Goal: Contribute content: Contribute content

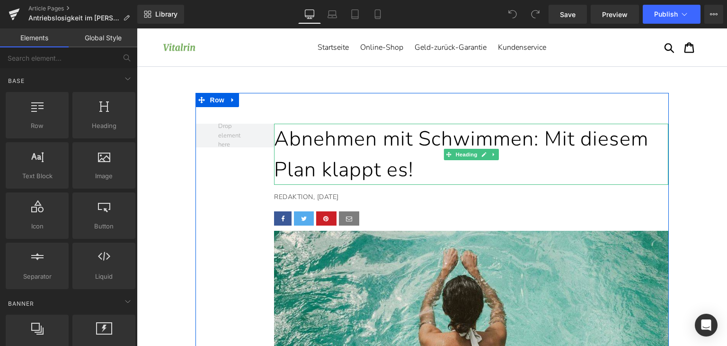
click at [399, 149] on h1 "Abnehmen mit Schwimmen: Mit diesem Plan klappt es!" at bounding box center [471, 154] width 395 height 61
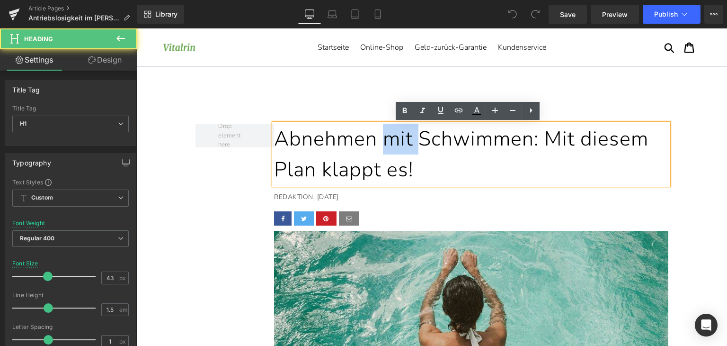
click at [399, 149] on h1 "Abnehmen mit Schwimmen: Mit diesem Plan klappt es!" at bounding box center [471, 154] width 395 height 61
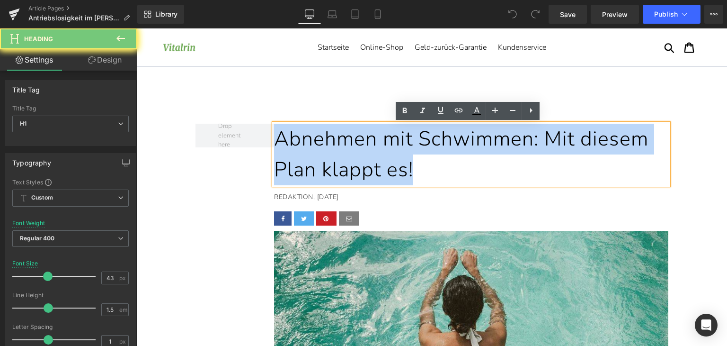
click at [399, 149] on h1 "Abnehmen mit Schwimmen: Mit diesem Plan klappt es!" at bounding box center [471, 154] width 395 height 61
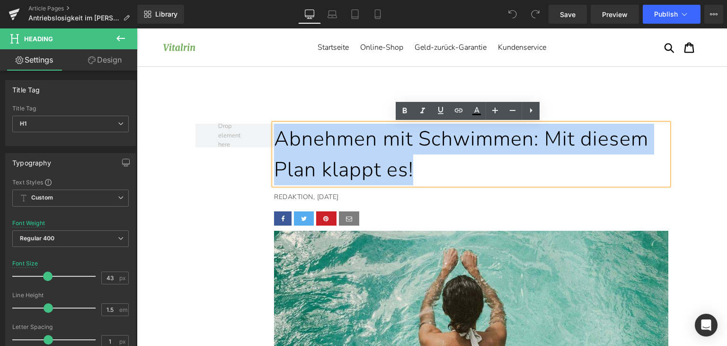
paste div
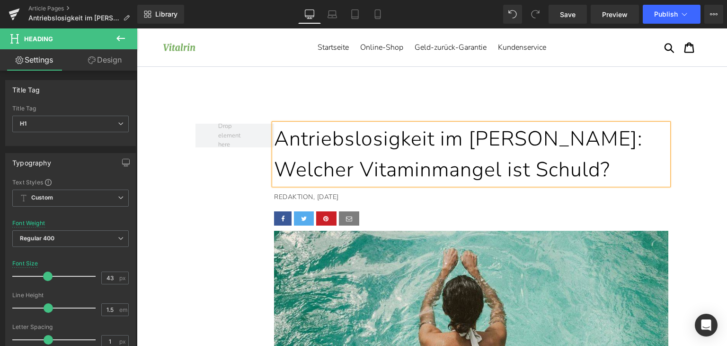
click at [342, 194] on p "REDAKTION, [DATE]" at bounding box center [469, 197] width 390 height 10
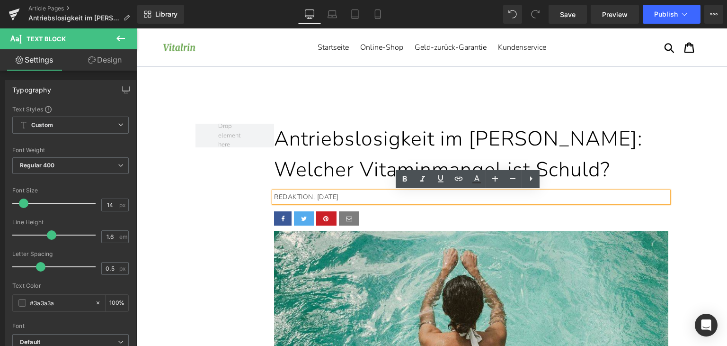
drag, startPoint x: 314, startPoint y: 197, endPoint x: 352, endPoint y: 201, distance: 39.1
click at [352, 201] on p "REDAKTION, [DATE]" at bounding box center [469, 197] width 390 height 10
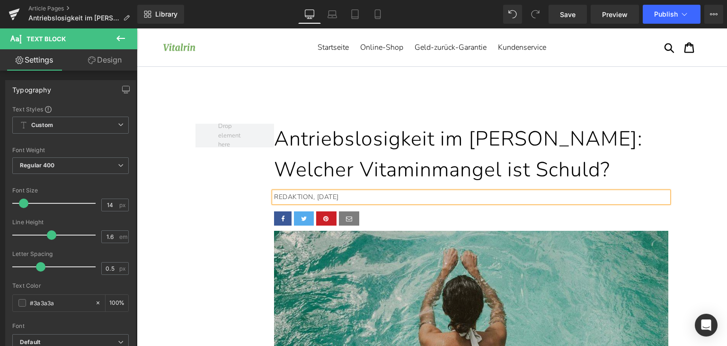
click at [495, 274] on img at bounding box center [471, 337] width 395 height 212
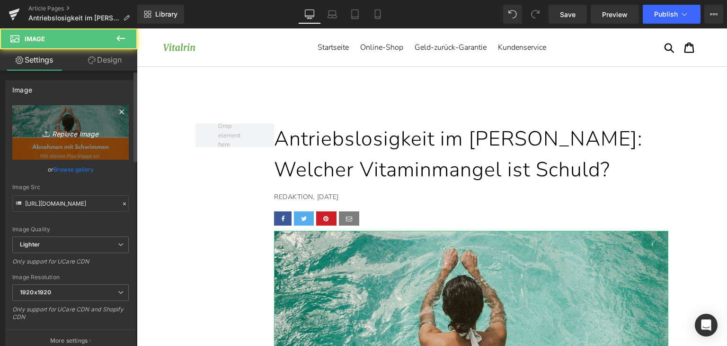
click at [66, 142] on link "Replace Image" at bounding box center [70, 132] width 117 height 54
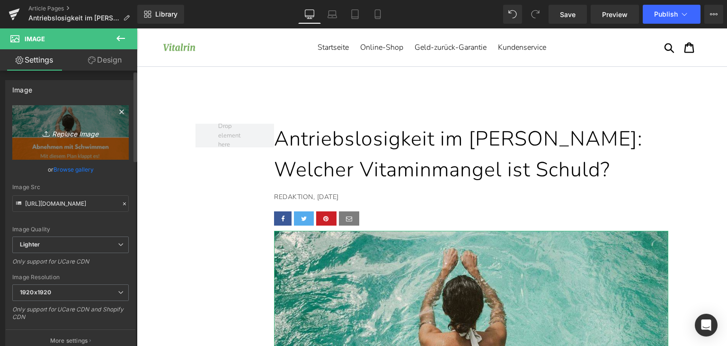
type input "C:\fakepath\antriebslosigkeit.jpg"
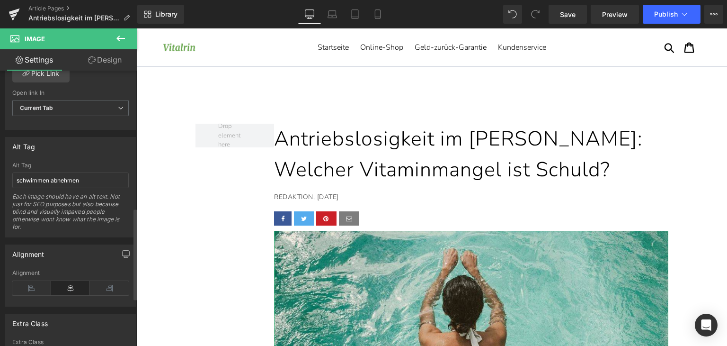
scroll to position [474, 0]
click at [71, 179] on input "schwimmen abnehmen" at bounding box center [70, 179] width 117 height 16
type input "antriebslosigkeit [PERSON_NAME]"
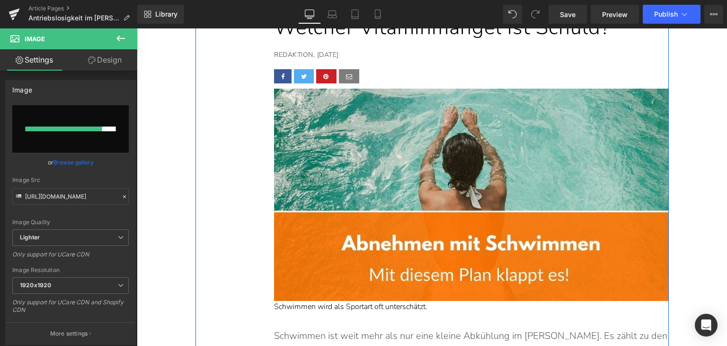
scroll to position [189, 0]
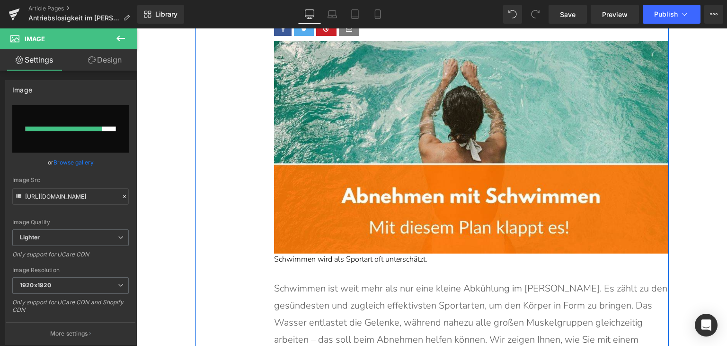
click at [368, 256] on p "Schwimmen wird als Sportart oft unterschätzt." at bounding box center [471, 259] width 395 height 12
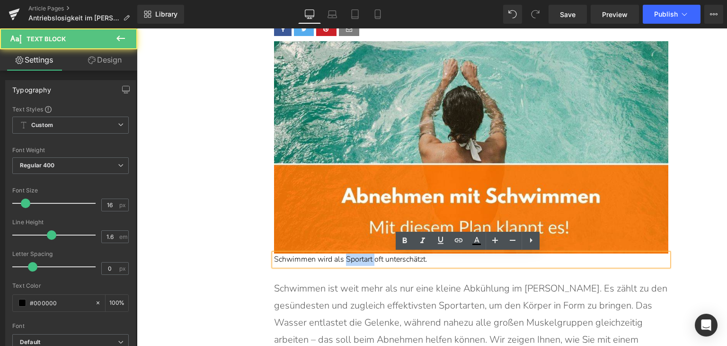
click at [368, 256] on p "Schwimmen wird als Sportart oft unterschätzt." at bounding box center [471, 259] width 395 height 12
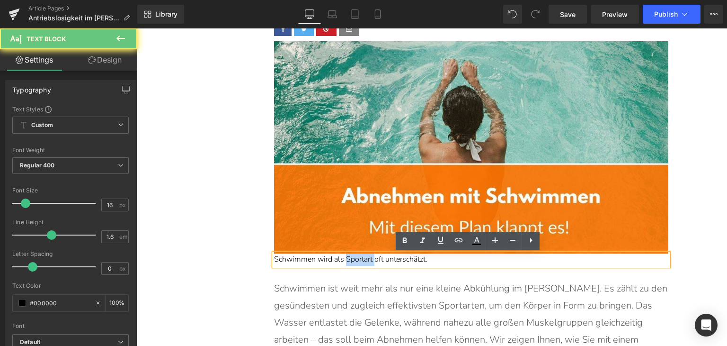
click at [368, 256] on p "Schwimmen wird als Sportart oft unterschätzt." at bounding box center [471, 259] width 395 height 12
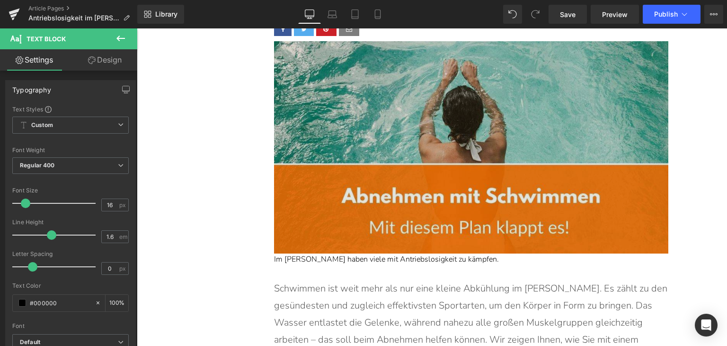
click at [476, 177] on img at bounding box center [471, 147] width 395 height 212
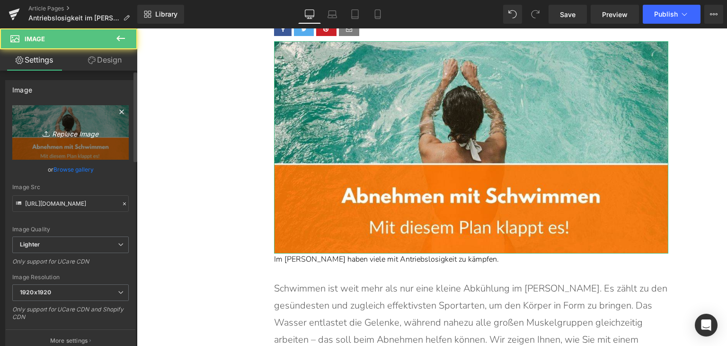
click at [80, 128] on icon "Replace Image" at bounding box center [71, 132] width 76 height 12
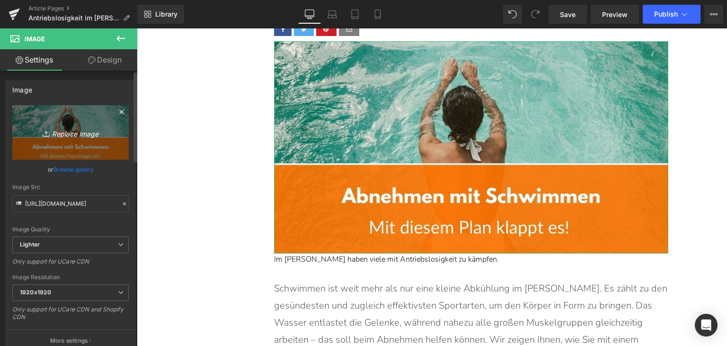
type input "C:\fakepath\antriebslosigkeit.jpg"
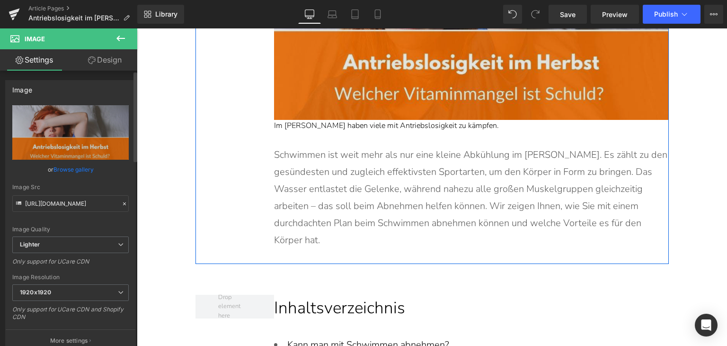
scroll to position [332, 0]
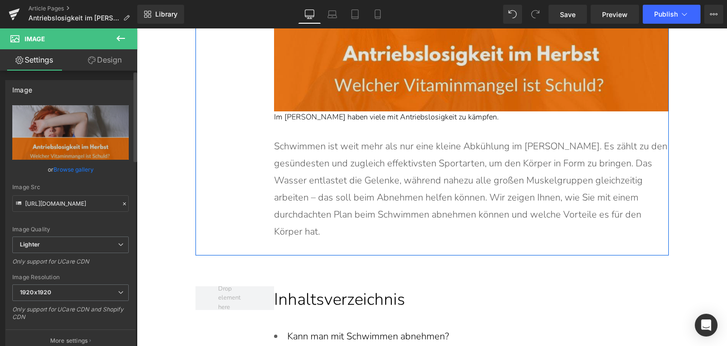
type input "[URL][DOMAIN_NAME]"
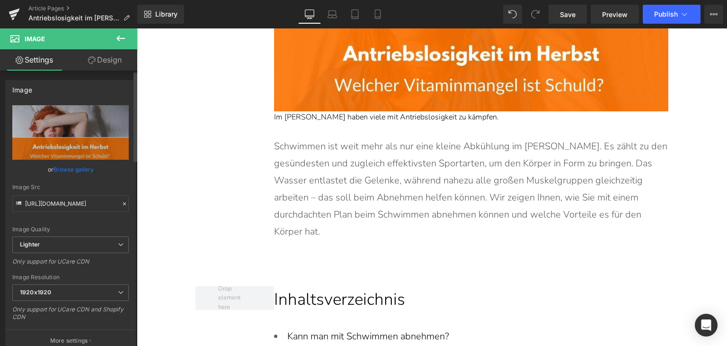
click at [366, 173] on p "Schwimmen ist weit mehr als nur eine kleine Abkühlung im [PERSON_NAME]. Es zähl…" at bounding box center [471, 189] width 395 height 102
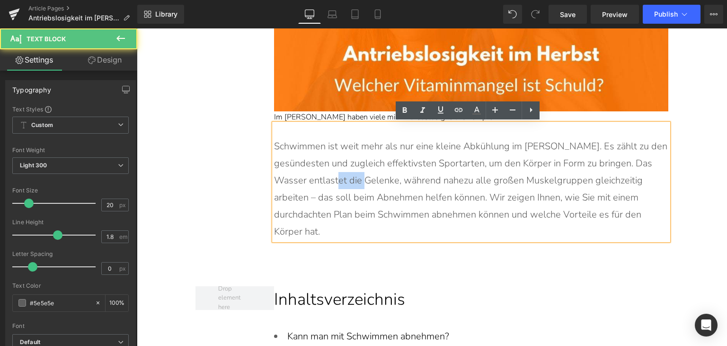
click at [366, 173] on p "Schwimmen ist weit mehr als nur eine kleine Abkühlung im [PERSON_NAME]. Es zähl…" at bounding box center [471, 189] width 395 height 102
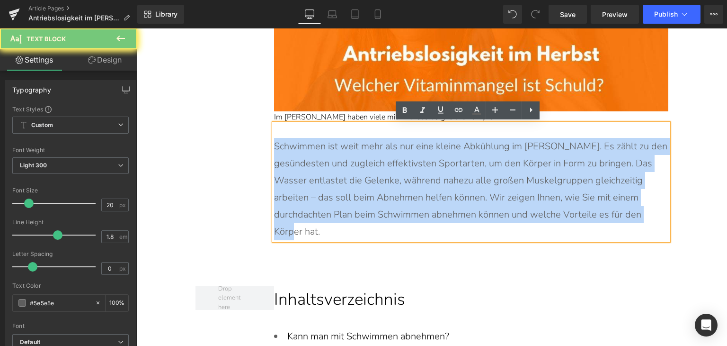
click at [366, 173] on p "Schwimmen ist weit mehr als nur eine kleine Abkühlung im [PERSON_NAME]. Es zähl…" at bounding box center [471, 189] width 395 height 102
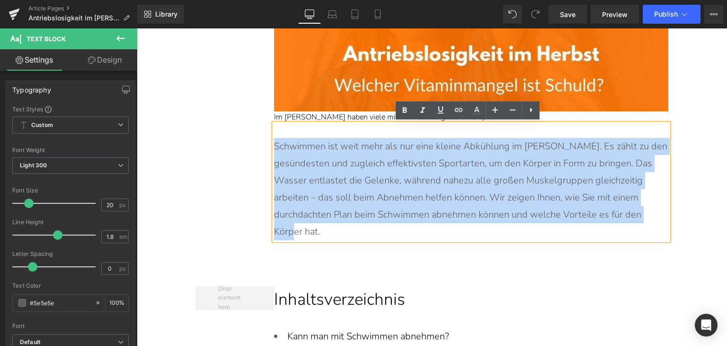
paste div
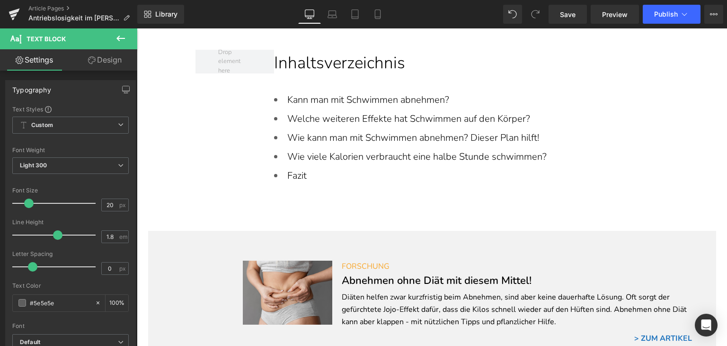
scroll to position [568, 0]
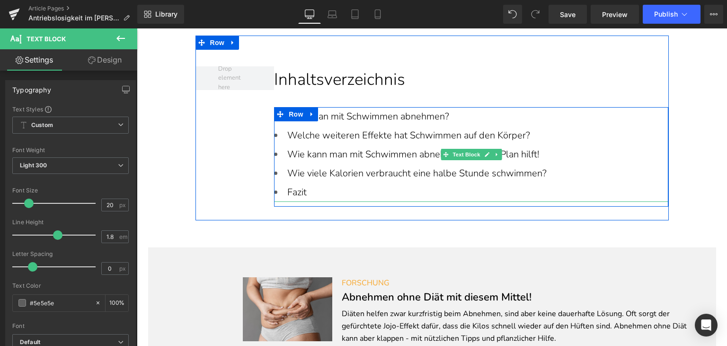
click at [329, 183] on li "Fazit" at bounding box center [471, 192] width 395 height 19
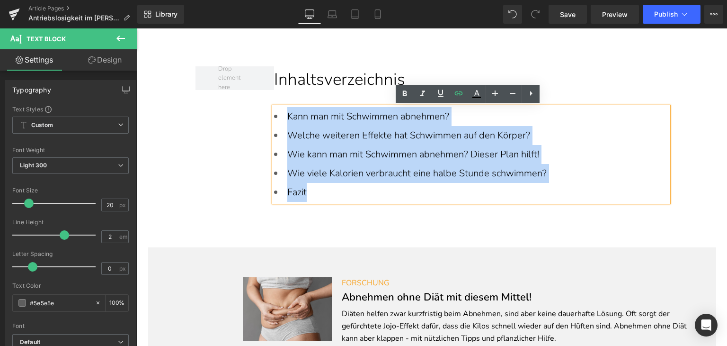
drag, startPoint x: 328, startPoint y: 187, endPoint x: 282, endPoint y: 118, distance: 82.4
click at [282, 118] on ul "Kann man mit Schwimmen abnehmen? Welche weiteren Effekte hat Schwimmen auf den …" at bounding box center [471, 154] width 395 height 95
paste div
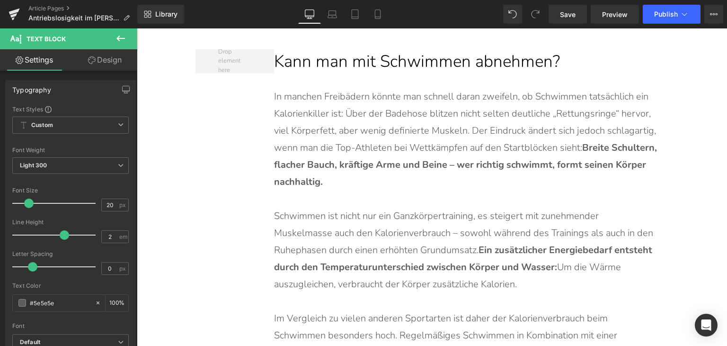
scroll to position [995, 0]
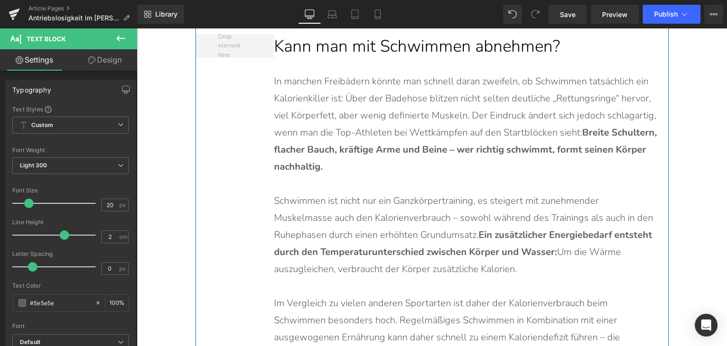
click at [346, 25] on div "Library Desktop Desktop Laptop Tablet Mobile Save Preview Publish Scheduled Vie…" at bounding box center [432, 14] width 590 height 28
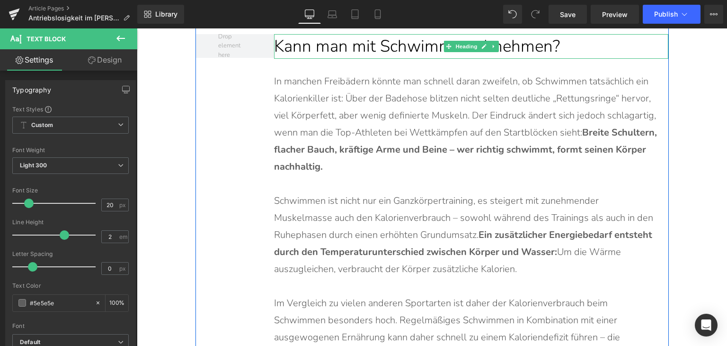
click at [348, 45] on h2 "Kann man mit Schwimmen abnehmen?" at bounding box center [471, 46] width 395 height 25
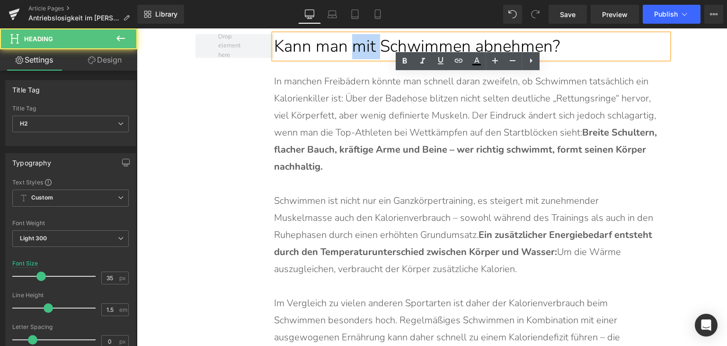
click at [348, 45] on h2 "Kann man mit Schwimmen abnehmen?" at bounding box center [471, 46] width 395 height 25
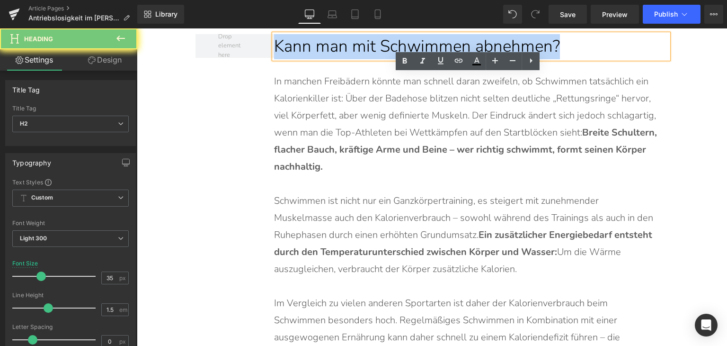
click at [348, 45] on h2 "Kann man mit Schwimmen abnehmen?" at bounding box center [471, 46] width 395 height 25
paste div
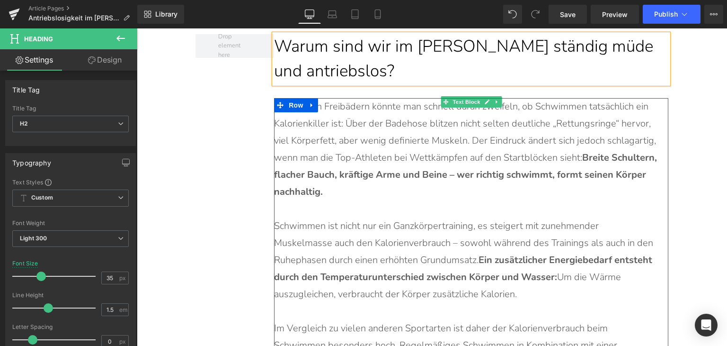
click at [324, 153] on p "In manchen Freibädern könnte man schnell daran zweifeln, ob Schwimmen tatsächli…" at bounding box center [466, 149] width 385 height 102
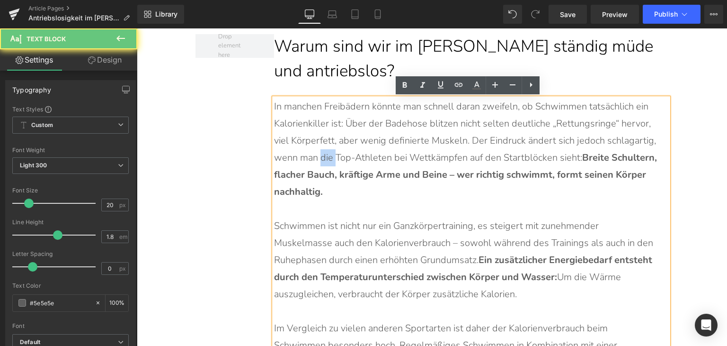
click at [324, 153] on p "In manchen Freibädern könnte man schnell daran zweifeln, ob Schwimmen tatsächli…" at bounding box center [466, 149] width 385 height 102
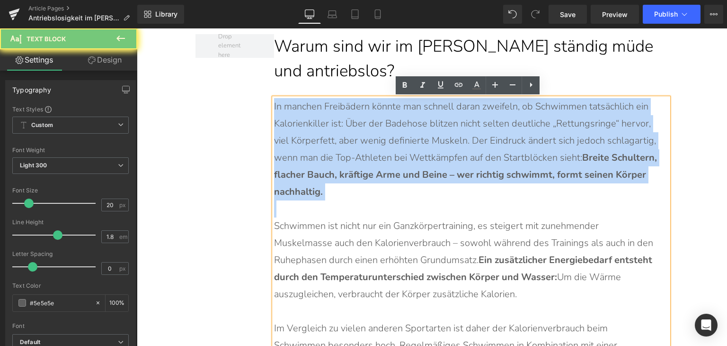
click at [324, 153] on p "In manchen Freibädern könnte man schnell daran zweifeln, ob Schwimmen tatsächli…" at bounding box center [466, 149] width 385 height 102
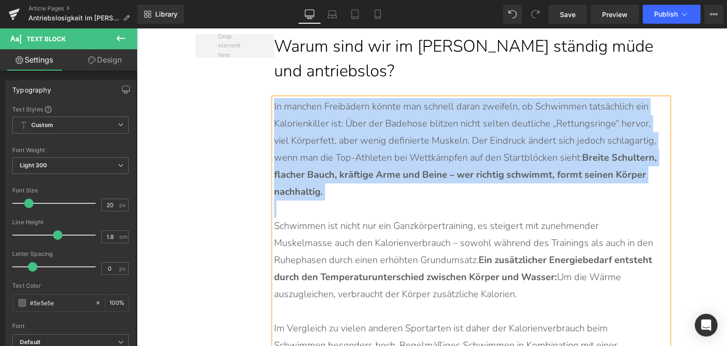
paste div
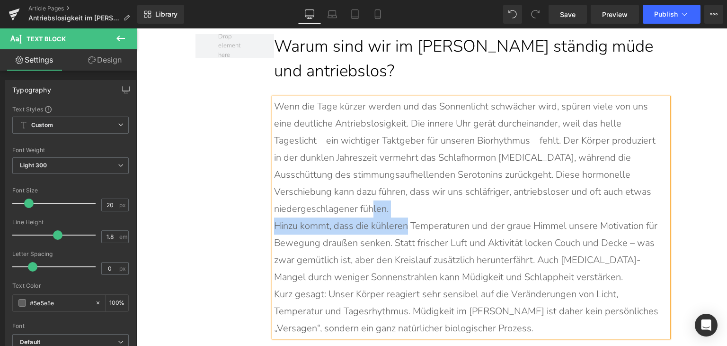
click at [402, 230] on div "Wenn die Tage kürzer werden und das Sonnenlicht schwächer wird, spüren viele vo…" at bounding box center [471, 217] width 395 height 239
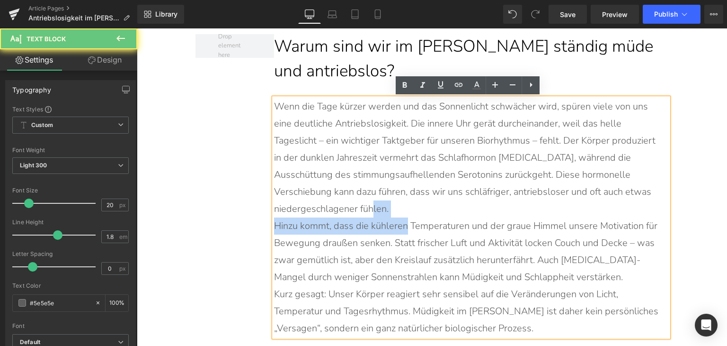
click at [381, 217] on p "Hinzu kommt, dass die kühleren Temperaturen und der graue Himmel unsere Motivat…" at bounding box center [466, 251] width 385 height 68
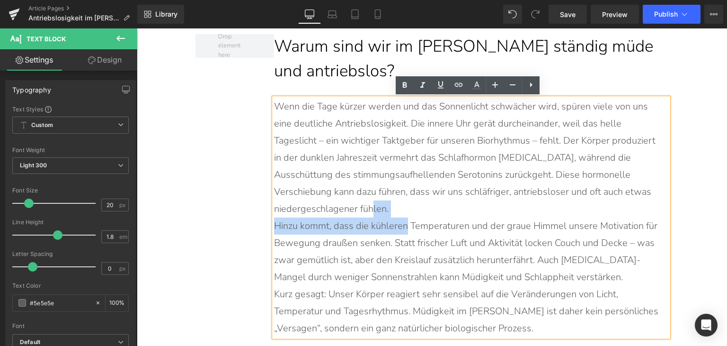
click at [372, 215] on p "Wenn die Tage kürzer werden und das Sonnenlicht schwächer wird, spüren viele vo…" at bounding box center [466, 157] width 385 height 119
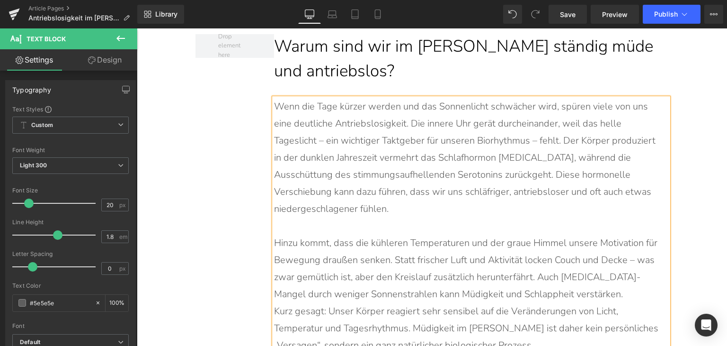
click at [602, 283] on p "Hinzu kommt, dass die kühleren Temperaturen und der graue Himmel unsere Motivat…" at bounding box center [466, 268] width 385 height 68
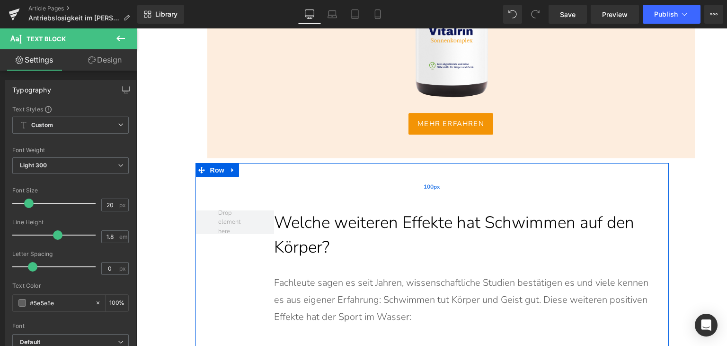
scroll to position [1610, 0]
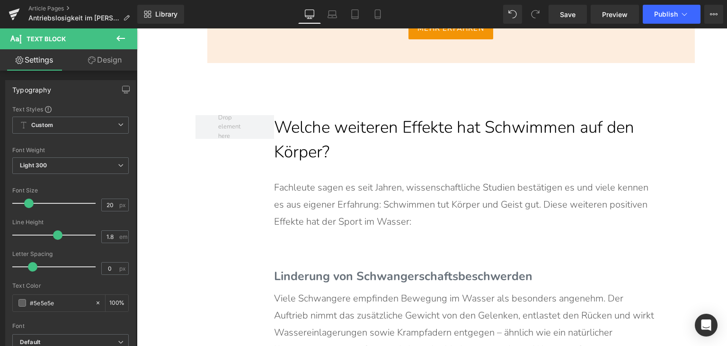
click at [374, 124] on h2 "Welche weiteren Effekte hat Schwimmen auf den Körper?" at bounding box center [471, 140] width 395 height 50
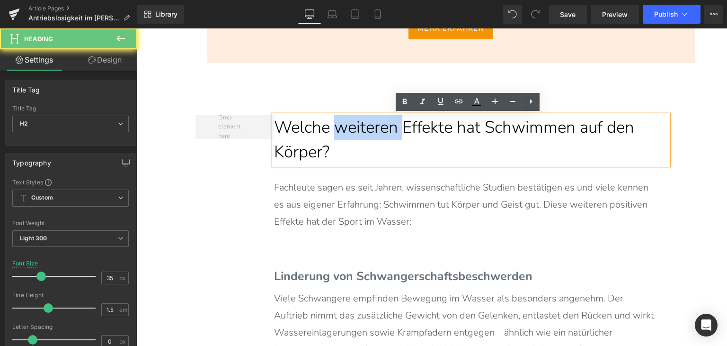
click at [374, 124] on h2 "Welche weiteren Effekte hat Schwimmen auf den Körper?" at bounding box center [471, 140] width 395 height 50
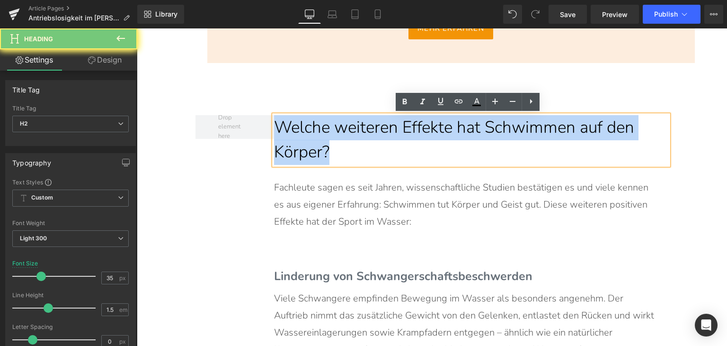
click at [374, 124] on h2 "Welche weiteren Effekte hat Schwimmen auf den Körper?" at bounding box center [471, 140] width 395 height 50
paste div
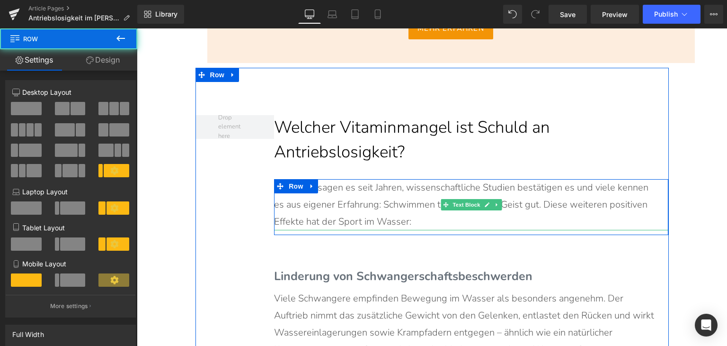
click at [347, 197] on p "Fachleute sagen es seit Jahren, wissenschaftliche Studien bestätigen es und vie…" at bounding box center [466, 204] width 385 height 51
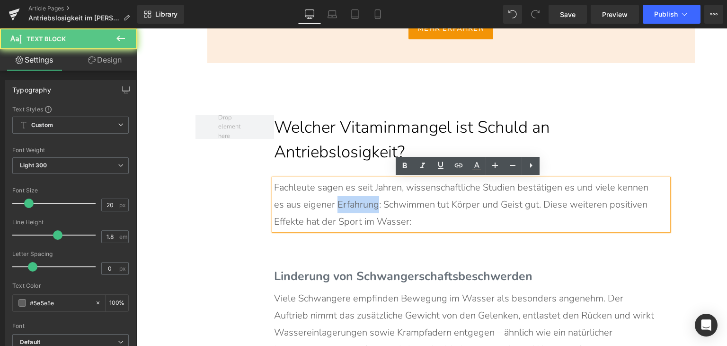
click at [346, 197] on p "Fachleute sagen es seit Jahren, wissenschaftliche Studien bestätigen es und vie…" at bounding box center [466, 204] width 385 height 51
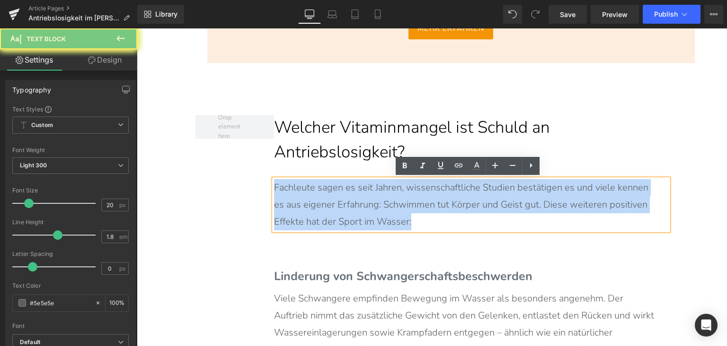
click at [346, 196] on p "Fachleute sagen es seit Jahren, wissenschaftliche Studien bestätigen es und vie…" at bounding box center [466, 204] width 385 height 51
paste div
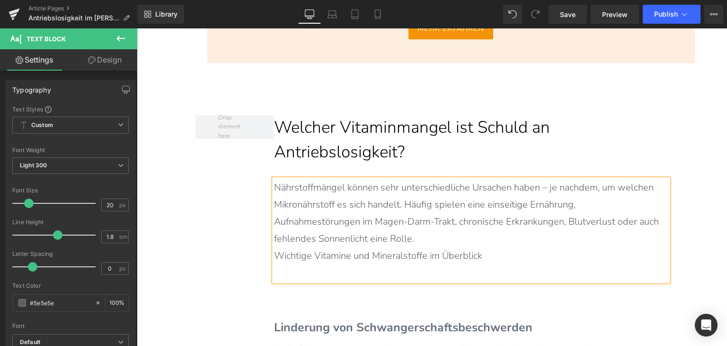
click at [453, 240] on p "Nährstoffmängel können sehr unterschiedliche Ursachen haben – je nachdem, um we…" at bounding box center [466, 213] width 385 height 68
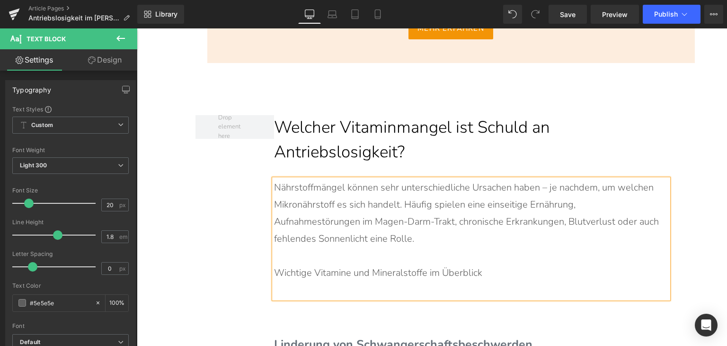
click at [500, 281] on p at bounding box center [466, 289] width 385 height 17
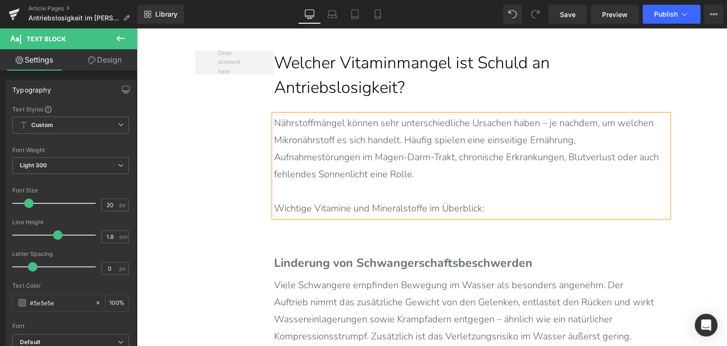
scroll to position [1800, 0]
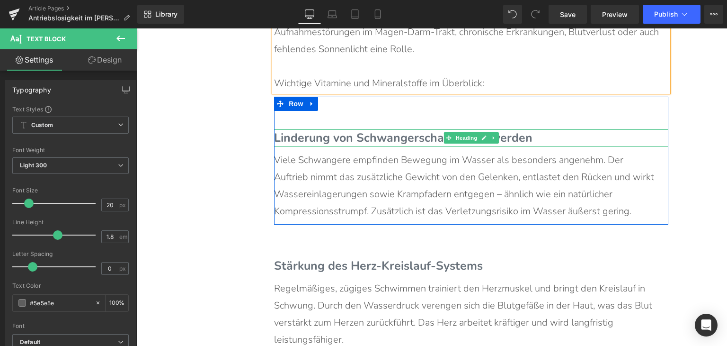
click at [315, 141] on span "Linderung von Schwangerschaftsbeschwerden" at bounding box center [403, 138] width 259 height 16
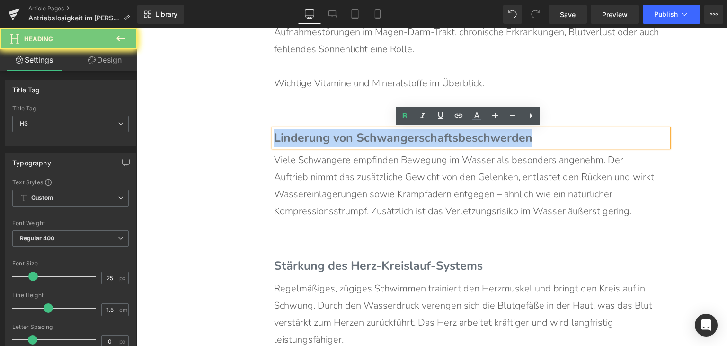
click at [315, 139] on span "Linderung von Schwangerschaftsbeschwerden" at bounding box center [403, 138] width 259 height 16
paste div
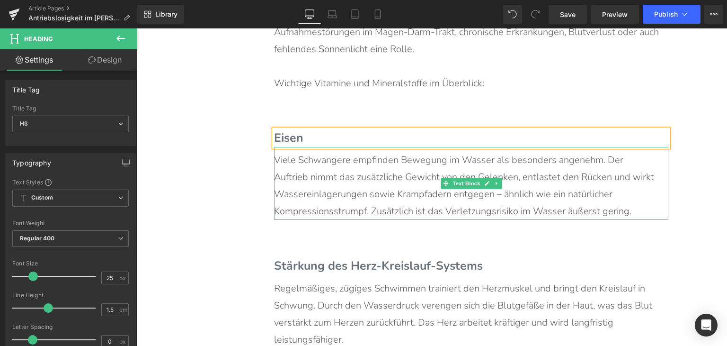
click at [360, 192] on p "Viele Schwangere empfinden Bewegung im Wasser als besonders angenehm. Der Auftr…" at bounding box center [466, 186] width 385 height 68
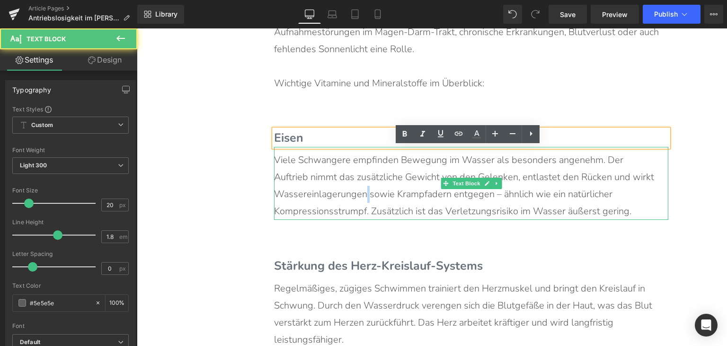
click at [360, 192] on p "Viele Schwangere empfinden Bewegung im Wasser als besonders angenehm. Der Auftr…" at bounding box center [466, 186] width 385 height 68
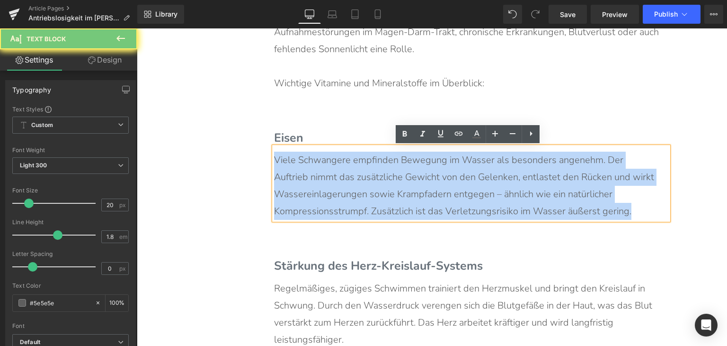
click at [360, 192] on p "Viele Schwangere empfinden Bewegung im Wasser als besonders angenehm. Der Auftr…" at bounding box center [466, 186] width 385 height 68
paste div
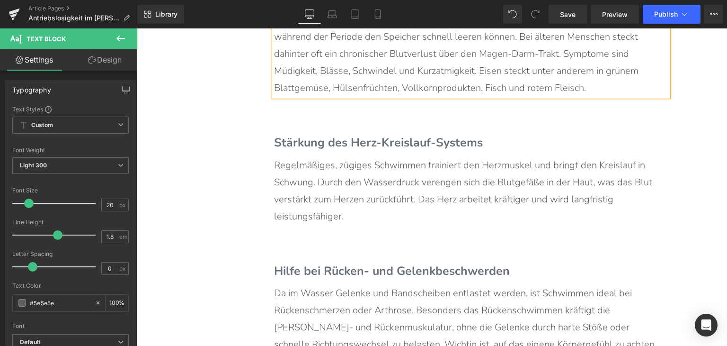
scroll to position [1942, 0]
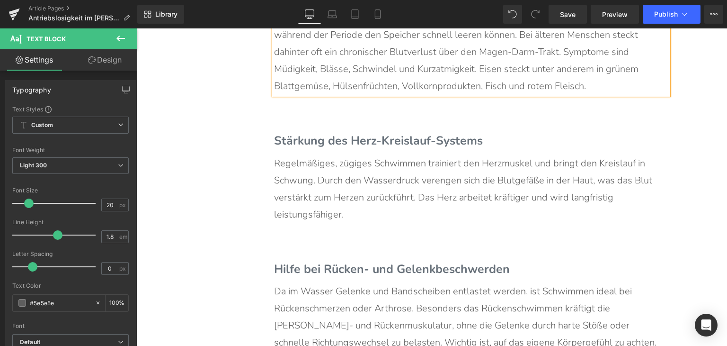
click at [137, 28] on div at bounding box center [137, 28] width 0 height 0
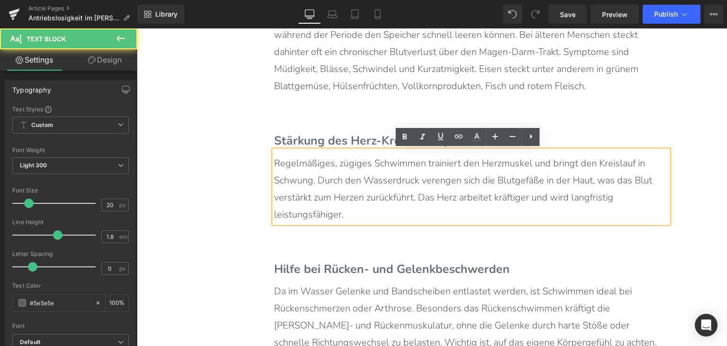
click at [345, 144] on span "Stärkung des Herz-Kreislauf-Systems" at bounding box center [378, 141] width 209 height 16
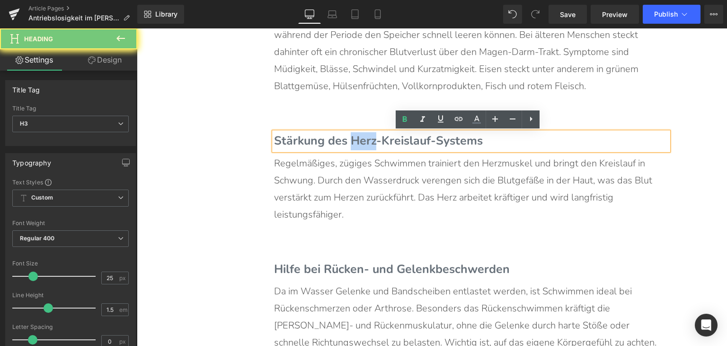
click at [345, 144] on span "Stärkung des Herz-Kreislauf-Systems" at bounding box center [378, 141] width 209 height 16
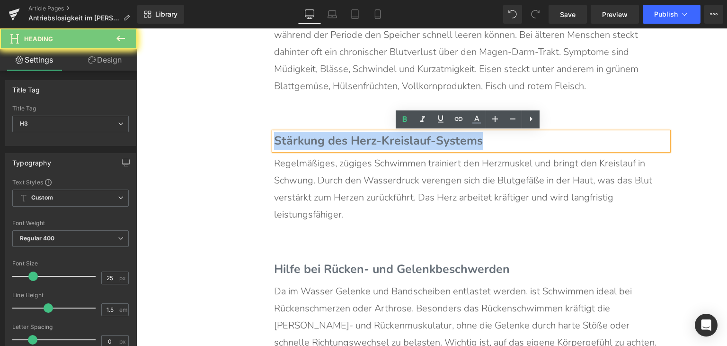
click at [345, 144] on span "Stärkung des Herz-Kreislauf-Systems" at bounding box center [378, 141] width 209 height 16
paste div
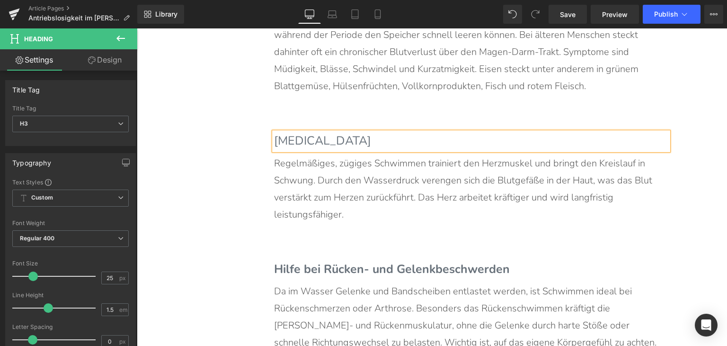
click at [347, 192] on p "Regelmäßiges, zügiges Schwimmen trainiert den Herzmuskel und bringt den Kreisla…" at bounding box center [466, 189] width 385 height 68
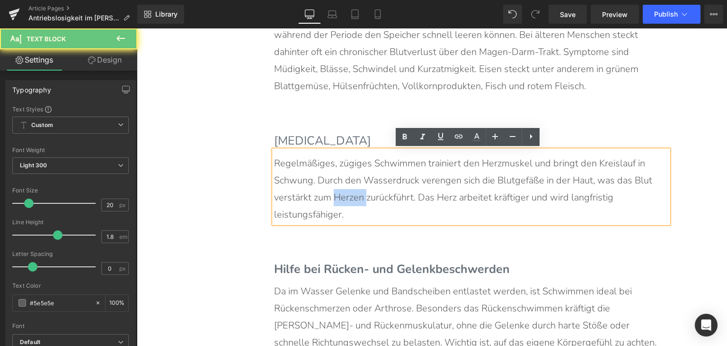
click at [347, 192] on p "Regelmäßiges, zügiges Schwimmen trainiert den Herzmuskel und bringt den Kreisla…" at bounding box center [466, 189] width 385 height 68
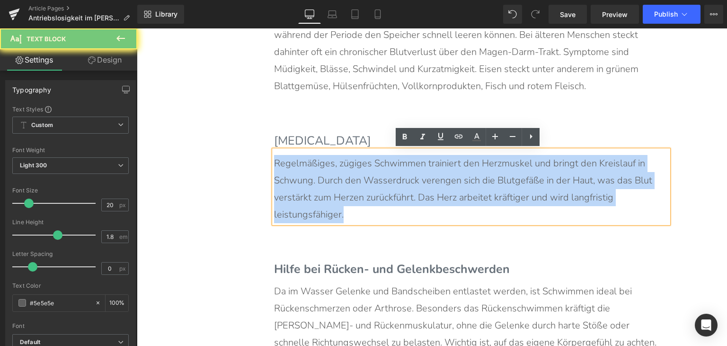
click at [347, 192] on p "Regelmäßiges, zügiges Schwimmen trainiert den Herzmuskel und bringt den Kreisla…" at bounding box center [466, 189] width 385 height 68
paste div
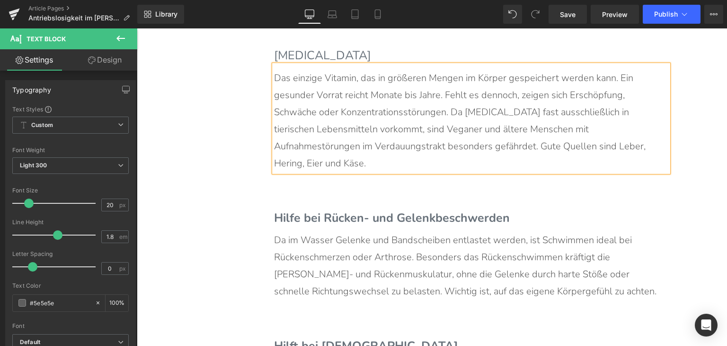
scroll to position [2084, 0]
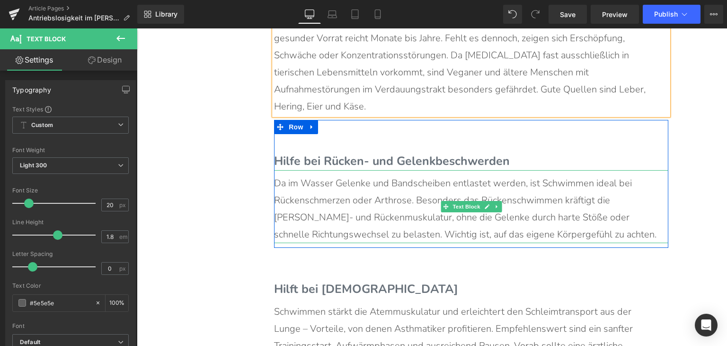
click at [319, 153] on span "Hilfe bei Rücken- und Gelenkbeschwerden" at bounding box center [392, 161] width 236 height 16
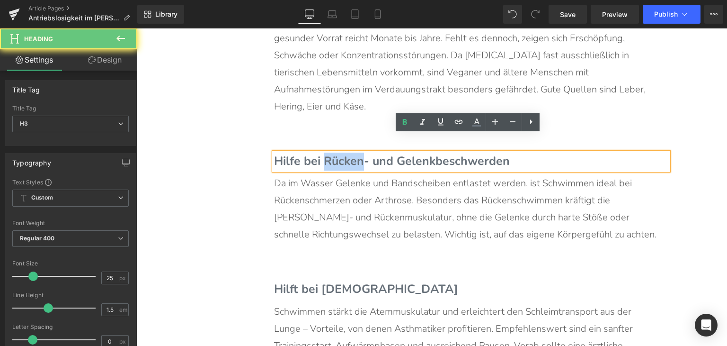
click at [319, 153] on span "Hilfe bei Rücken- und Gelenkbeschwerden" at bounding box center [392, 161] width 236 height 16
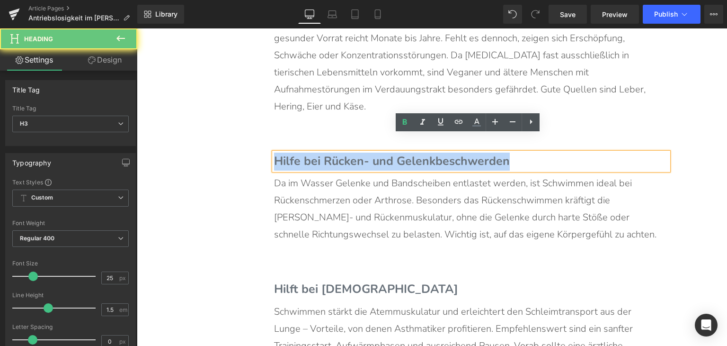
click at [319, 153] on span "Hilfe bei Rücken- und Gelenkbeschwerden" at bounding box center [392, 161] width 236 height 16
paste div
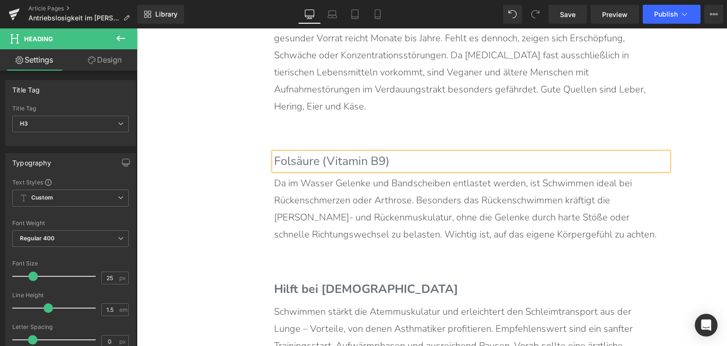
click at [314, 218] on p "Da im Wasser Gelenke und Bandscheiben entlastet werden, ist Schwimmen ideal bei…" at bounding box center [466, 209] width 385 height 68
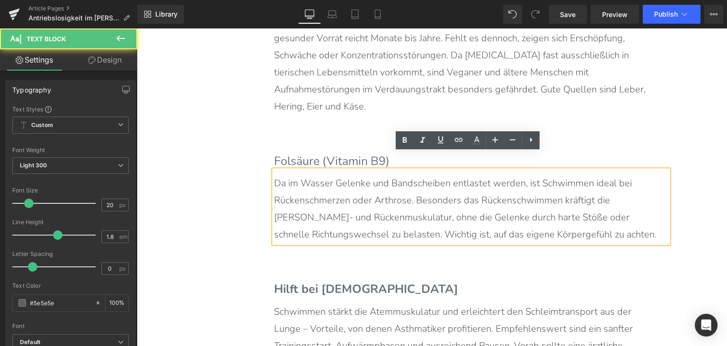
click at [314, 218] on p "Da im Wasser Gelenke und Bandscheiben entlastet werden, ist Schwimmen ideal bei…" at bounding box center [466, 209] width 385 height 68
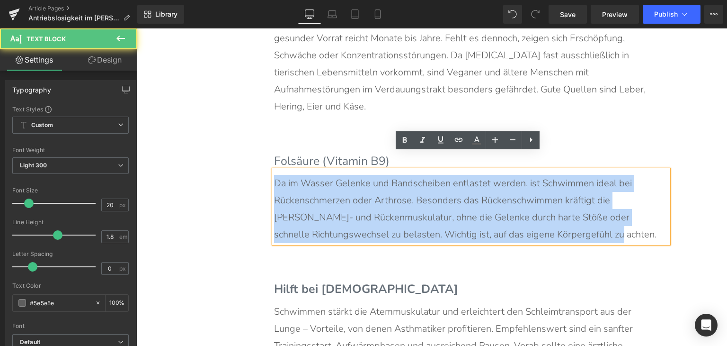
click at [314, 218] on p "Da im Wasser Gelenke und Bandscheiben entlastet werden, ist Schwimmen ideal bei…" at bounding box center [466, 209] width 385 height 68
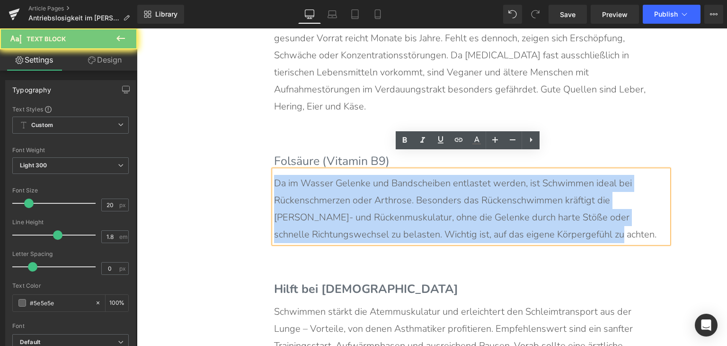
paste div
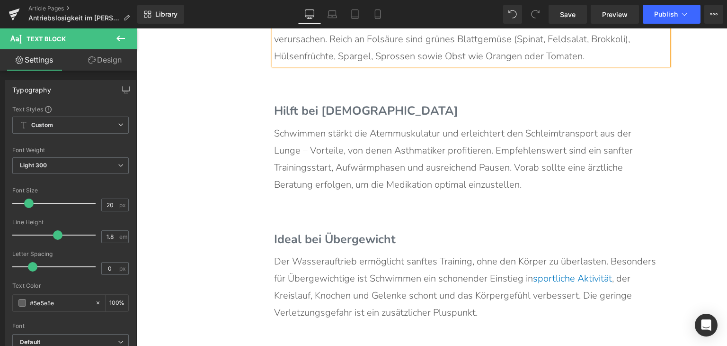
scroll to position [2273, 0]
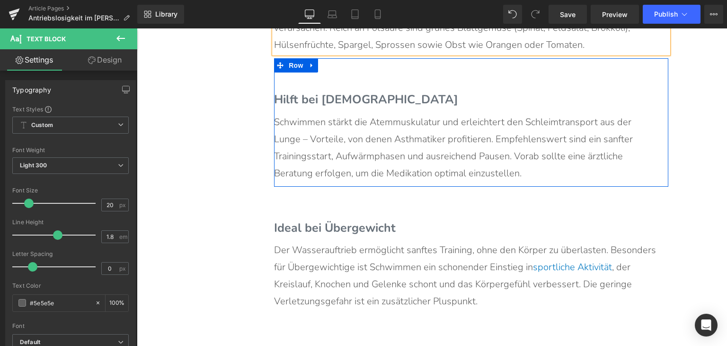
click at [316, 91] on span "Hilft bei [DEMOGRAPHIC_DATA]" at bounding box center [366, 99] width 184 height 16
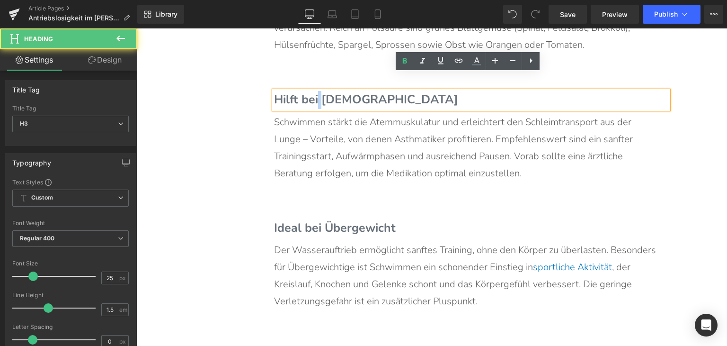
click at [316, 91] on span "Hilft bei [DEMOGRAPHIC_DATA]" at bounding box center [366, 99] width 184 height 16
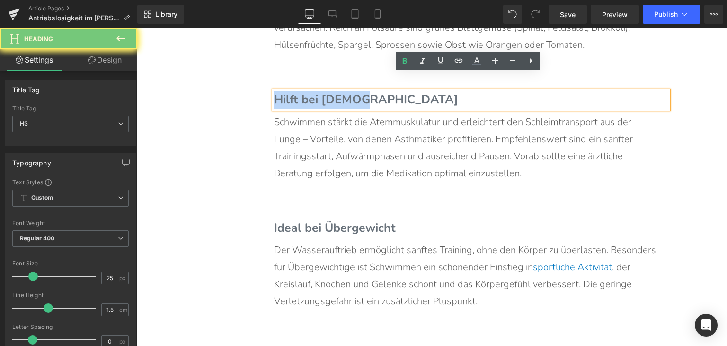
click at [316, 91] on span "Hilft bei [DEMOGRAPHIC_DATA]" at bounding box center [366, 99] width 184 height 16
paste div
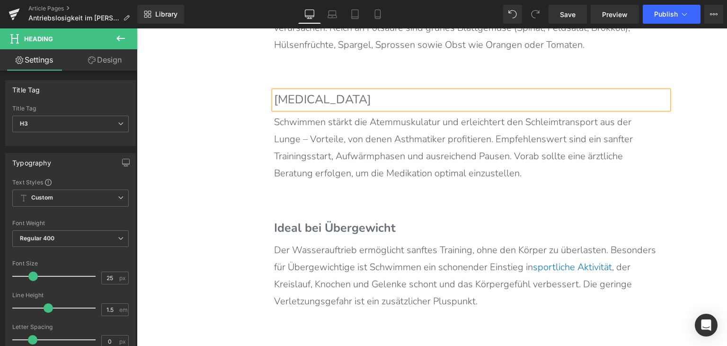
click at [349, 141] on p "Schwimmen stärkt die Atemmuskulatur und erleichtert den Schleimtransport aus de…" at bounding box center [466, 148] width 385 height 68
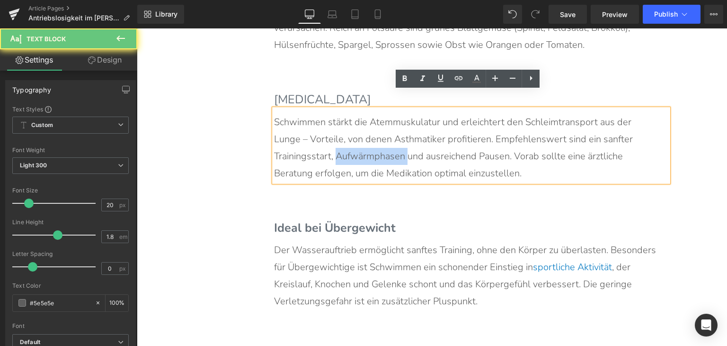
click at [349, 141] on p "Schwimmen stärkt die Atemmuskulatur und erleichtert den Schleimtransport aus de…" at bounding box center [466, 148] width 385 height 68
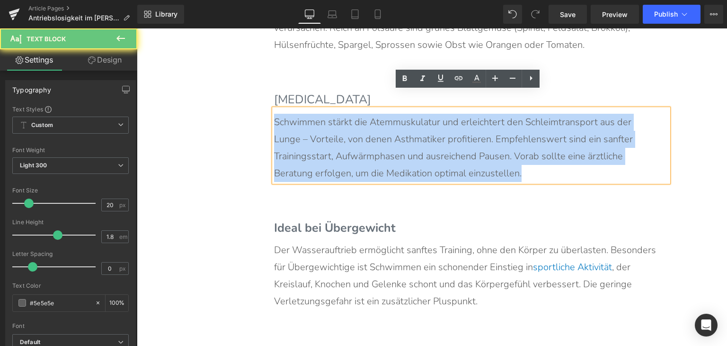
click at [349, 141] on p "Schwimmen stärkt die Atemmuskulatur und erleichtert den Schleimtransport aus de…" at bounding box center [466, 148] width 385 height 68
paste div
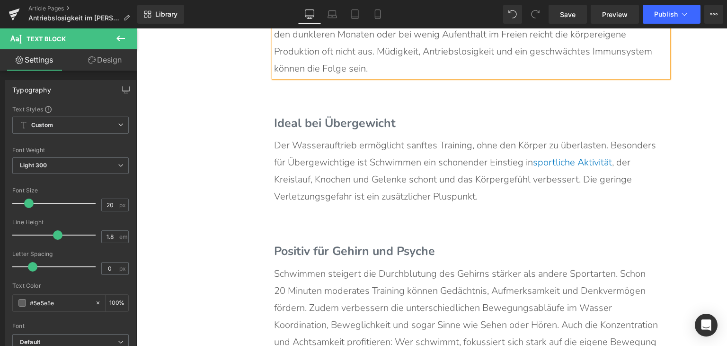
scroll to position [2415, 0]
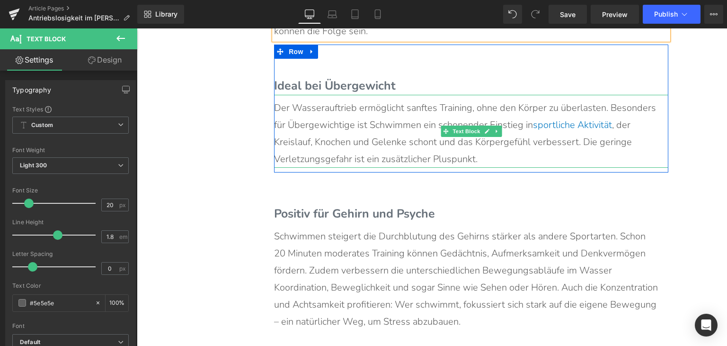
click at [330, 78] on span "Ideal bei Übergewicht" at bounding box center [335, 86] width 122 height 16
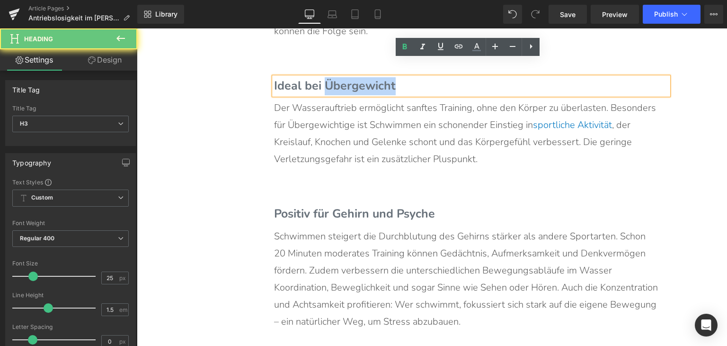
click at [330, 78] on span "Ideal bei Übergewicht" at bounding box center [335, 86] width 122 height 16
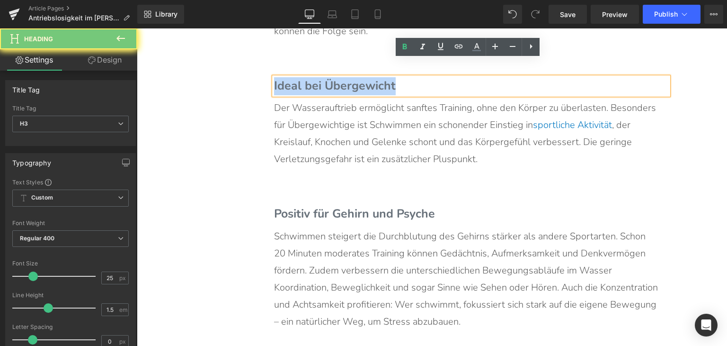
paste div
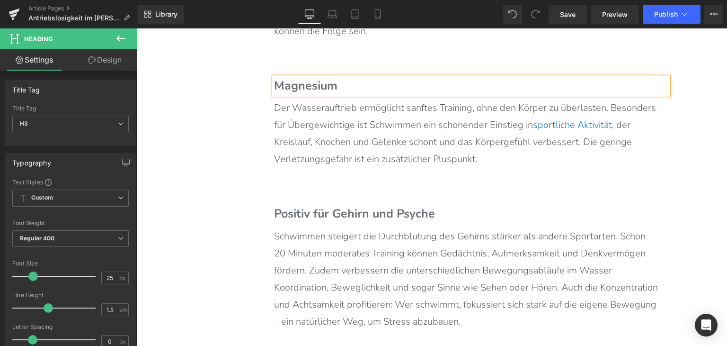
click at [346, 122] on p "Der Wasserauftrieb ermöglicht sanftes Training, ohne den Körper zu überlasten. …" at bounding box center [466, 133] width 385 height 68
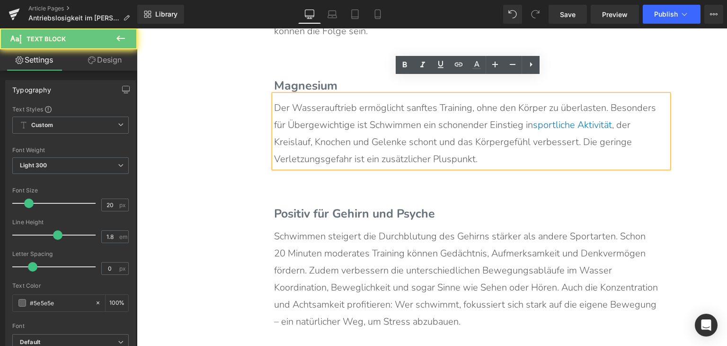
click at [346, 122] on p "Der Wasserauftrieb ermöglicht sanftes Training, ohne den Körper zu überlasten. …" at bounding box center [466, 133] width 385 height 68
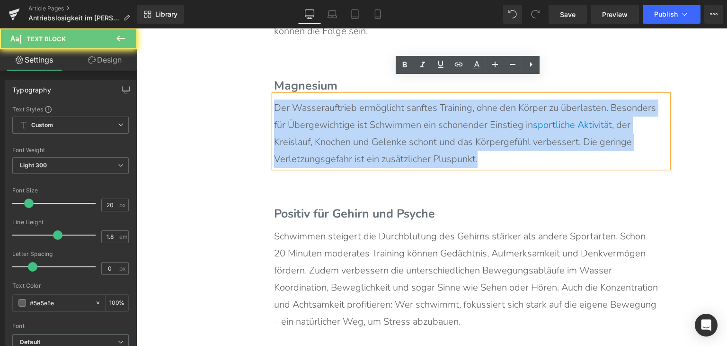
click at [346, 122] on p "Der Wasserauftrieb ermöglicht sanftes Training, ohne den Körper zu überlasten. …" at bounding box center [466, 133] width 385 height 68
paste div
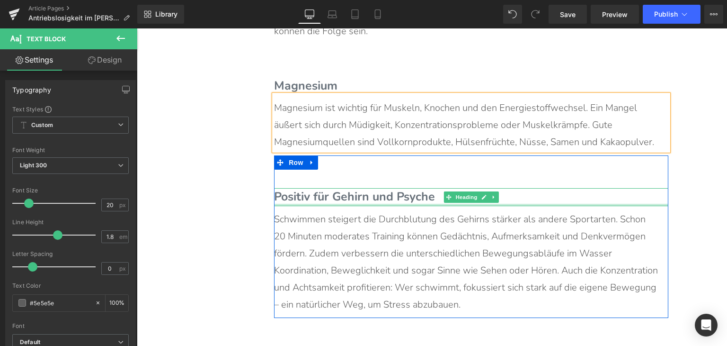
click at [324, 204] on div at bounding box center [471, 205] width 395 height 2
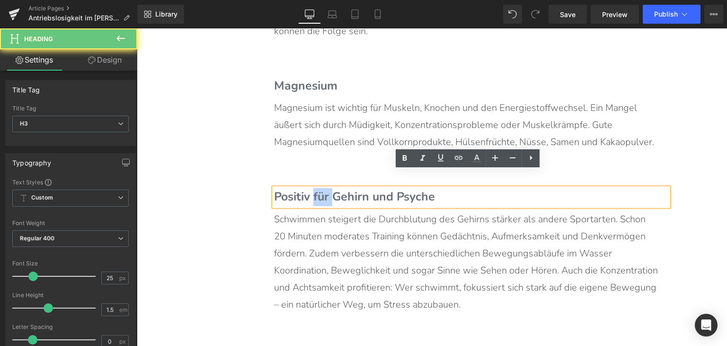
click at [324, 188] on span "Positiv für Gehirn und Psyche" at bounding box center [354, 196] width 161 height 16
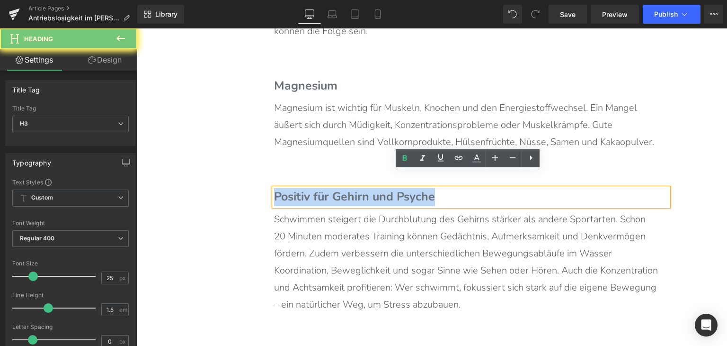
click at [324, 188] on span "Positiv für Gehirn und Psyche" at bounding box center [354, 196] width 161 height 16
paste div
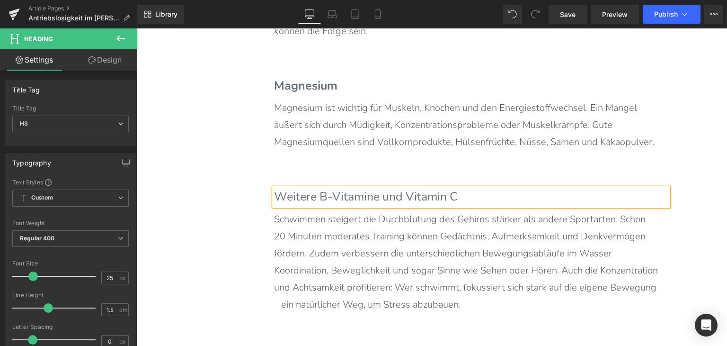
click at [339, 239] on p "Schwimmen steigert die Durchblutung des Gehirns stärker als andere Sportarten. …" at bounding box center [466, 262] width 385 height 102
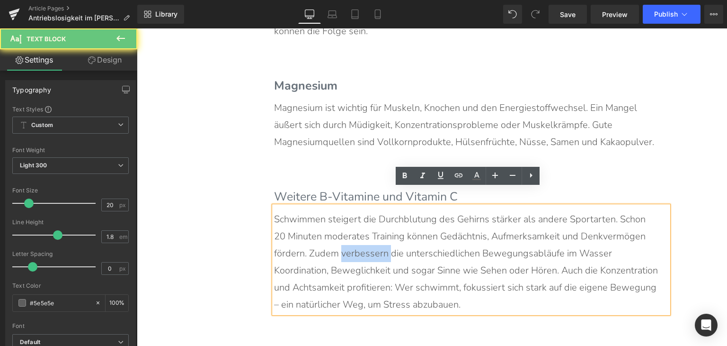
click at [339, 239] on p "Schwimmen steigert die Durchblutung des Gehirns stärker als andere Sportarten. …" at bounding box center [466, 262] width 385 height 102
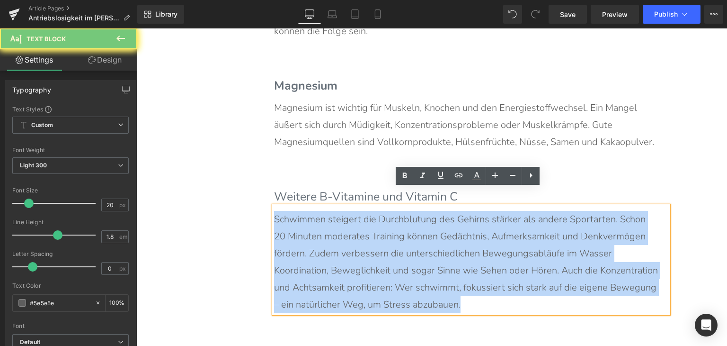
click at [339, 239] on p "Schwimmen steigert die Durchblutung des Gehirns stärker als andere Sportarten. …" at bounding box center [466, 262] width 385 height 102
paste div
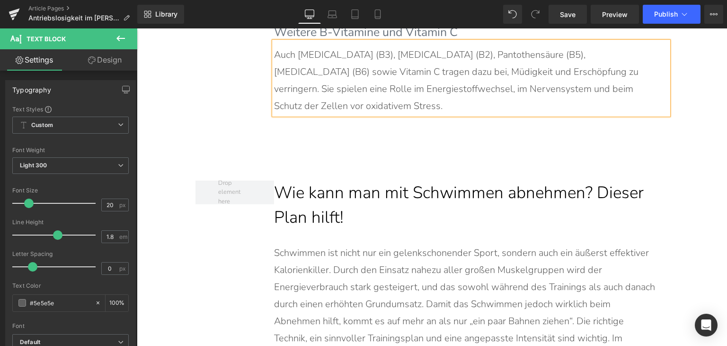
scroll to position [2605, 0]
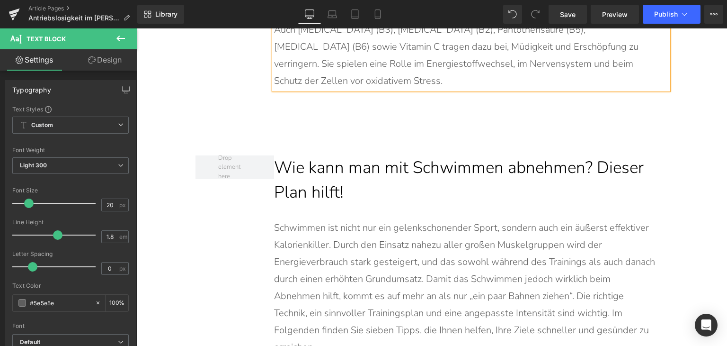
click at [351, 155] on h2 "Wie kann man mit Schwimmen abnehmen? Dieser Plan hilft!" at bounding box center [471, 180] width 395 height 50
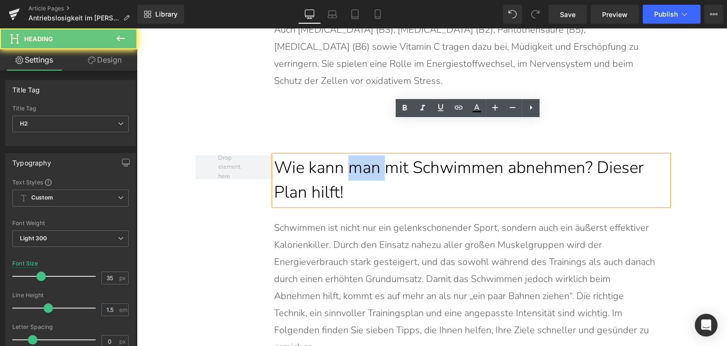
click at [351, 155] on h2 "Wie kann man mit Schwimmen abnehmen? Dieser Plan hilft!" at bounding box center [471, 180] width 395 height 50
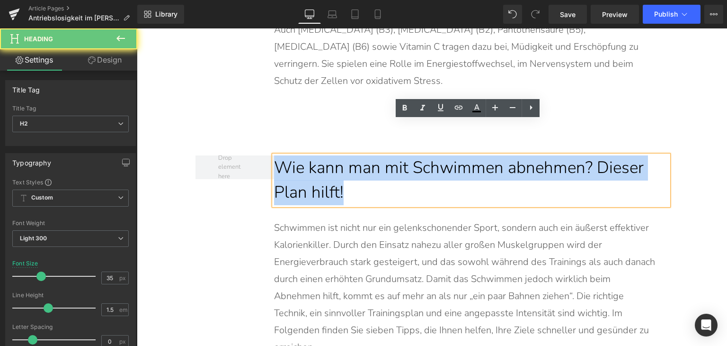
click at [351, 155] on h2 "Wie kann man mit Schwimmen abnehmen? Dieser Plan hilft!" at bounding box center [471, 180] width 395 height 50
paste div
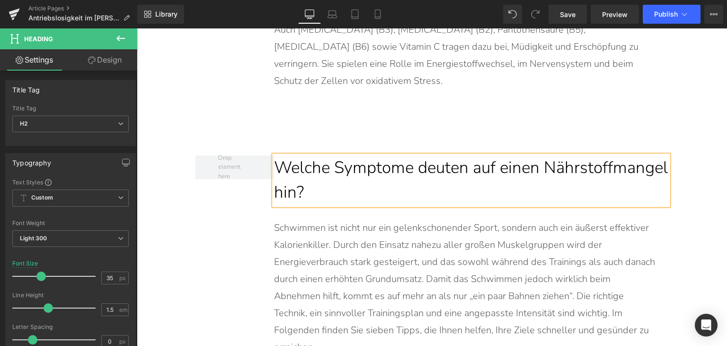
click at [390, 224] on p "Schwimmen ist nicht nur ein gelenkschonender Sport, sondern auch ein äußerst ef…" at bounding box center [466, 287] width 385 height 136
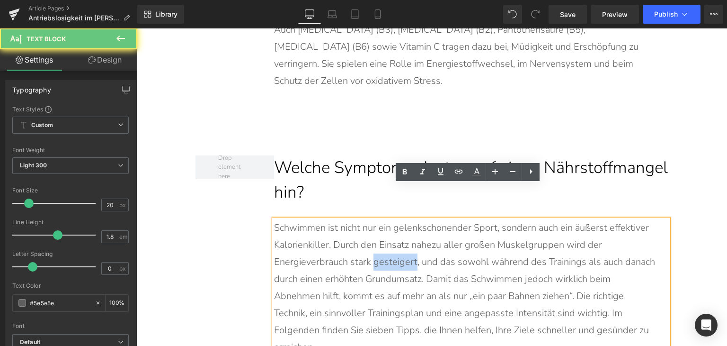
click at [390, 224] on p "Schwimmen ist nicht nur ein gelenkschonender Sport, sondern auch ein äußerst ef…" at bounding box center [466, 287] width 385 height 136
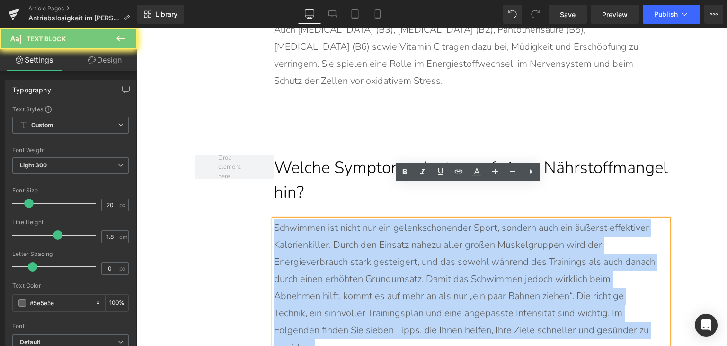
click at [390, 224] on p "Schwimmen ist nicht nur ein gelenkschonender Sport, sondern auch ein äußerst ef…" at bounding box center [466, 287] width 385 height 136
paste div
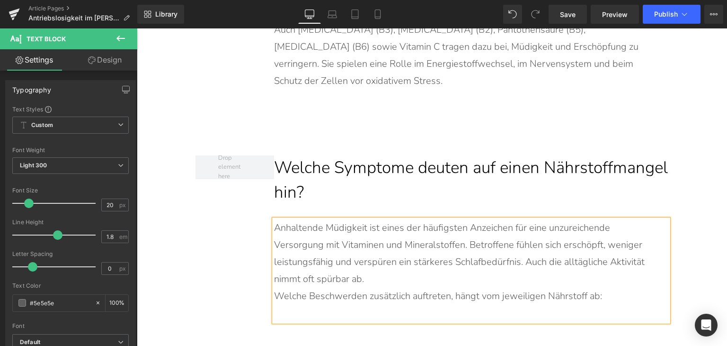
click at [473, 250] on p "Anhaltende Müdigkeit ist eines der häufigsten Anzeichen für eine unzureichende …" at bounding box center [466, 253] width 385 height 68
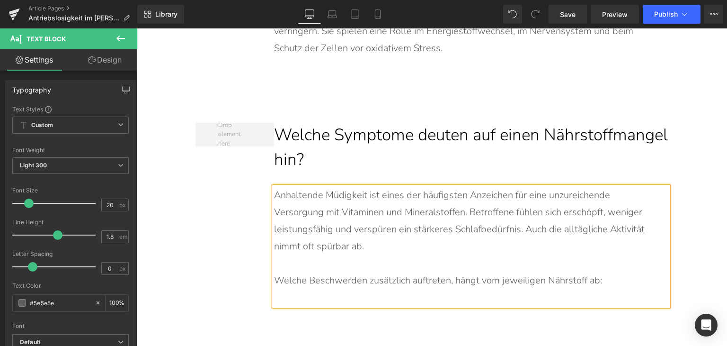
scroll to position [2652, 0]
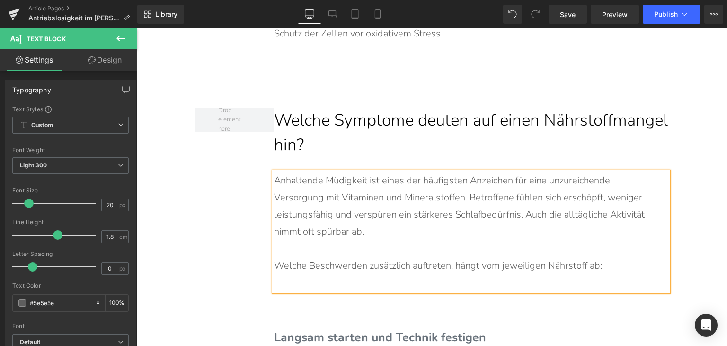
click at [440, 274] on p at bounding box center [466, 282] width 385 height 17
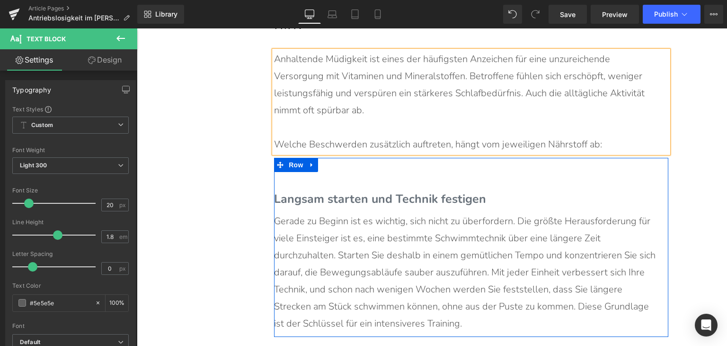
scroll to position [2794, 0]
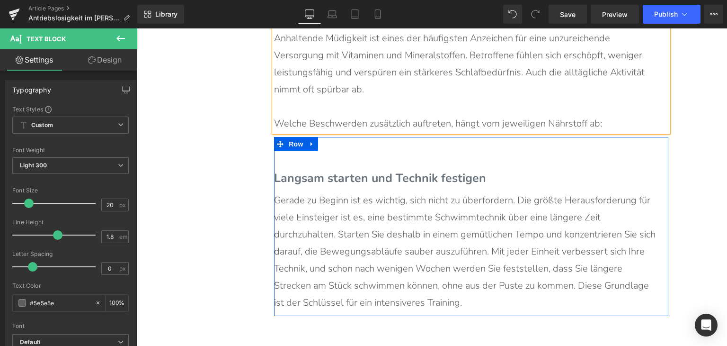
click at [360, 170] on span "Langsam starten und Technik festigen" at bounding box center [380, 178] width 212 height 16
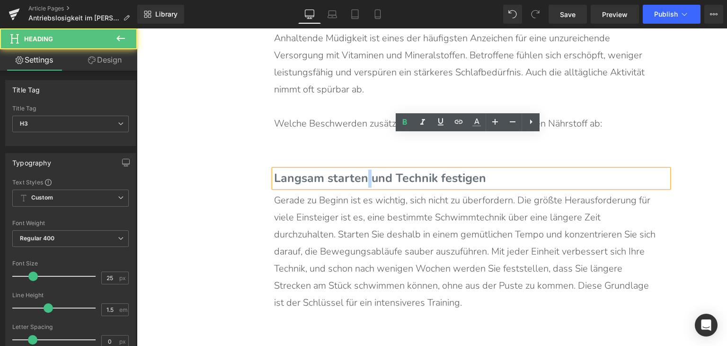
click at [360, 170] on span "Langsam starten und Technik festigen" at bounding box center [380, 178] width 212 height 16
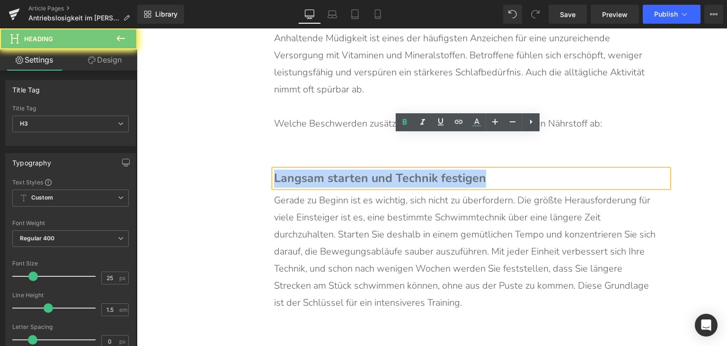
click at [360, 170] on span "Langsam starten und Technik festigen" at bounding box center [380, 178] width 212 height 16
paste div
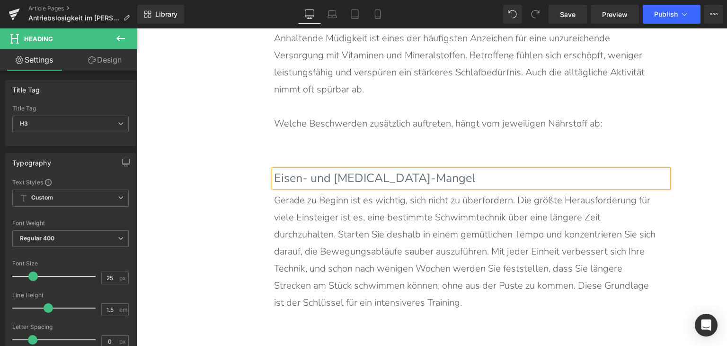
click at [348, 192] on p "Gerade zu Beginn ist es wichtig, sich nicht zu überfordern. Die größte Herausfo…" at bounding box center [466, 251] width 385 height 119
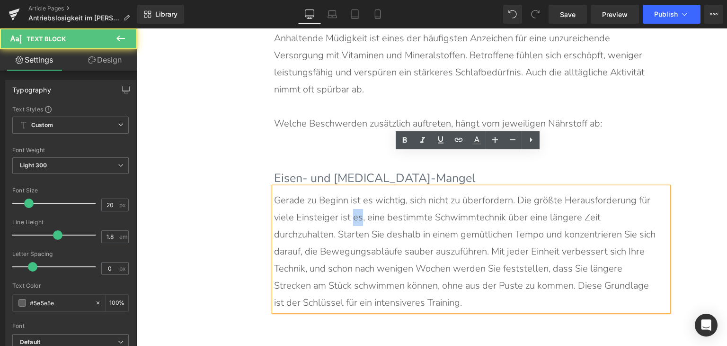
click at [348, 192] on p "Gerade zu Beginn ist es wichtig, sich nicht zu überfordern. Die größte Herausfo…" at bounding box center [466, 251] width 385 height 119
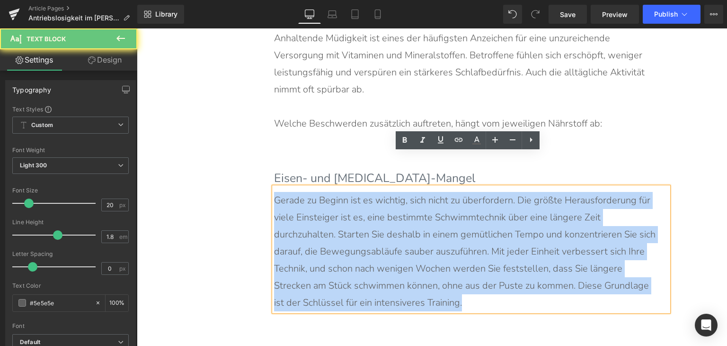
click at [348, 192] on p "Gerade zu Beginn ist es wichtig, sich nicht zu überfordern. Die größte Herausfo…" at bounding box center [466, 251] width 385 height 119
paste div
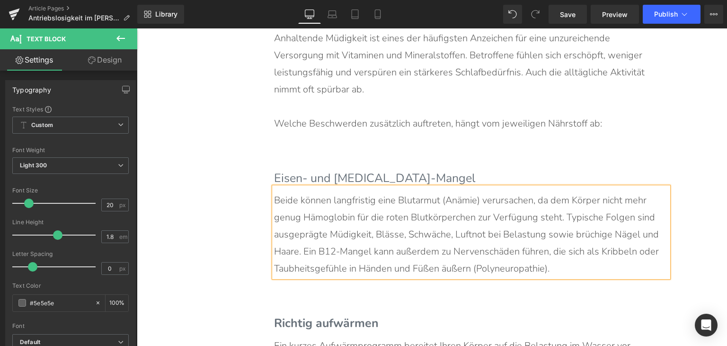
scroll to position [2936, 0]
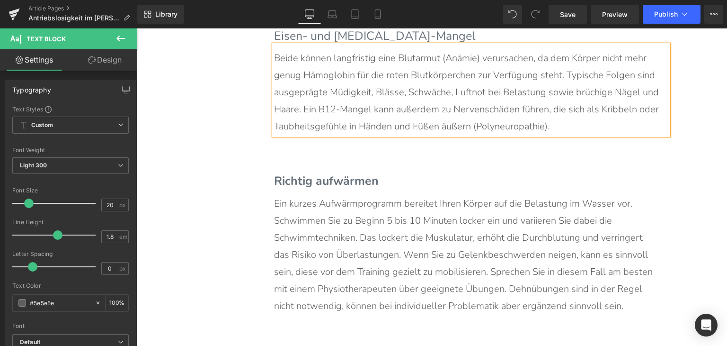
click at [328, 173] on span "Richtig aufwärmen" at bounding box center [326, 181] width 105 height 16
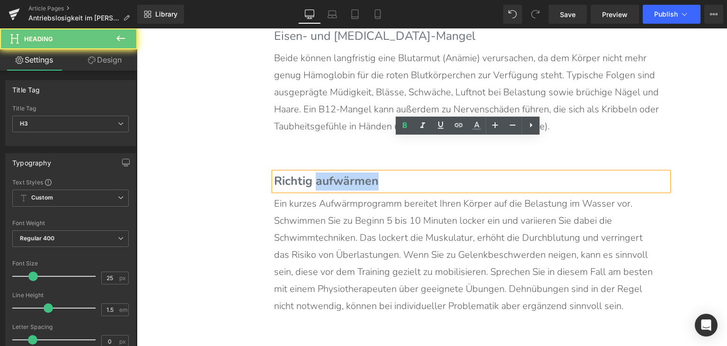
click at [328, 173] on span "Richtig aufwärmen" at bounding box center [326, 181] width 105 height 16
paste div
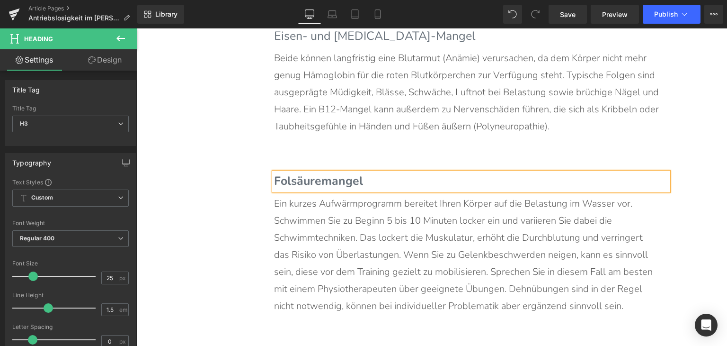
click at [335, 195] on p "Ein kurzes Aufwärmprogramm bereitet Ihren Körper auf die Belastung im Wasser vo…" at bounding box center [466, 254] width 385 height 119
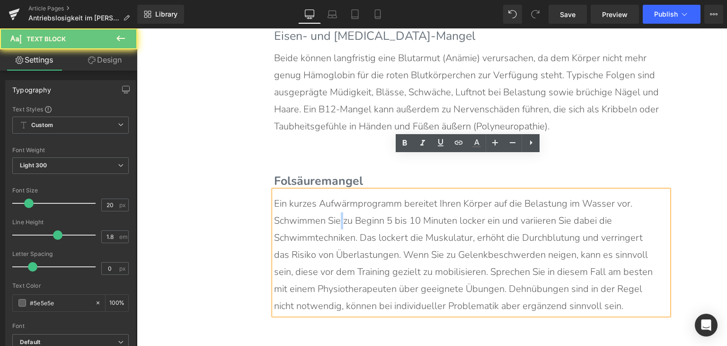
click at [335, 195] on p "Ein kurzes Aufwärmprogramm bereitet Ihren Körper auf die Belastung im Wasser vo…" at bounding box center [466, 254] width 385 height 119
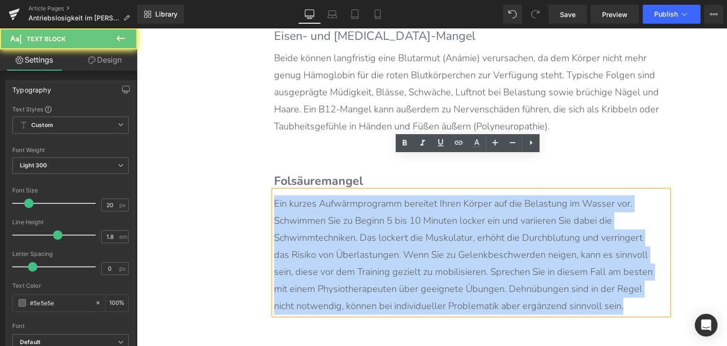
click at [335, 195] on p "Ein kurzes Aufwärmprogramm bereitet Ihren Körper auf die Belastung im Wasser vo…" at bounding box center [466, 254] width 385 height 119
paste div
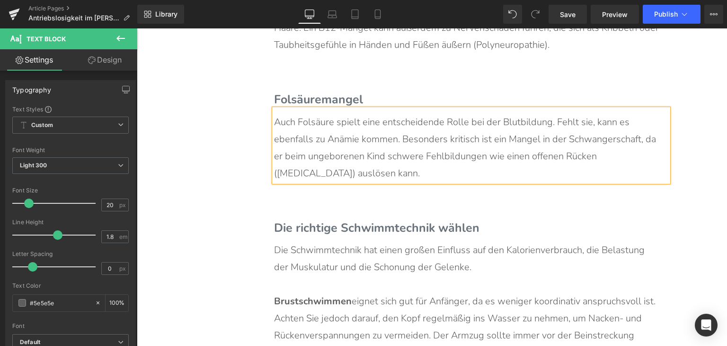
scroll to position [3078, 0]
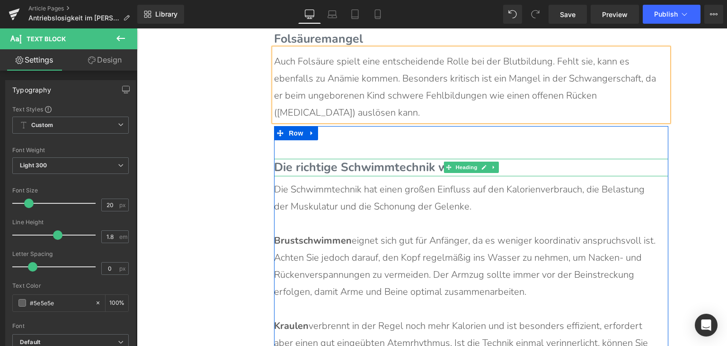
click at [331, 159] on span "Die richtige Schwimmtechnik wählen" at bounding box center [377, 167] width 206 height 16
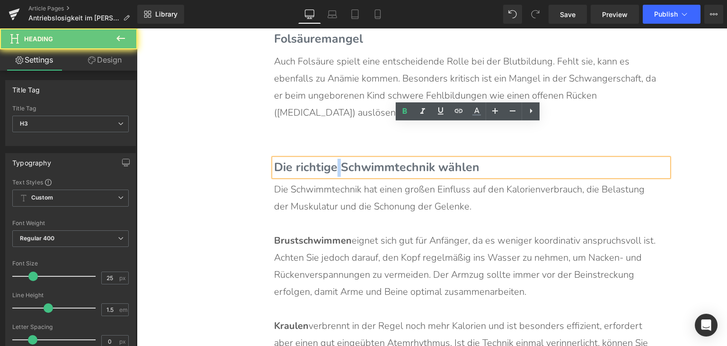
click at [331, 159] on span "Die richtige Schwimmtechnik wählen" at bounding box center [377, 167] width 206 height 16
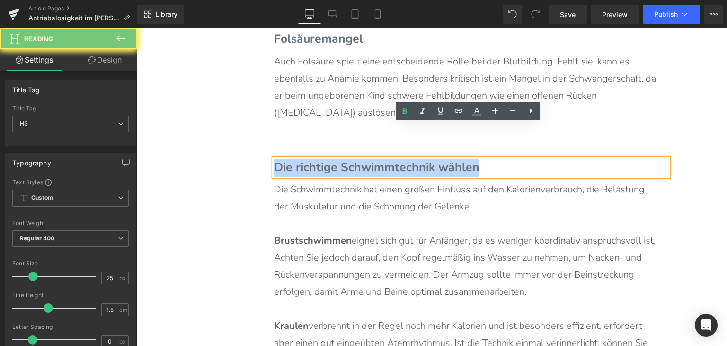
click at [331, 159] on span "Die richtige Schwimmtechnik wählen" at bounding box center [377, 167] width 206 height 16
paste div
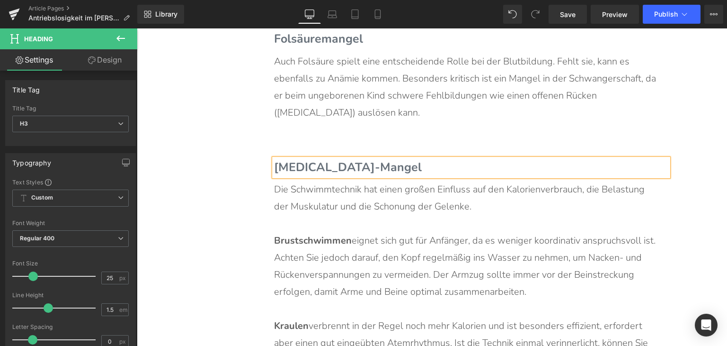
click at [354, 253] on p "Brustschwimmen eignet sich gut für Anfänger, da es weniger koordinativ anspruch…" at bounding box center [466, 266] width 385 height 68
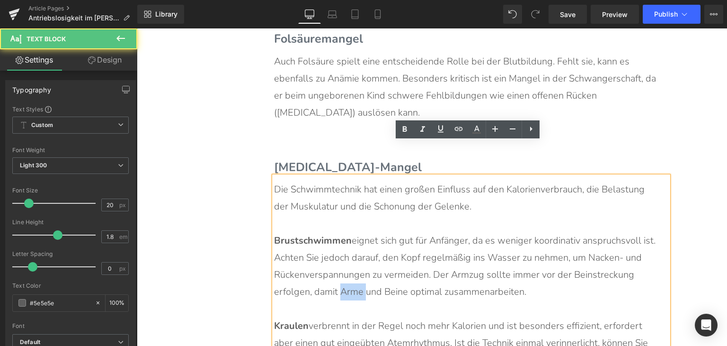
click at [354, 253] on p "Brustschwimmen eignet sich gut für Anfänger, da es weniger koordinativ anspruch…" at bounding box center [466, 266] width 385 height 68
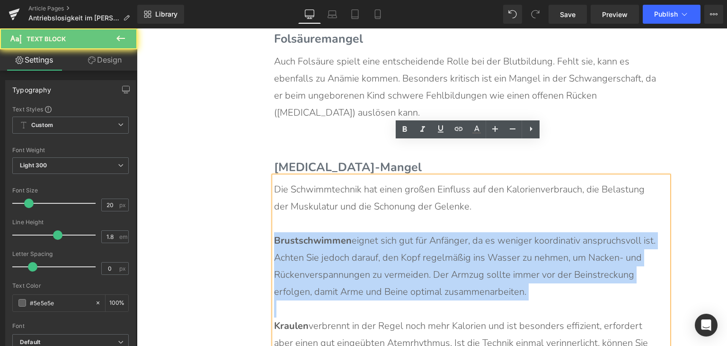
click at [354, 253] on p "Brustschwimmen eignet sich gut für Anfänger, da es weniger koordinativ anspruch…" at bounding box center [466, 266] width 385 height 68
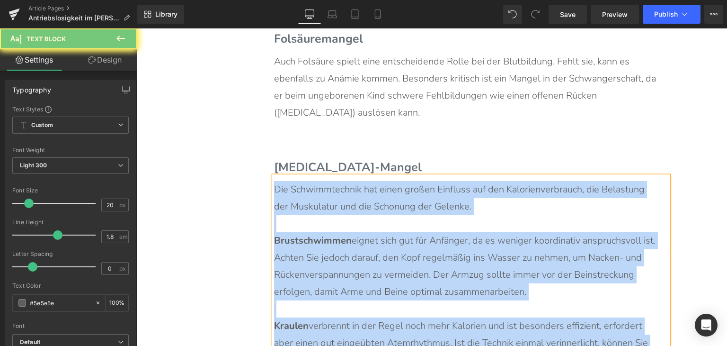
paste div
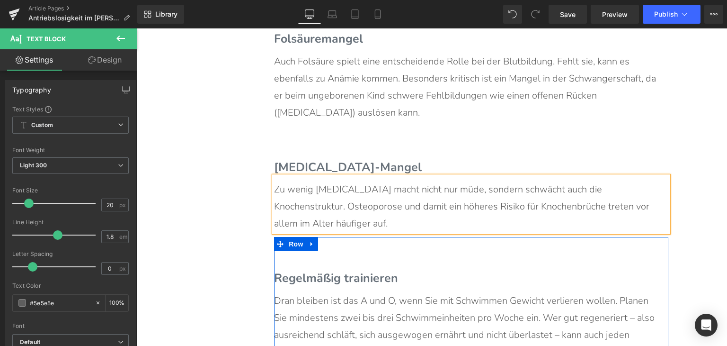
click at [310, 242] on icon at bounding box center [311, 244] width 2 height 4
click at [333, 241] on icon at bounding box center [336, 244] width 7 height 7
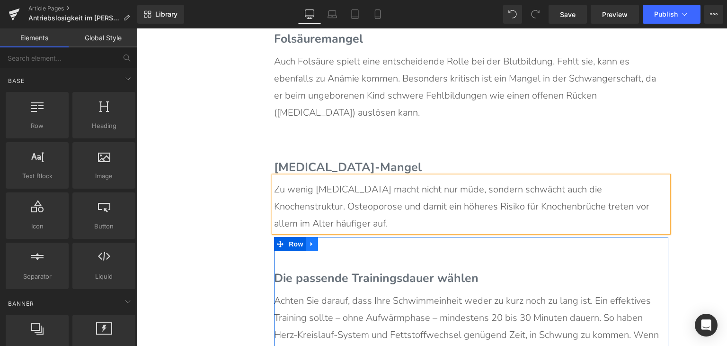
click at [309, 241] on icon at bounding box center [312, 244] width 7 height 7
click at [333, 241] on icon at bounding box center [336, 244] width 7 height 7
click at [311, 241] on icon at bounding box center [312, 244] width 7 height 7
click at [335, 241] on icon at bounding box center [336, 244] width 7 height 7
click at [310, 241] on icon at bounding box center [312, 244] width 7 height 7
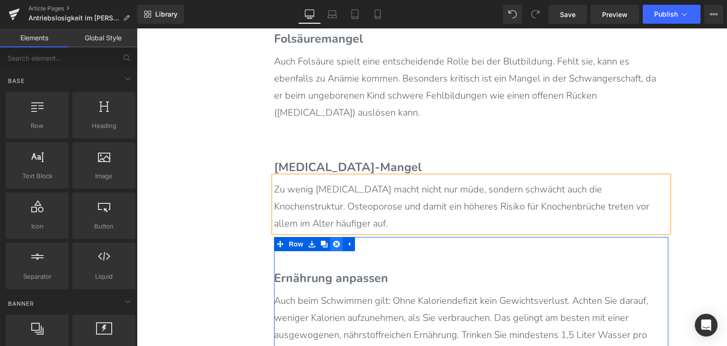
click at [331, 237] on link at bounding box center [337, 244] width 12 height 14
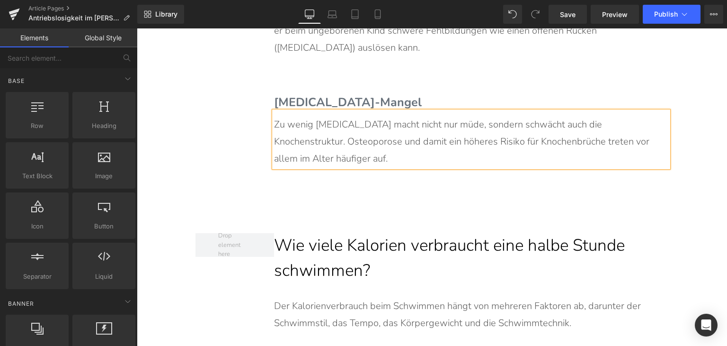
scroll to position [3221, 0]
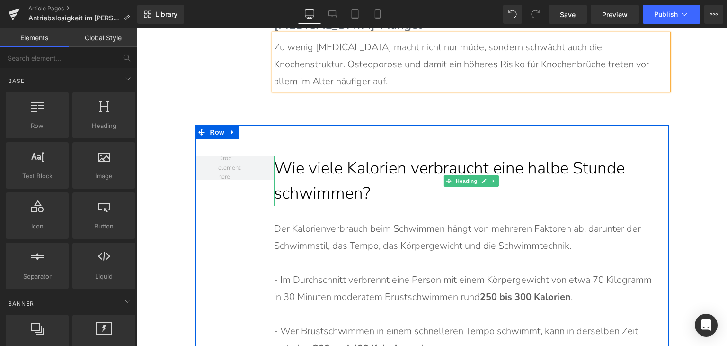
click at [361, 156] on h2 "Wie viele Kalorien verbraucht eine halbe Stunde schwimmen?" at bounding box center [471, 181] width 395 height 50
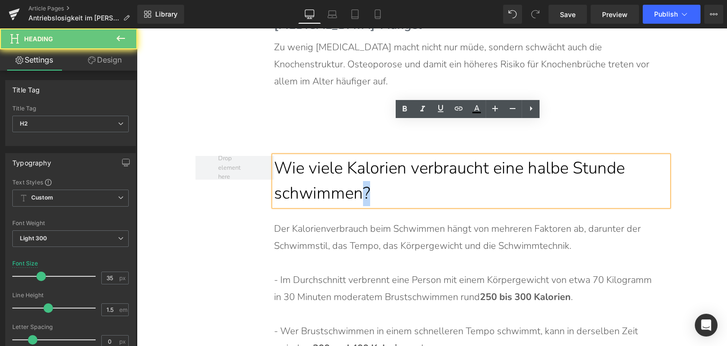
click at [361, 156] on h2 "Wie viele Kalorien verbraucht eine halbe Stunde schwimmen?" at bounding box center [471, 181] width 395 height 50
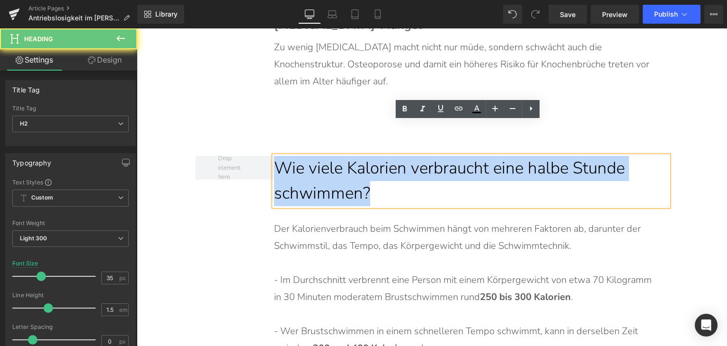
click at [361, 156] on h2 "Wie viele Kalorien verbraucht eine halbe Stunde schwimmen?" at bounding box center [471, 181] width 395 height 50
paste div
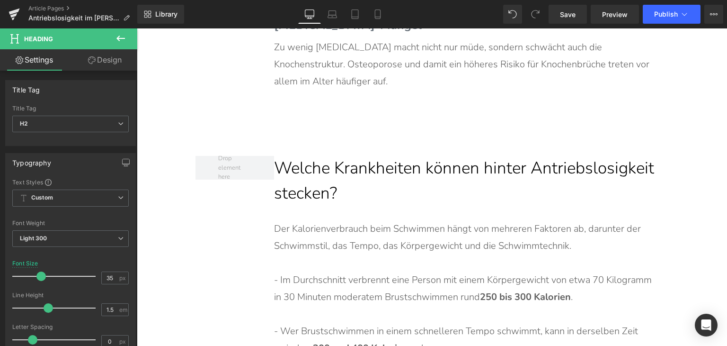
click at [335, 254] on p at bounding box center [466, 262] width 385 height 17
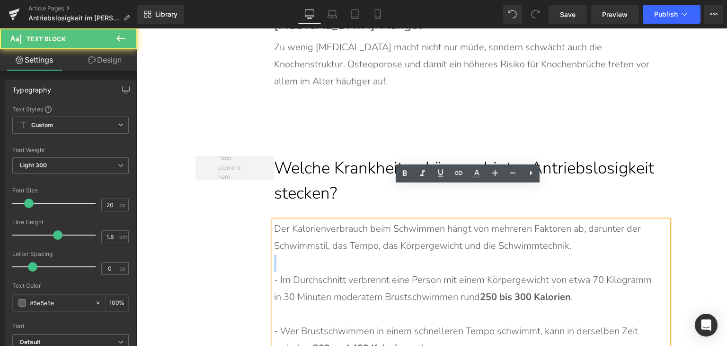
click at [335, 254] on p at bounding box center [466, 262] width 385 height 17
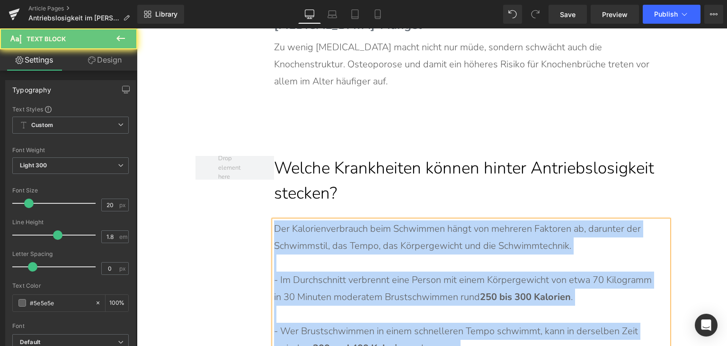
paste div
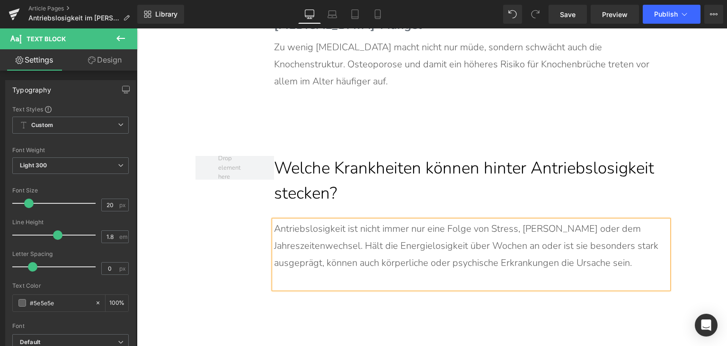
click at [247, 192] on div "Welche Krankheiten können hinter Antriebslosigkeit stecken? Heading Antriebslos…" at bounding box center [433, 224] width 474 height 198
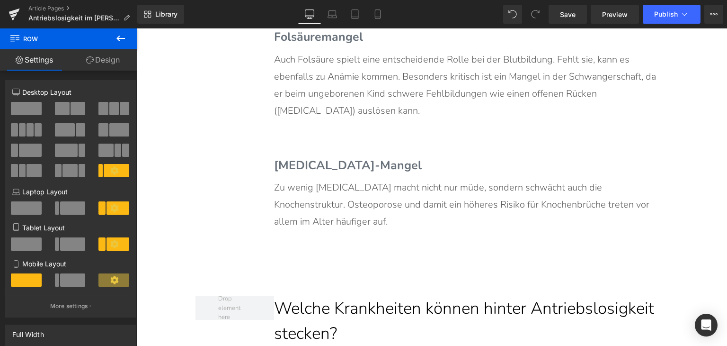
scroll to position [3078, 0]
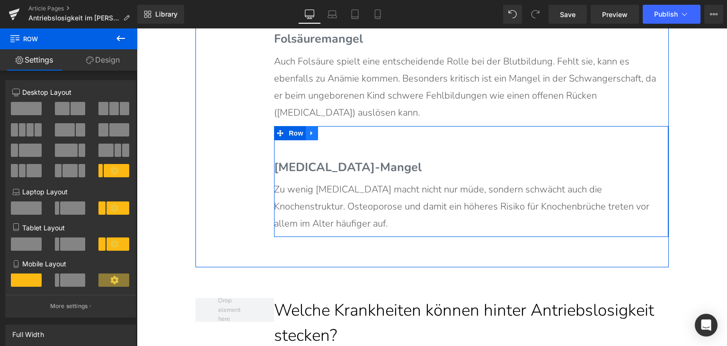
click at [310, 129] on icon at bounding box center [312, 132] width 7 height 7
click at [322, 130] on icon at bounding box center [324, 133] width 7 height 7
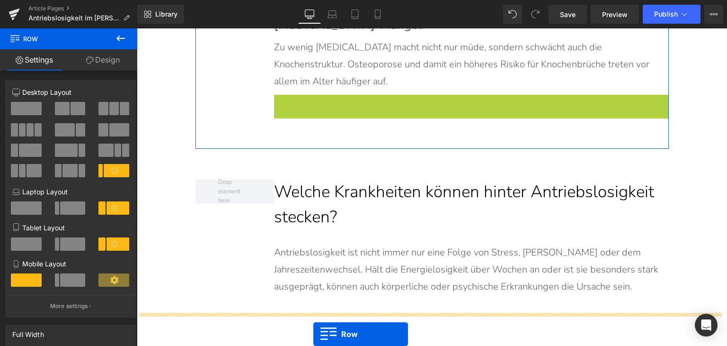
scroll to position [3240, 0]
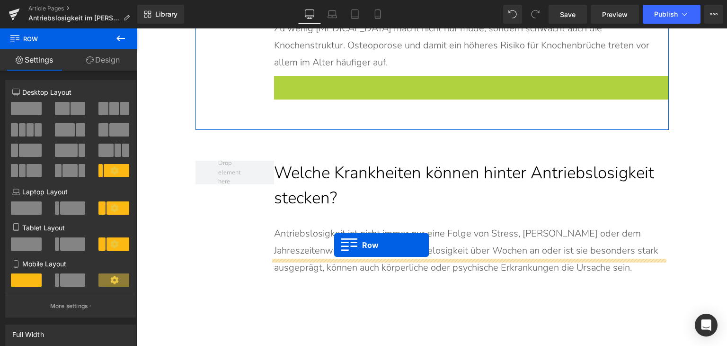
drag, startPoint x: 278, startPoint y: 206, endPoint x: 334, endPoint y: 245, distance: 67.8
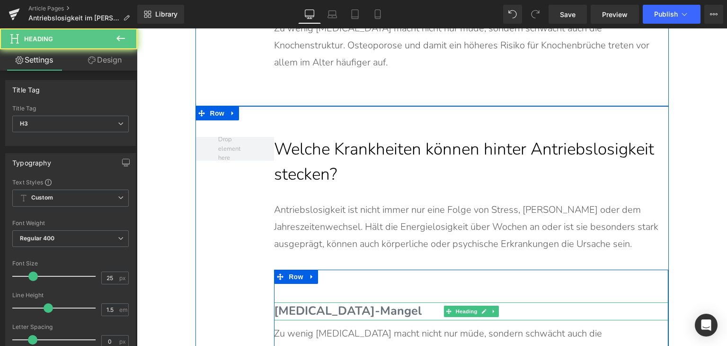
click at [326, 303] on span "[MEDICAL_DATA]-Mangel" at bounding box center [348, 311] width 148 height 16
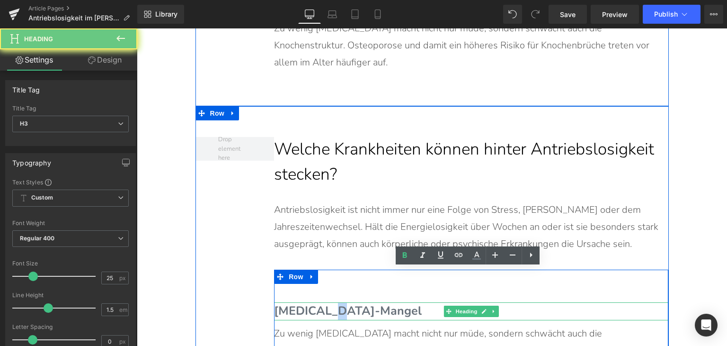
click at [326, 303] on span "[MEDICAL_DATA]-Mangel" at bounding box center [348, 311] width 148 height 16
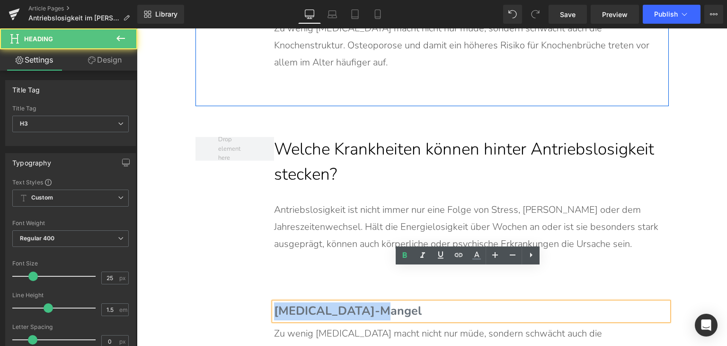
click at [326, 303] on span "[MEDICAL_DATA]-Mangel" at bounding box center [348, 311] width 148 height 16
paste div
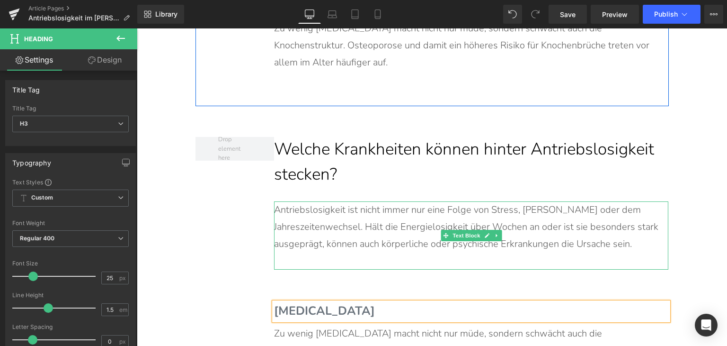
click at [331, 252] on p at bounding box center [466, 260] width 385 height 17
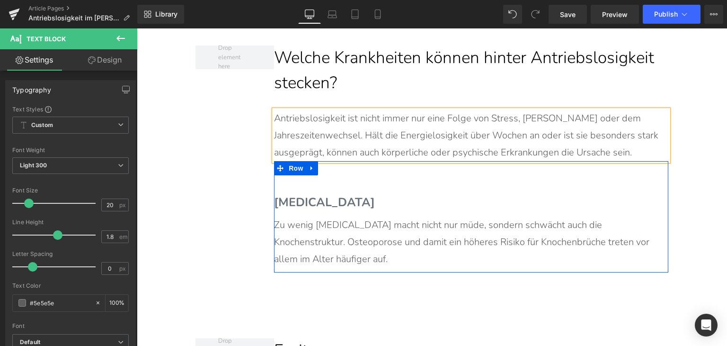
scroll to position [3334, 0]
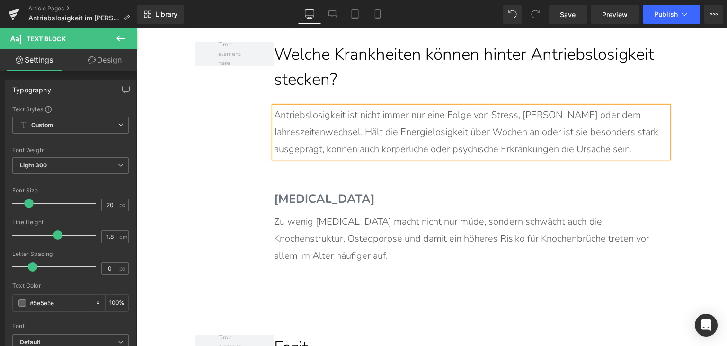
click at [343, 213] on p "Zu wenig [MEDICAL_DATA] macht nicht nur müde, sondern schwächt auch die Knochen…" at bounding box center [466, 238] width 385 height 51
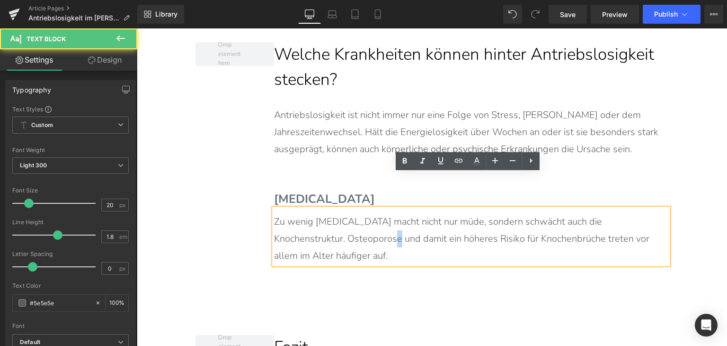
click at [343, 213] on p "Zu wenig [MEDICAL_DATA] macht nicht nur müde, sondern schwächt auch die Knochen…" at bounding box center [466, 238] width 385 height 51
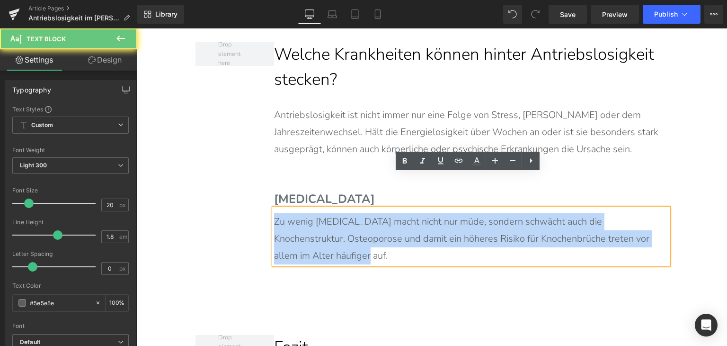
click at [343, 213] on p "Zu wenig [MEDICAL_DATA] macht nicht nur müde, sondern schwächt auch die Knochen…" at bounding box center [466, 238] width 385 height 51
paste div
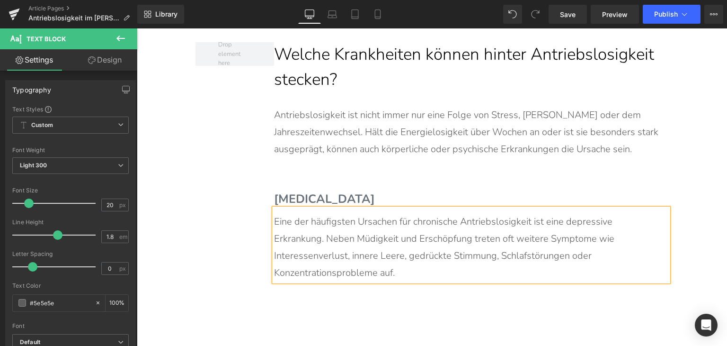
click at [274, 208] on div "Eine der häufigsten Ursachen für chronische Antriebslosigkeit ist eine depressi…" at bounding box center [471, 244] width 395 height 73
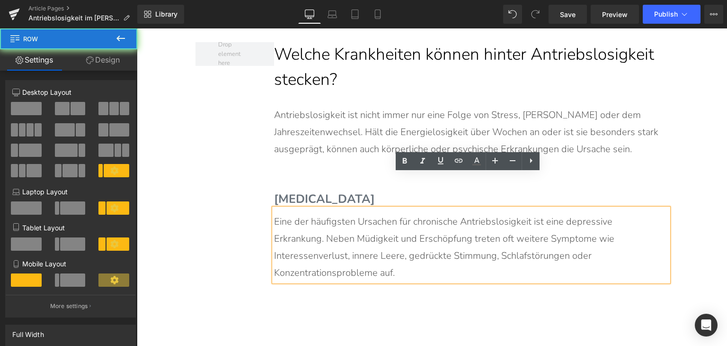
click at [239, 199] on div "Welche Krankheiten können hinter Antriebslosigkeit stecken? Heading Antriebslos…" at bounding box center [433, 166] width 474 height 310
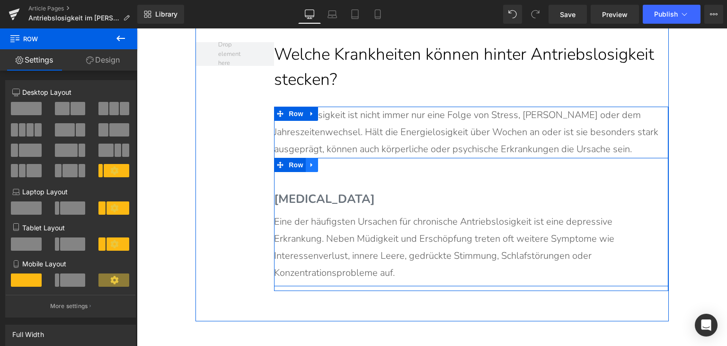
click at [310, 162] on icon at bounding box center [312, 165] width 7 height 7
click at [321, 162] on icon at bounding box center [324, 165] width 7 height 7
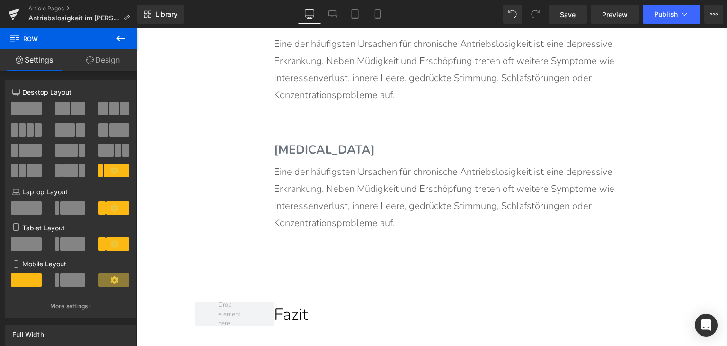
scroll to position [3519, 0]
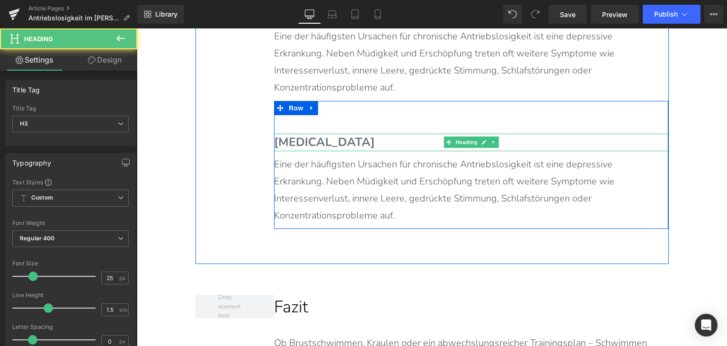
click at [318, 134] on span "[MEDICAL_DATA]" at bounding box center [324, 142] width 101 height 16
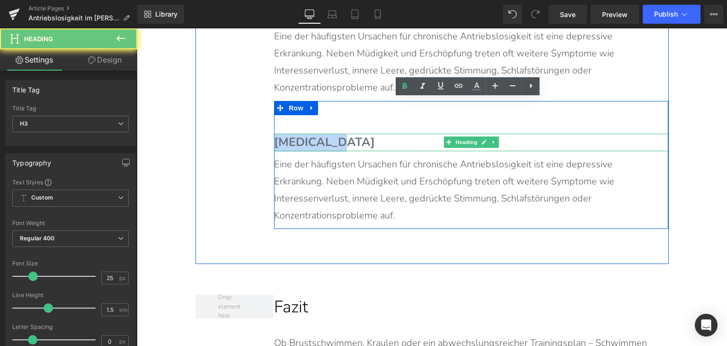
click at [318, 134] on span "[MEDICAL_DATA]" at bounding box center [324, 142] width 101 height 16
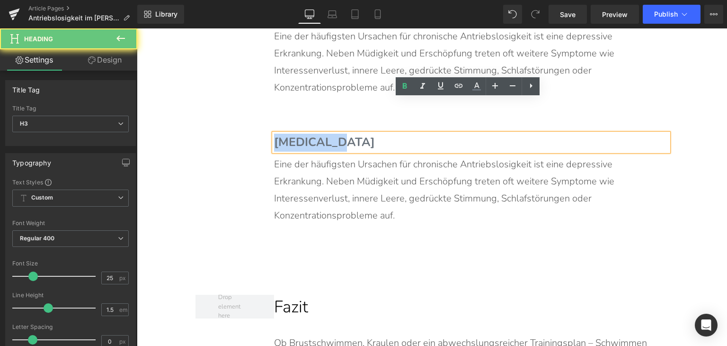
paste div
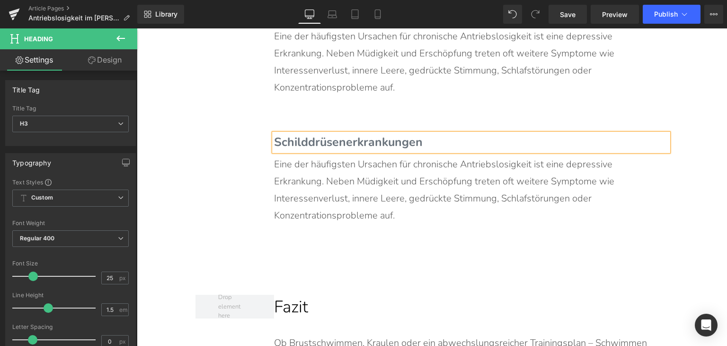
click at [331, 156] on p "Eine der häufigsten Ursachen für chronische Antriebslosigkeit ist eine depressi…" at bounding box center [466, 190] width 385 height 68
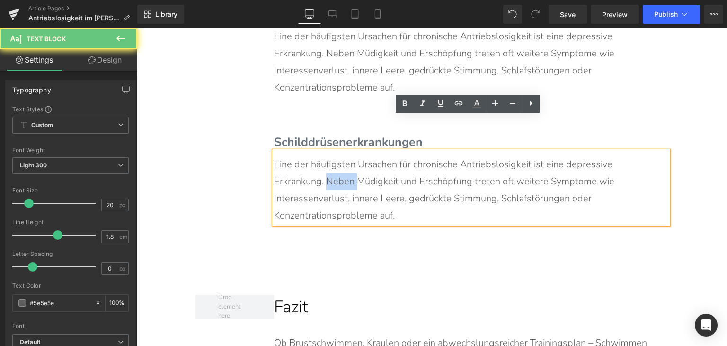
click at [331, 156] on p "Eine der häufigsten Ursachen für chronische Antriebslosigkeit ist eine depressi…" at bounding box center [466, 190] width 385 height 68
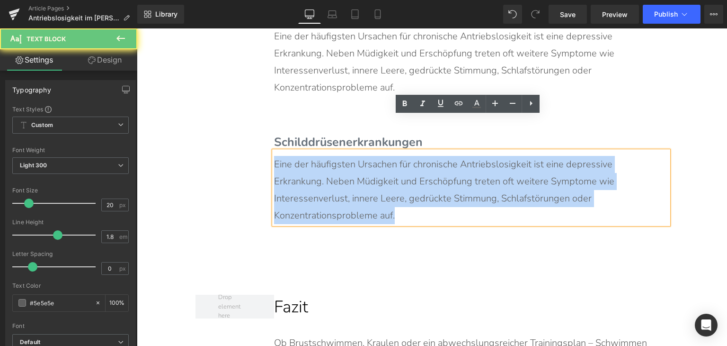
click at [331, 156] on p "Eine der häufigsten Ursachen für chronische Antriebslosigkeit ist eine depressi…" at bounding box center [466, 190] width 385 height 68
paste div
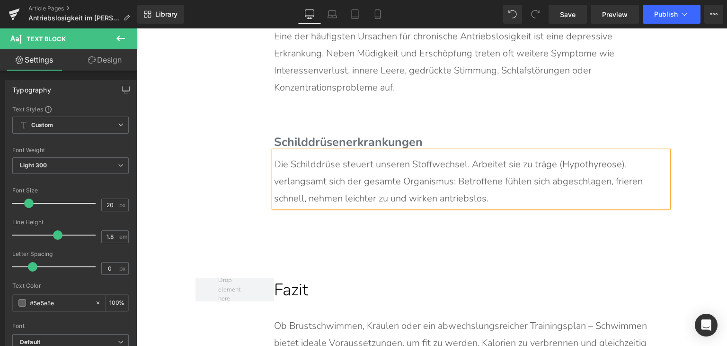
click at [197, 156] on div "Welche Krankheiten können hinter Antriebslosigkeit stecken? Heading Antriebslos…" at bounding box center [433, 36] width 474 height 421
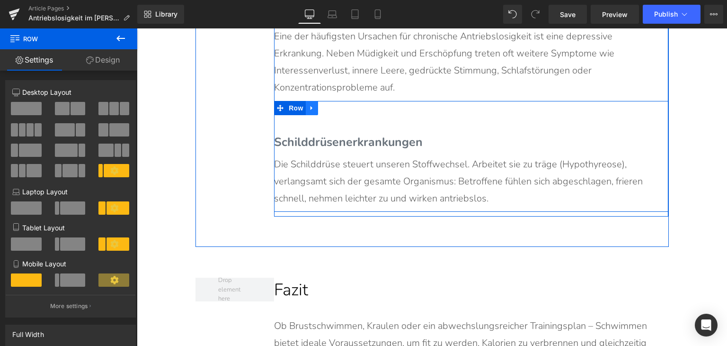
click at [309, 104] on icon at bounding box center [312, 107] width 7 height 7
click at [321, 105] on icon at bounding box center [324, 108] width 7 height 7
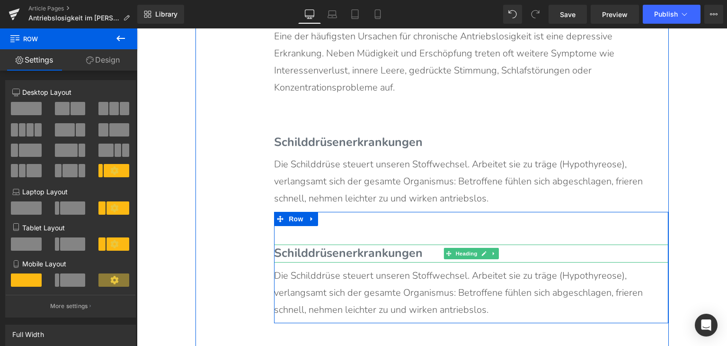
click at [340, 245] on span "Schilddrüsenerkrankungen" at bounding box center [348, 253] width 149 height 16
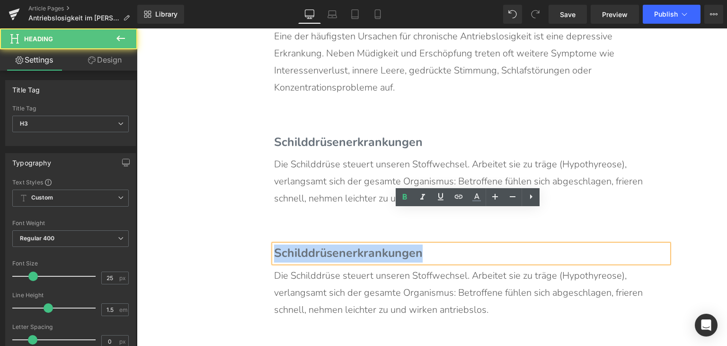
click at [340, 245] on span "Schilddrüsenerkrankungen" at bounding box center [348, 253] width 149 height 16
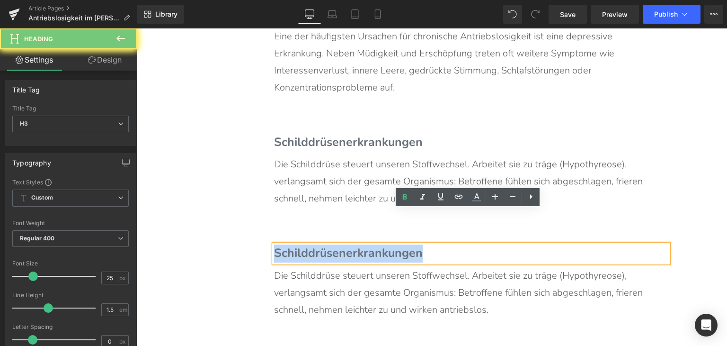
click at [340, 245] on span "Schilddrüsenerkrankungen" at bounding box center [348, 253] width 149 height 16
paste div
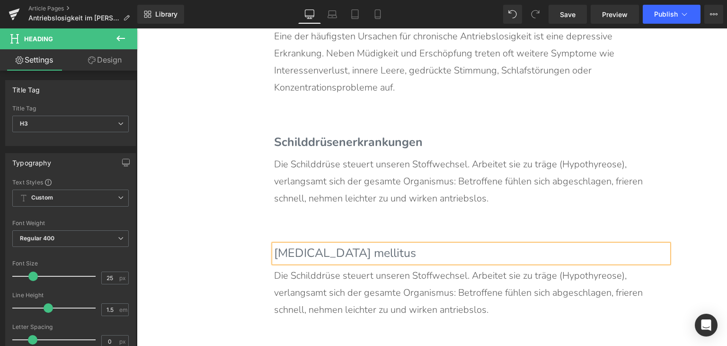
click at [319, 267] on p "Die Schilddrüse steuert unseren Stoffwechsel. Arbeitet sie zu träge (Hypothyreo…" at bounding box center [466, 292] width 385 height 51
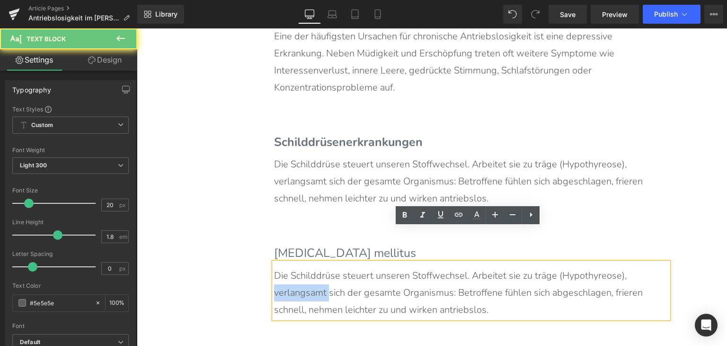
click at [319, 267] on p "Die Schilddrüse steuert unseren Stoffwechsel. Arbeitet sie zu träge (Hypothyreo…" at bounding box center [466, 292] width 385 height 51
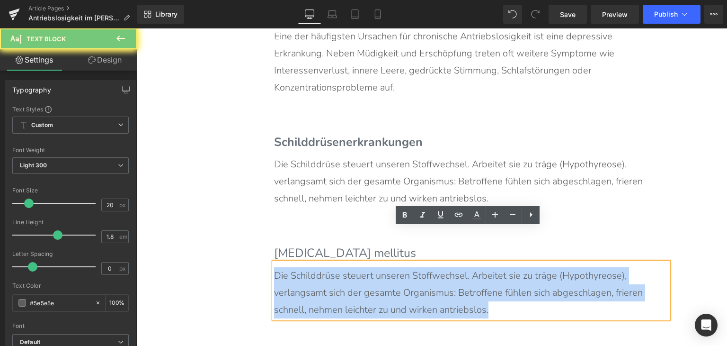
click at [319, 267] on p "Die Schilddrüse steuert unseren Stoffwechsel. Arbeitet sie zu träge (Hypothyreo…" at bounding box center [466, 292] width 385 height 51
paste div
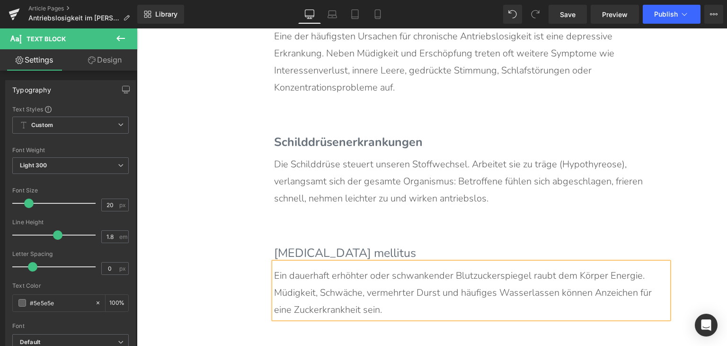
drag, startPoint x: 178, startPoint y: 236, endPoint x: 216, endPoint y: 235, distance: 37.9
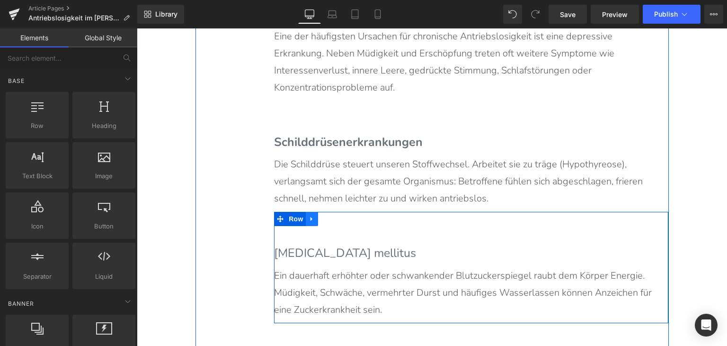
click at [311, 212] on link at bounding box center [312, 219] width 12 height 14
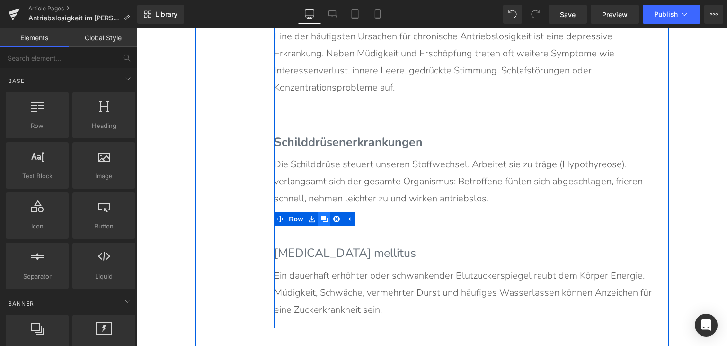
click at [323, 215] on icon at bounding box center [324, 218] width 7 height 7
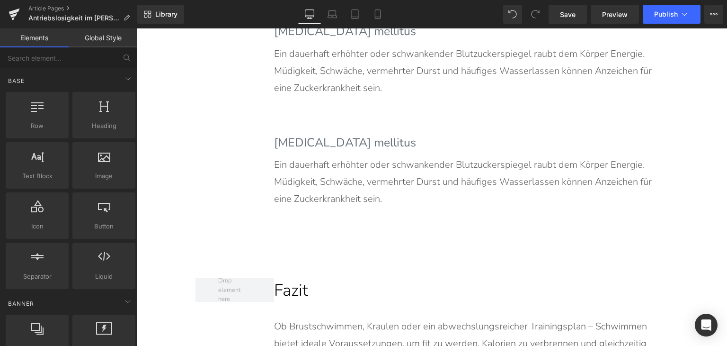
scroll to position [3742, 0]
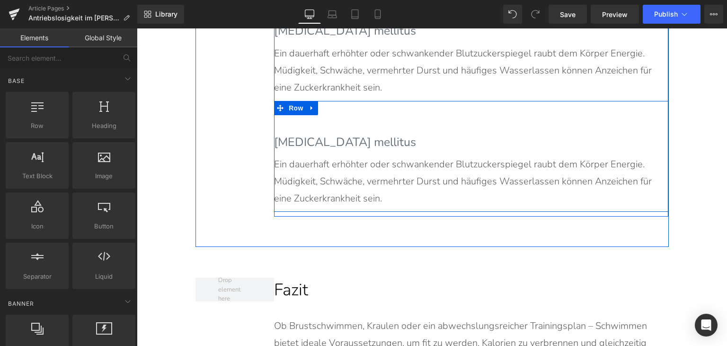
click at [348, 134] on b "[MEDICAL_DATA] mellitus" at bounding box center [345, 142] width 142 height 16
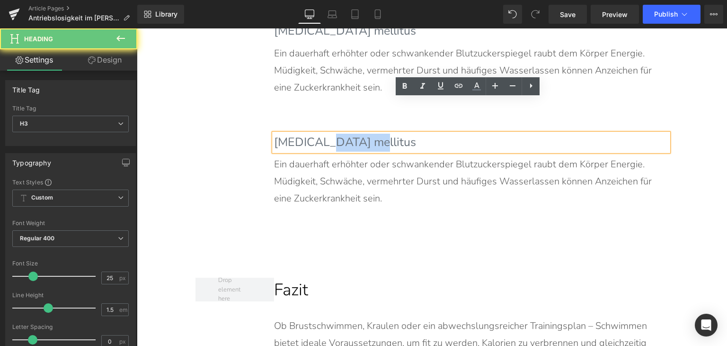
click at [348, 134] on b "[MEDICAL_DATA] mellitus" at bounding box center [345, 142] width 142 height 16
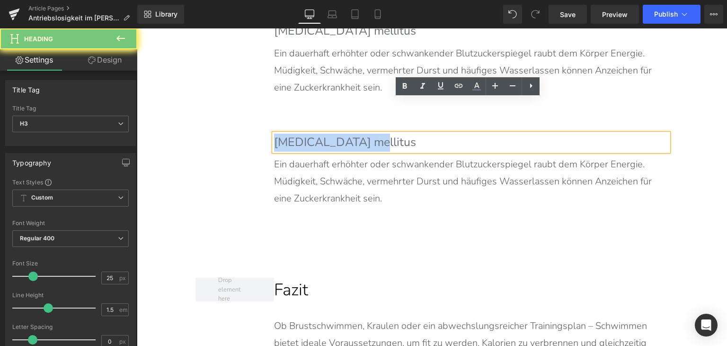
click at [348, 134] on b "[MEDICAL_DATA] mellitus" at bounding box center [345, 142] width 142 height 16
paste div
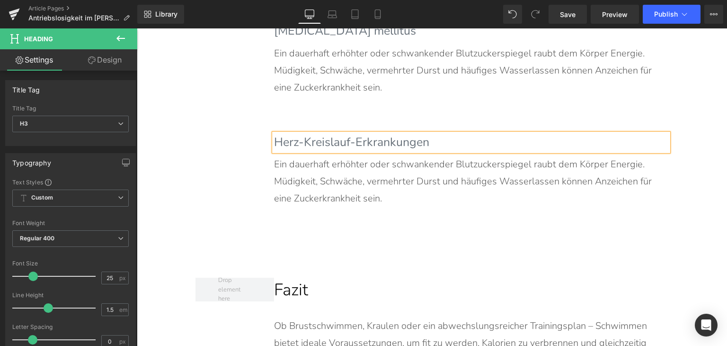
click at [345, 156] on p "Ein dauerhaft erhöhter oder schwankender Blutzuckerspiegel raubt dem Körper Ene…" at bounding box center [466, 181] width 385 height 51
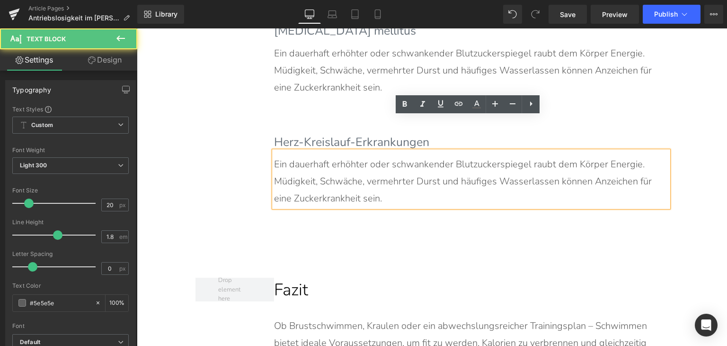
click at [345, 156] on p "Ein dauerhaft erhöhter oder schwankender Blutzuckerspiegel raubt dem Körper Ene…" at bounding box center [466, 181] width 385 height 51
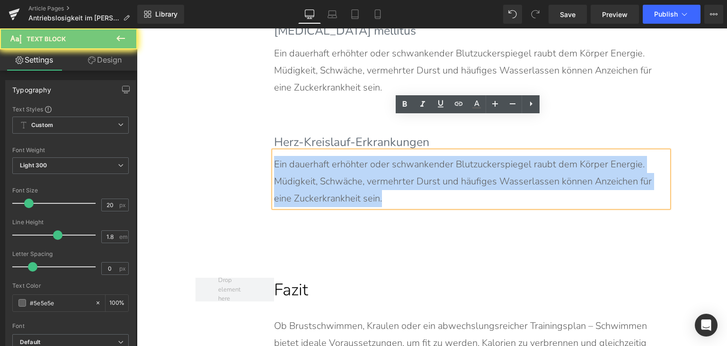
click at [345, 156] on p "Ein dauerhaft erhöhter oder schwankender Blutzuckerspiegel raubt dem Körper Ene…" at bounding box center [466, 181] width 385 height 51
paste div
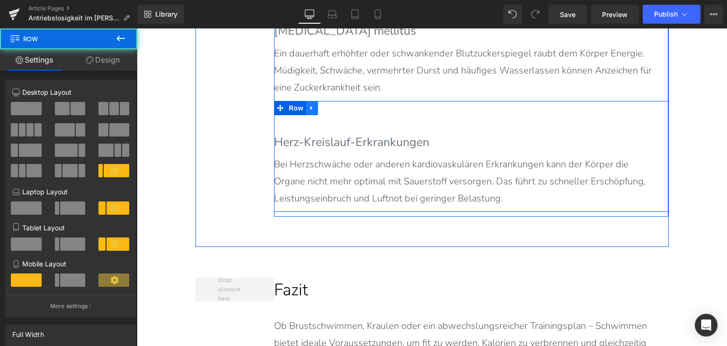
click at [308, 101] on link at bounding box center [312, 108] width 12 height 14
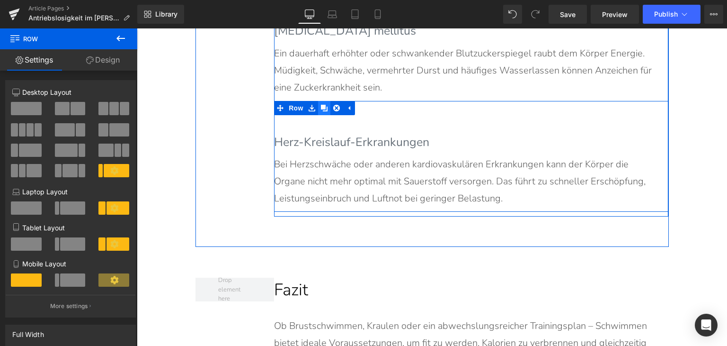
click at [322, 104] on icon at bounding box center [324, 107] width 7 height 7
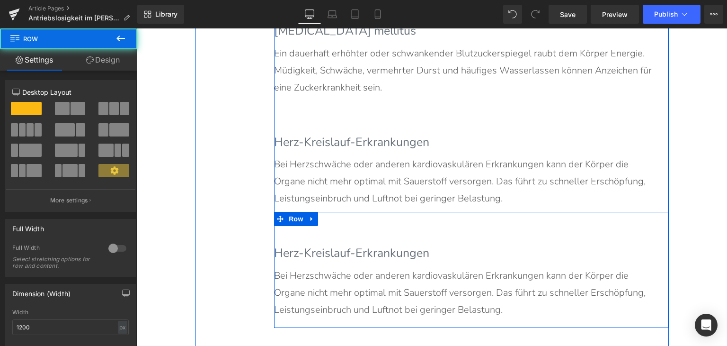
click at [352, 212] on div "Herz-Kreislauf-Erkrankungen Heading Bei Herzschwäche oder anderen kardiovaskulä…" at bounding box center [471, 267] width 395 height 111
click at [352, 245] on b "Herz-Kreislauf-Erkrankungen" at bounding box center [351, 253] width 155 height 16
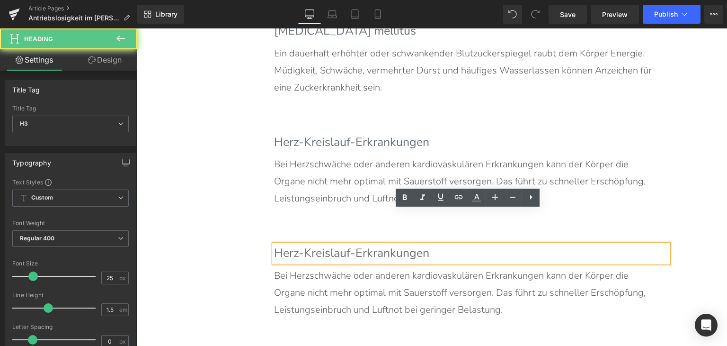
click at [352, 245] on b "Herz-Kreislauf-Erkrankungen" at bounding box center [351, 253] width 155 height 16
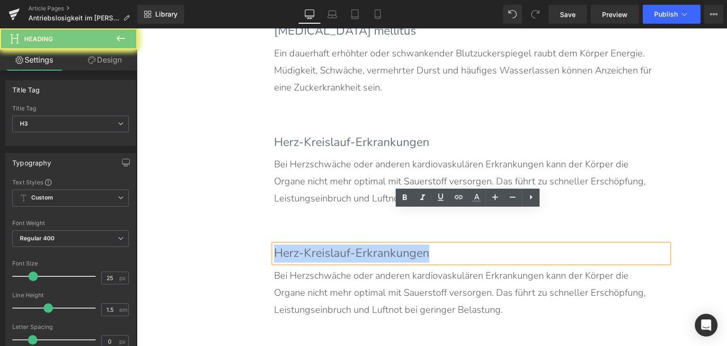
click at [352, 245] on b "Herz-Kreislauf-Erkrankungen" at bounding box center [351, 253] width 155 height 16
paste div
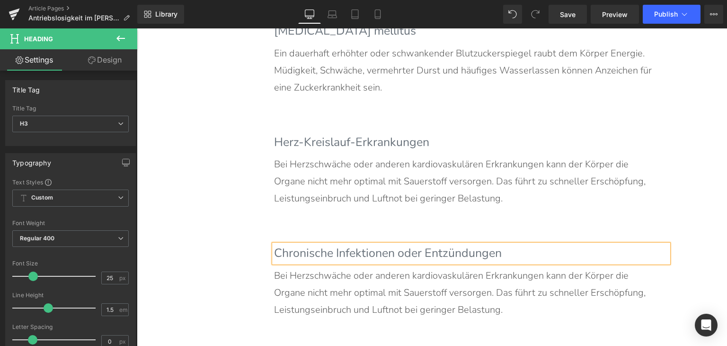
click at [338, 267] on p "Bei Herzschwäche oder anderen kardiovaskulären Erkrankungen kann der Körper die…" at bounding box center [466, 292] width 385 height 51
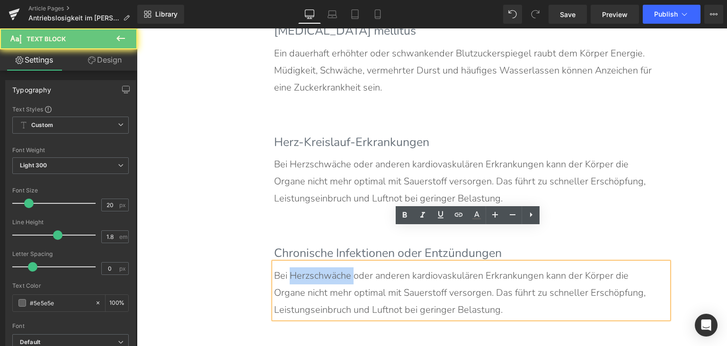
click at [338, 267] on p "Bei Herzschwäche oder anderen kardiovaskulären Erkrankungen kann der Körper die…" at bounding box center [466, 292] width 385 height 51
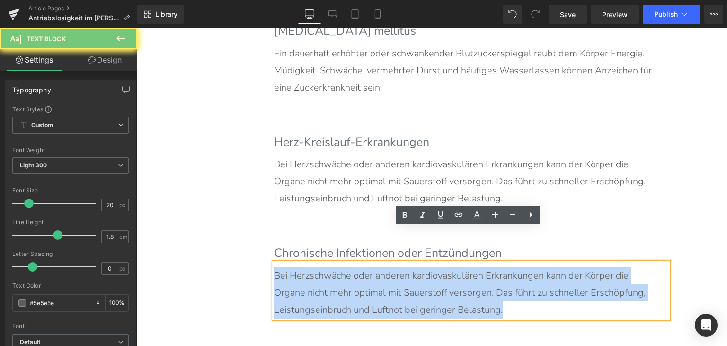
click at [338, 267] on p "Bei Herzschwäche oder anderen kardiovaskulären Erkrankungen kann der Körper die…" at bounding box center [466, 292] width 385 height 51
paste div
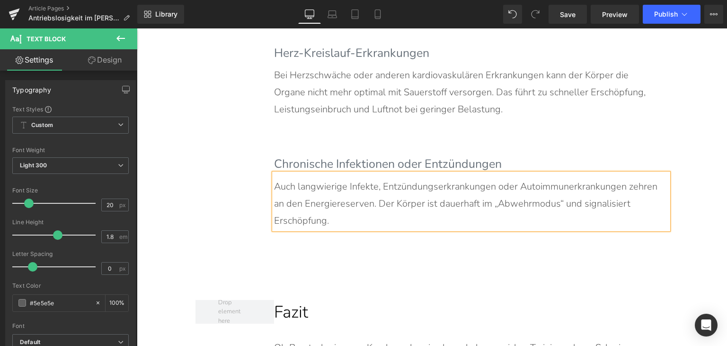
scroll to position [3836, 0]
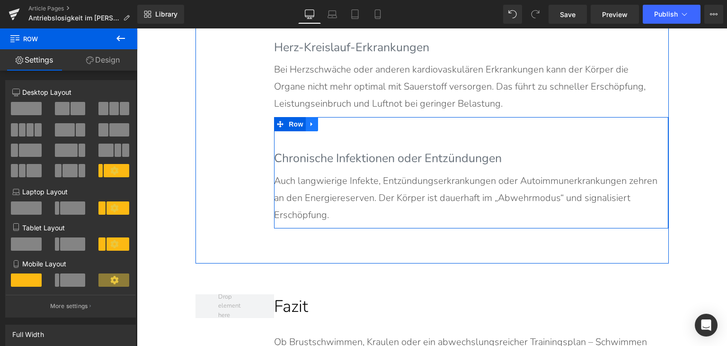
click at [310, 121] on icon at bounding box center [312, 124] width 7 height 7
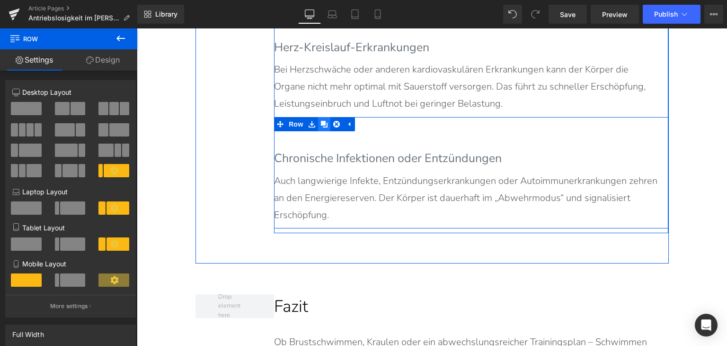
click at [321, 121] on icon at bounding box center [324, 124] width 7 height 7
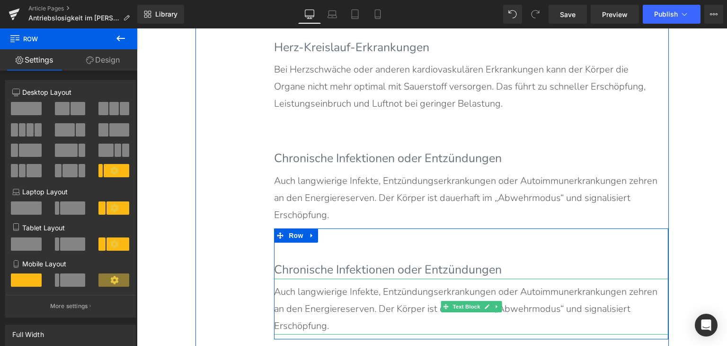
click at [137, 28] on div at bounding box center [137, 28] width 0 height 0
click at [316, 261] on h3 "Chronische Infektionen oder Entzündungen" at bounding box center [471, 270] width 395 height 18
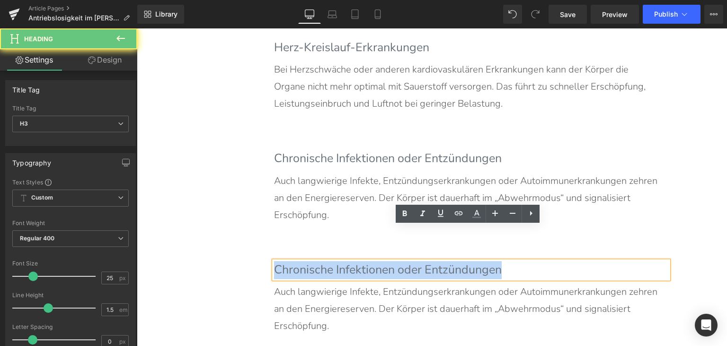
click at [316, 261] on h3 "Chronische Infektionen oder Entzündungen" at bounding box center [471, 270] width 395 height 18
paste div
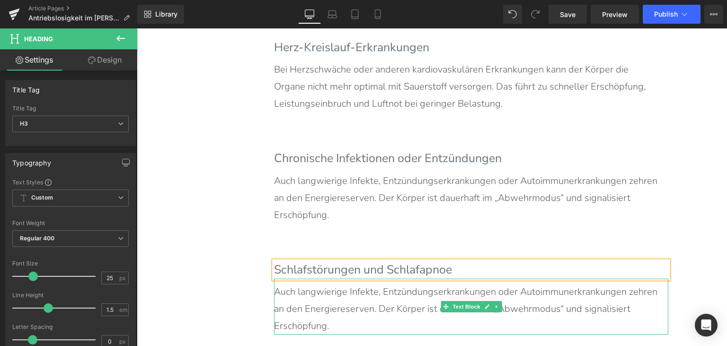
click at [405, 283] on p "Auch langwierige Infekte, Entzündungserkrankungen oder Autoimmunerkrankungen ze…" at bounding box center [466, 308] width 385 height 51
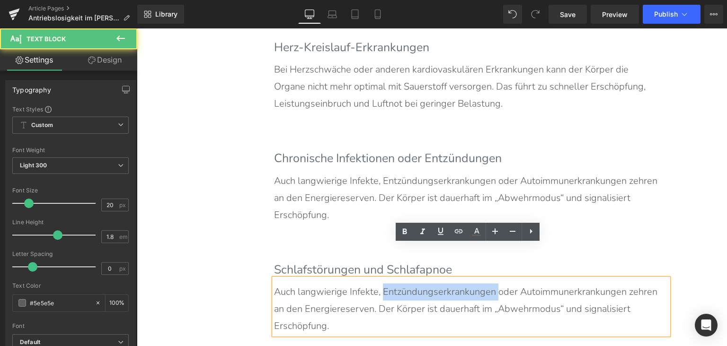
click at [405, 283] on p "Auch langwierige Infekte, Entzündungserkrankungen oder Autoimmunerkrankungen ze…" at bounding box center [466, 308] width 385 height 51
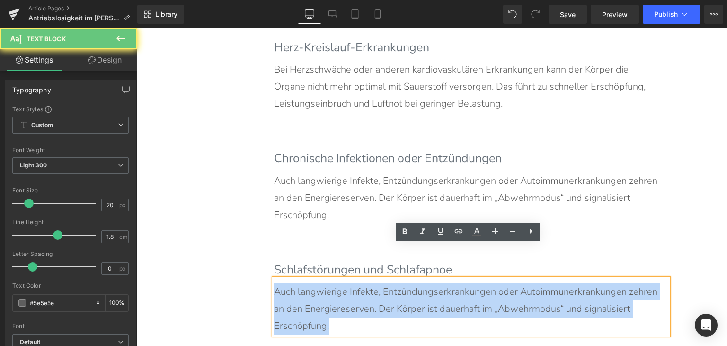
click at [405, 283] on p "Auch langwierige Infekte, Entzündungserkrankungen oder Autoimmunerkrankungen ze…" at bounding box center [466, 308] width 385 height 51
paste div
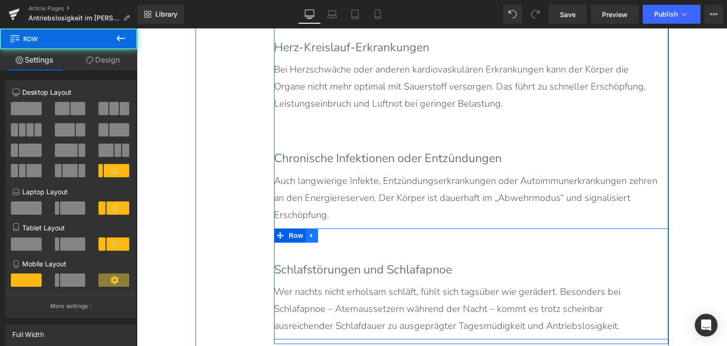
click at [308, 228] on link at bounding box center [312, 235] width 12 height 14
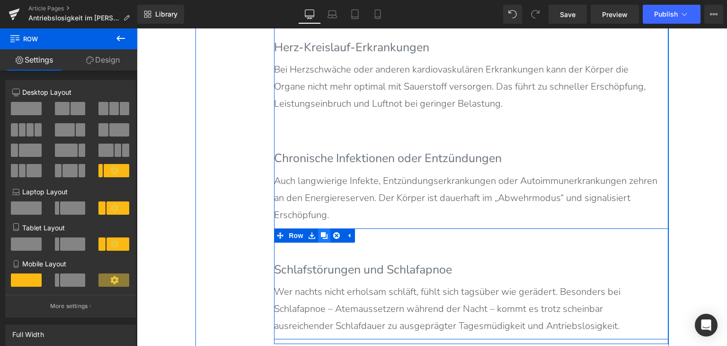
click at [321, 232] on icon at bounding box center [324, 235] width 7 height 7
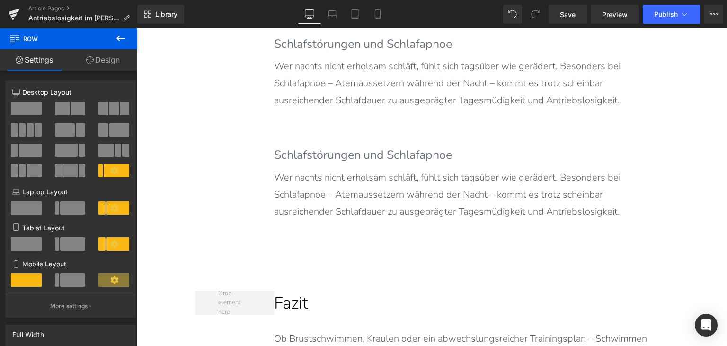
scroll to position [4074, 0]
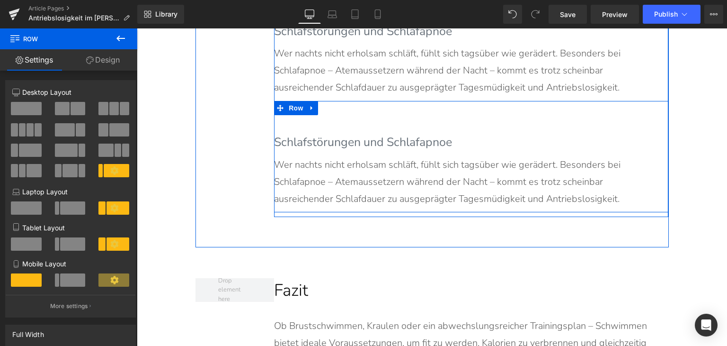
click at [331, 152] on div "Wer nachts nicht erholsam schläft, fühlt sich tagsüber wie gerädert. Besonders …" at bounding box center [471, 180] width 395 height 56
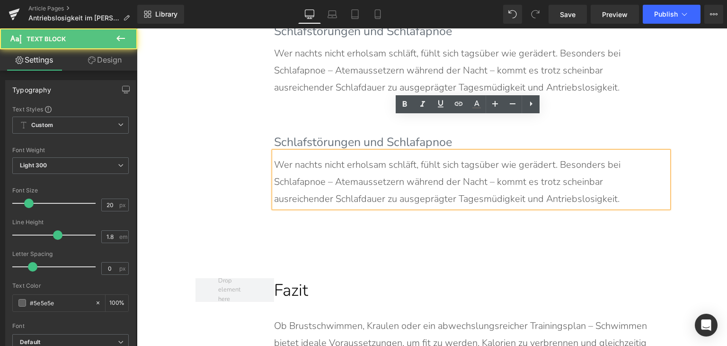
click at [328, 134] on h3 "Schlafstörungen und Schlafapnoe" at bounding box center [471, 143] width 395 height 18
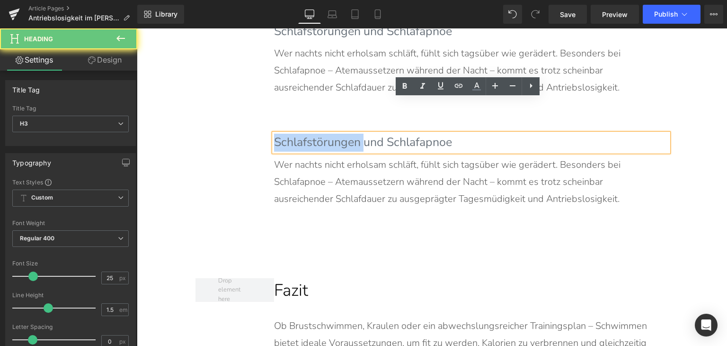
click at [328, 134] on h3 "Schlafstörungen und Schlafapnoe" at bounding box center [471, 143] width 395 height 18
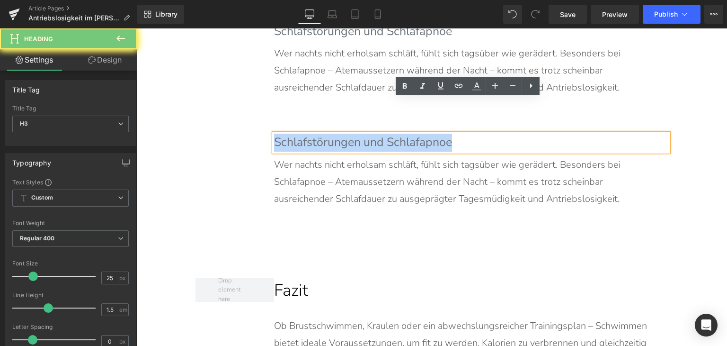
click at [328, 134] on h3 "Schlafstörungen und Schlafapnoe" at bounding box center [471, 143] width 395 height 18
paste div
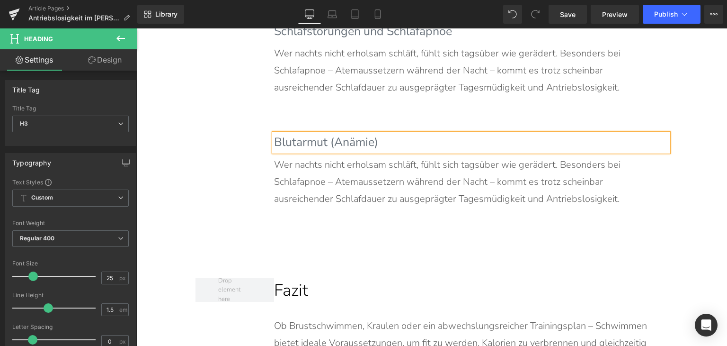
click at [372, 158] on p "Wer nachts nicht erholsam schläft, fühlt sich tagsüber wie gerädert. Besonders …" at bounding box center [466, 181] width 385 height 51
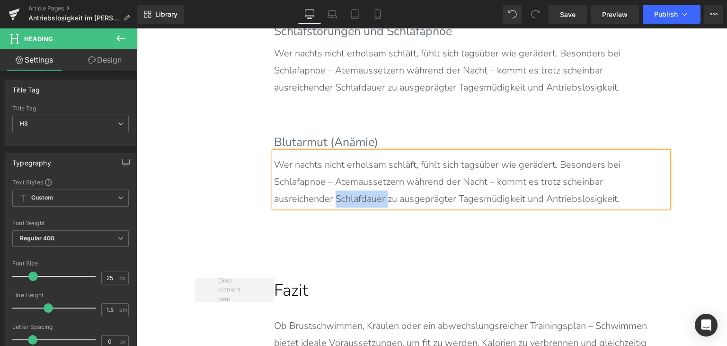
click at [372, 158] on p "Wer nachts nicht erholsam schläft, fühlt sich tagsüber wie gerädert. Besonders …" at bounding box center [466, 181] width 385 height 51
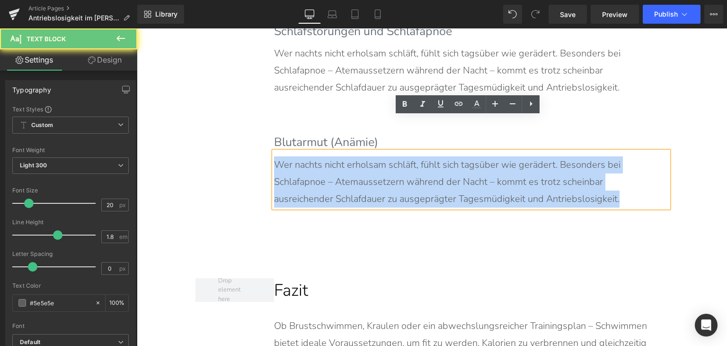
click at [372, 158] on p "Wer nachts nicht erholsam schläft, fühlt sich tagsüber wie gerädert. Besonders …" at bounding box center [466, 181] width 385 height 51
paste div
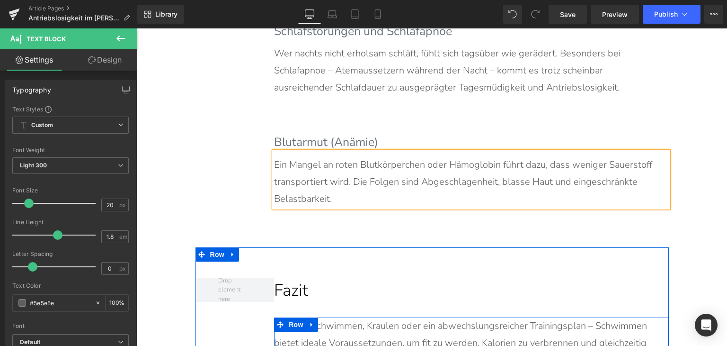
scroll to position [4122, 0]
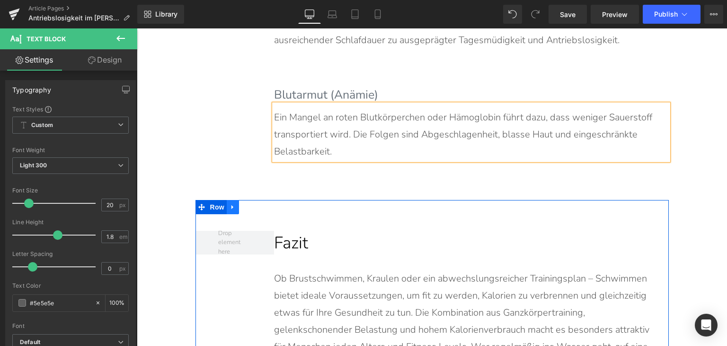
click at [232, 203] on icon at bounding box center [233, 206] width 7 height 7
click at [242, 204] on icon at bounding box center [245, 207] width 7 height 7
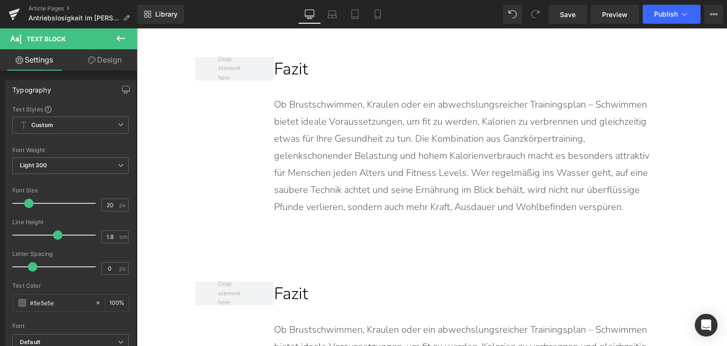
scroll to position [4256, 0]
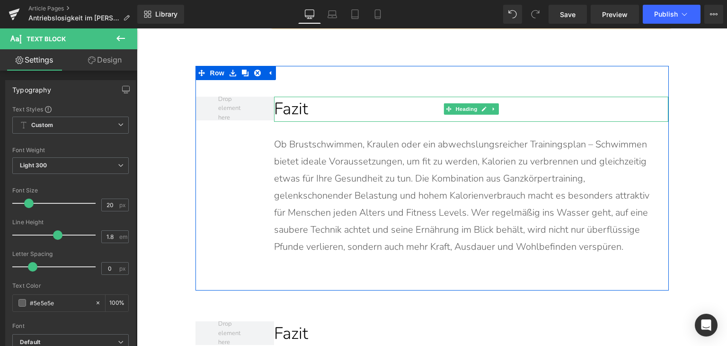
click at [288, 97] on h2 "Fazit" at bounding box center [471, 109] width 395 height 25
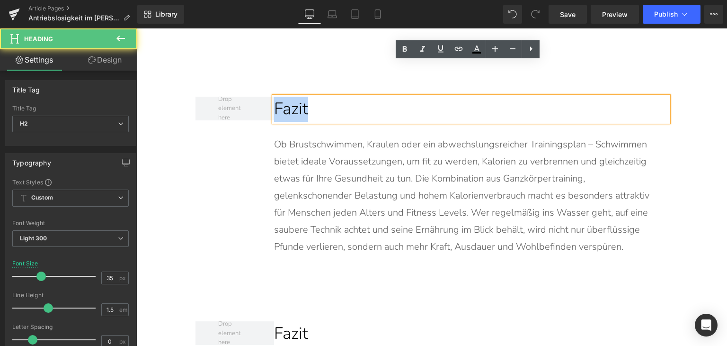
click at [288, 97] on h2 "Fazit" at bounding box center [471, 109] width 395 height 25
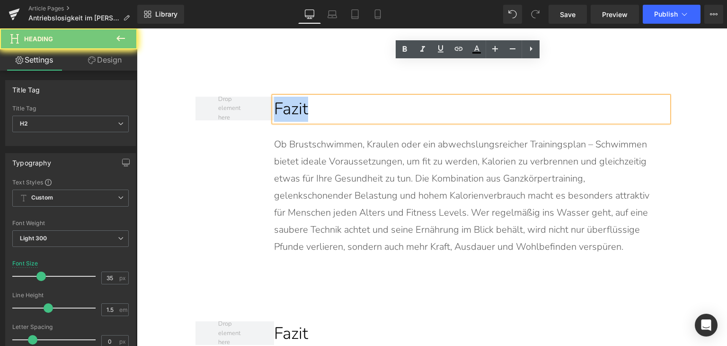
click at [288, 97] on h2 "Fazit" at bounding box center [471, 109] width 395 height 25
paste div
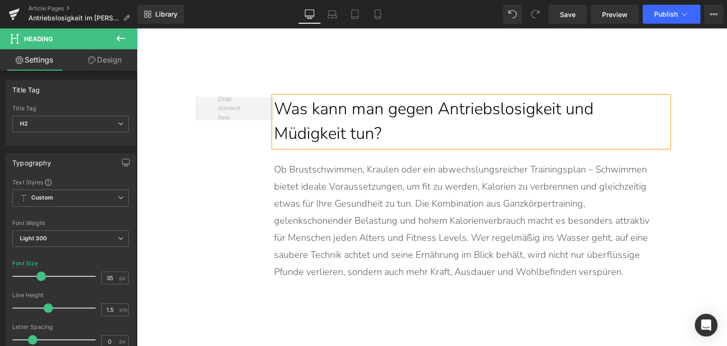
click at [364, 162] on p "Ob Brustschwimmen, Kraulen oder ein abwechslungsreicher Trainingsplan – Schwimm…" at bounding box center [466, 220] width 385 height 119
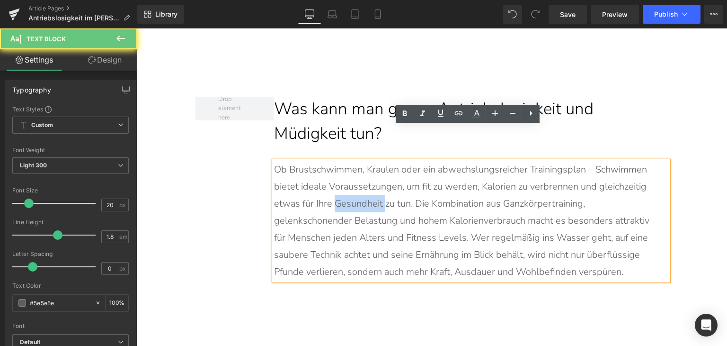
click at [364, 162] on p "Ob Brustschwimmen, Kraulen oder ein abwechslungsreicher Trainingsplan – Schwimm…" at bounding box center [466, 220] width 385 height 119
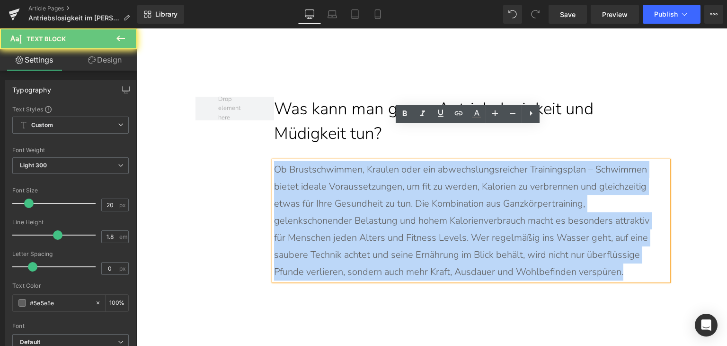
click at [364, 162] on p "Ob Brustschwimmen, Kraulen oder ein abwechslungsreicher Trainingsplan – Schwimm…" at bounding box center [466, 220] width 385 height 119
paste div
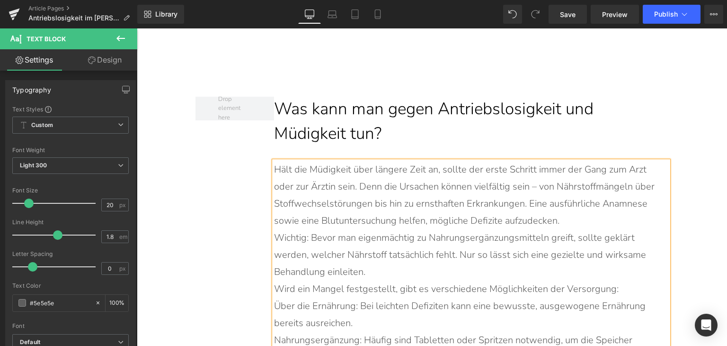
click at [590, 186] on p "Hält die Müdigkeit über längere Zeit an, sollte der erste Schritt immer der Gan…" at bounding box center [466, 195] width 385 height 68
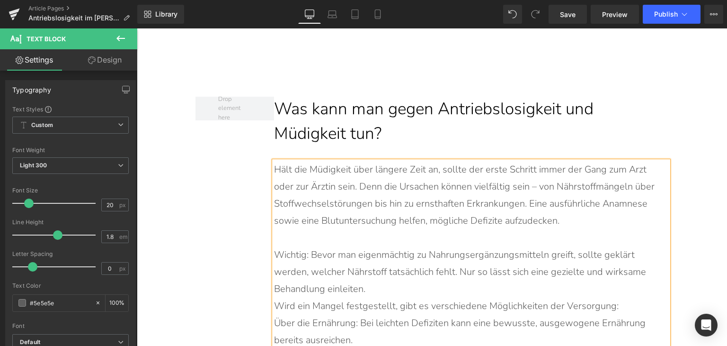
click at [512, 253] on p "Wichtig: Bevor man eigenmächtig zu Nahrungsergänzungsmitteln greift, sollte gek…" at bounding box center [466, 271] width 385 height 51
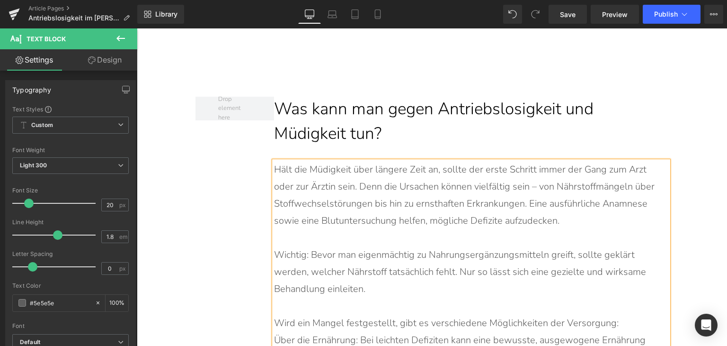
click at [631, 314] on p "Wird ein Mangel festgestellt, gibt es verschiedene Möglichkeiten der Versorgung:" at bounding box center [466, 322] width 385 height 17
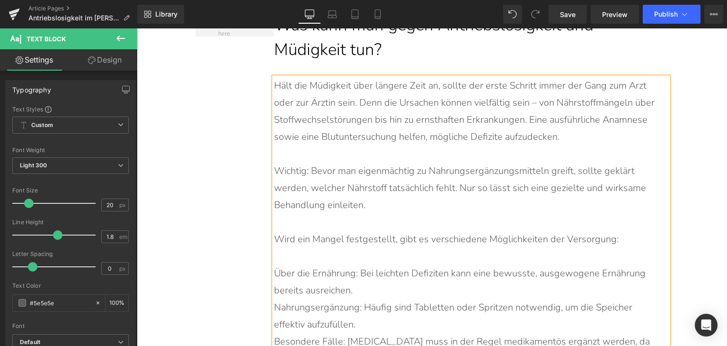
scroll to position [4351, 0]
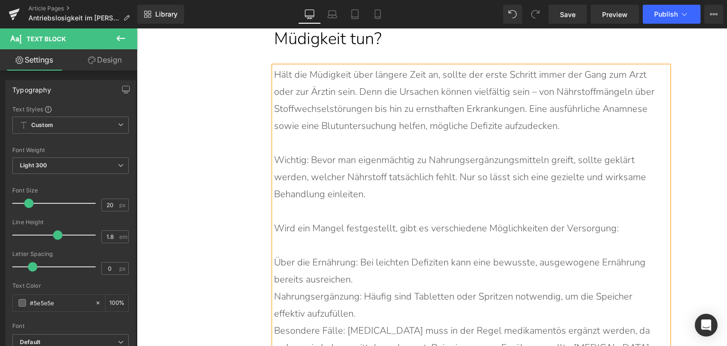
click at [417, 254] on p "Über die Ernährung: Bei leichten Defiziten kann eine bewusste, ausgewogene Ernä…" at bounding box center [466, 271] width 385 height 34
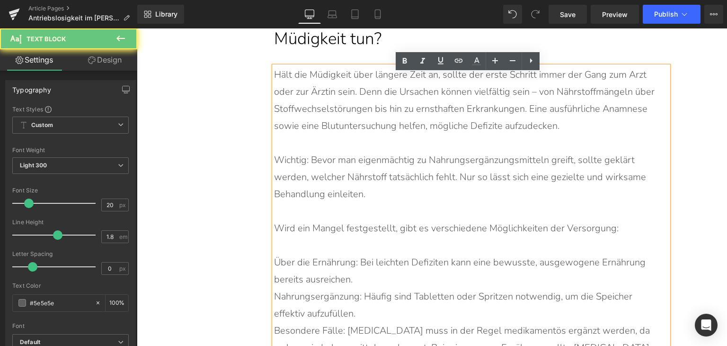
click at [417, 254] on p "Über die Ernährung: Bei leichten Defiziten kann eine bewusste, ausgewogene Ernä…" at bounding box center [466, 271] width 385 height 34
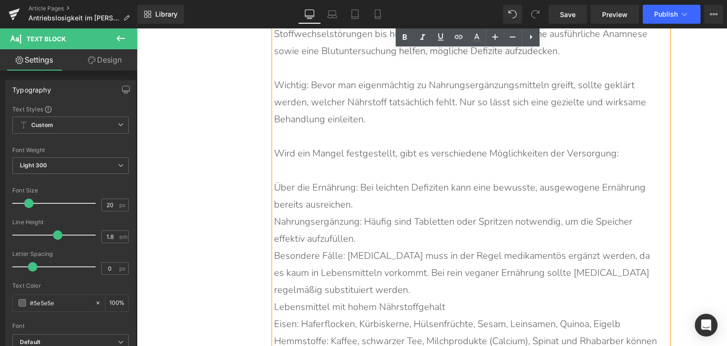
scroll to position [4445, 0]
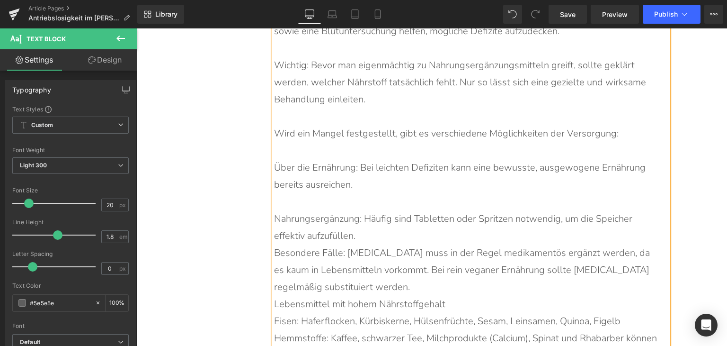
click at [372, 210] on p "Nahrungsergänzung: Häufig sind Tabletten oder Spritzen notwendig, um die Speich…" at bounding box center [466, 227] width 385 height 34
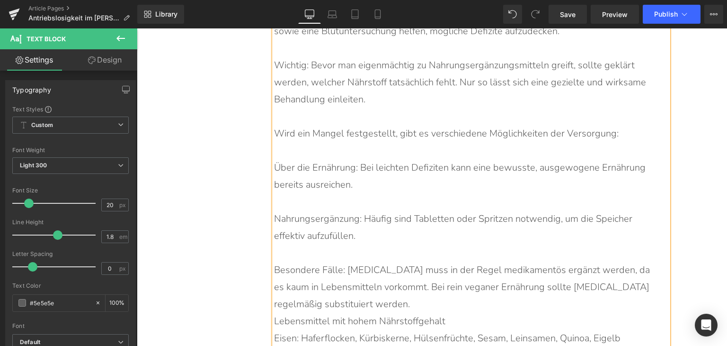
click at [387, 269] on p "Besondere Fälle: [MEDICAL_DATA] muss in der Regel medikamentös ergänzt werden, …" at bounding box center [466, 286] width 385 height 51
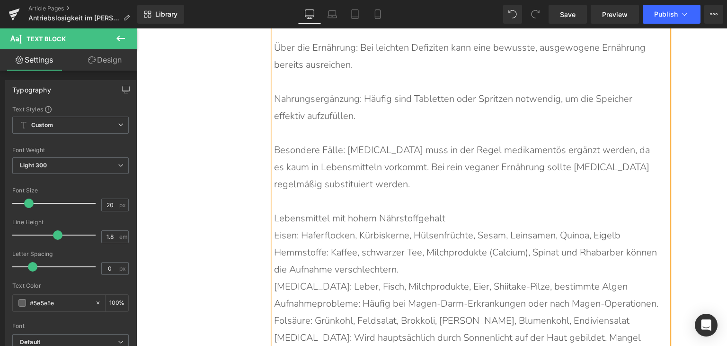
scroll to position [4587, 0]
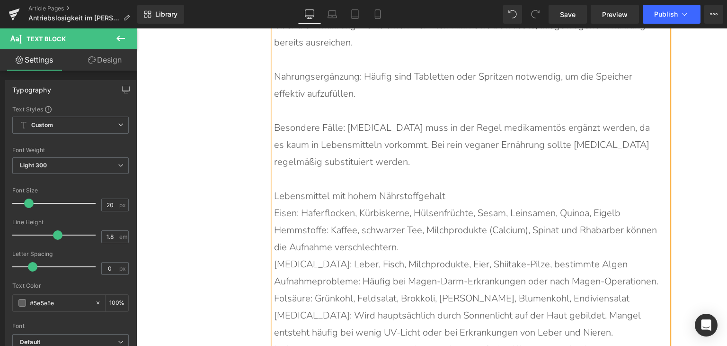
click at [474, 188] on p "Lebensmittel mit hohem Nährstoffgehalt" at bounding box center [466, 196] width 385 height 17
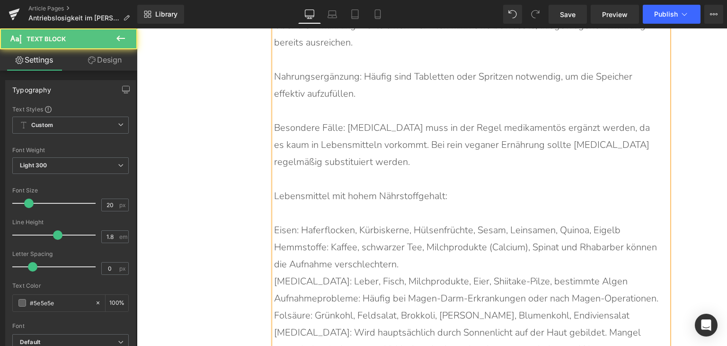
click at [650, 222] on p "Eisen: Haferflocken, Kürbiskerne, Hülsenfrüchte, Sesam, Leinsamen, Quinoa, Eige…" at bounding box center [466, 230] width 385 height 17
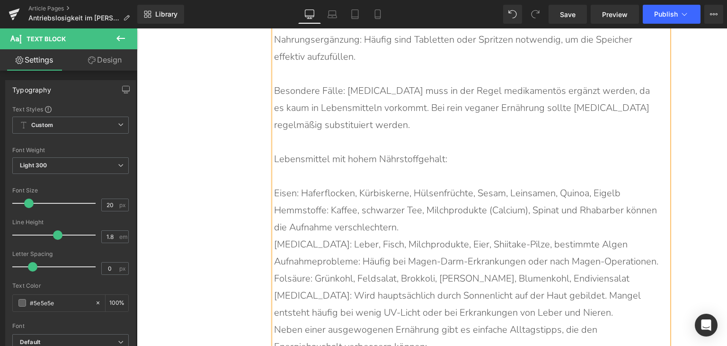
scroll to position [4682, 0]
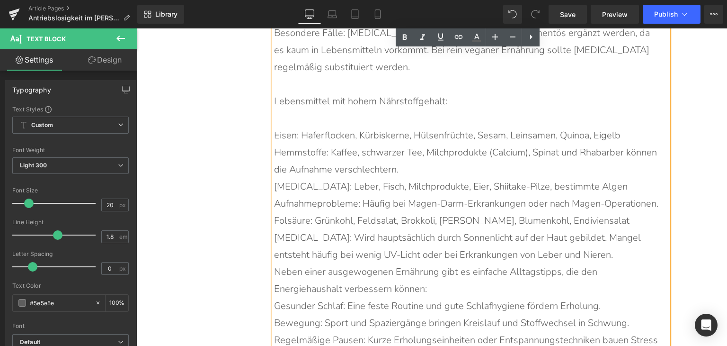
click at [601, 229] on p "[MEDICAL_DATA]: Wird hauptsächlich durch Sonnenlicht auf der Haut gebildet. Man…" at bounding box center [466, 246] width 385 height 34
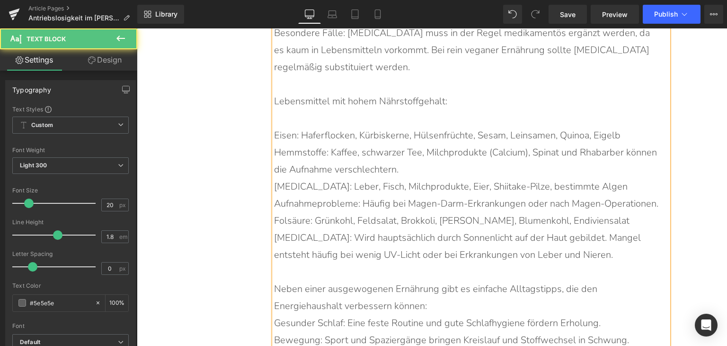
click at [602, 280] on p "Neben einer ausgewogenen Ernährung gibt es einfache Alltagstipps, die den Energ…" at bounding box center [466, 297] width 385 height 34
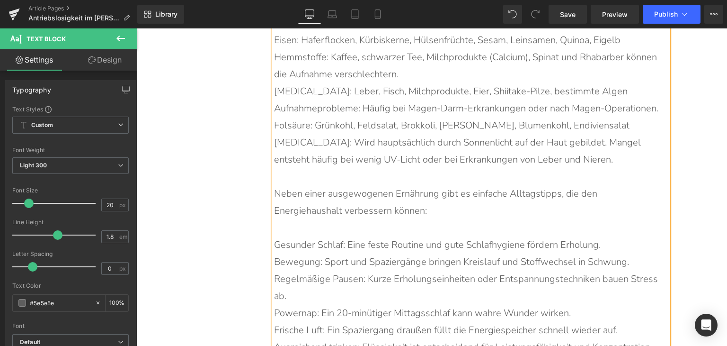
scroll to position [4824, 0]
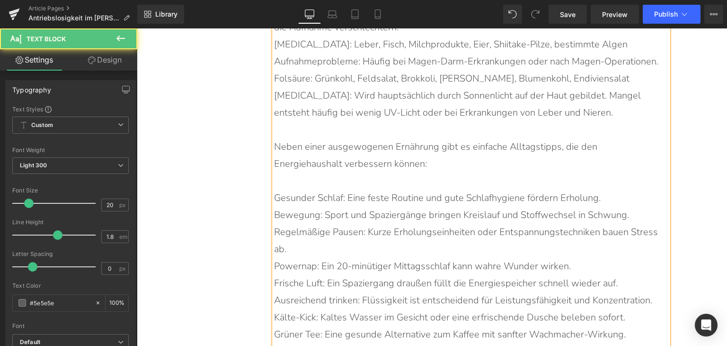
click at [618, 189] on p "Gesunder Schlaf: Eine feste Routine und gute Schlafhygiene fördern Erholung." at bounding box center [466, 197] width 385 height 17
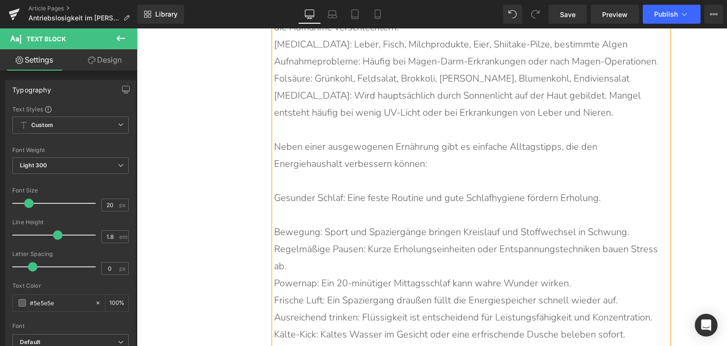
click at [627, 224] on p "Bewegung: Sport und Spaziergänge bringen Kreislauf und Stoffwechsel in Schwung." at bounding box center [466, 232] width 385 height 17
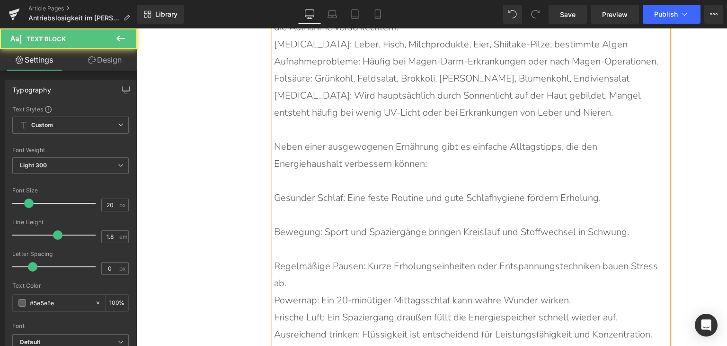
click at [433, 258] on p "Regelmäßige Pausen: Kurze Erholungseinheiten oder Entspannungstechniken bauen S…" at bounding box center [466, 275] width 385 height 34
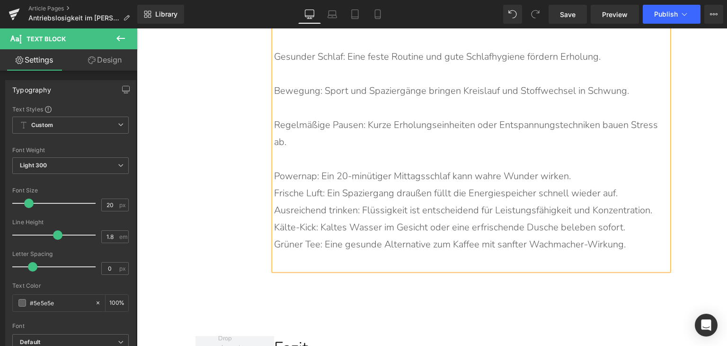
scroll to position [4966, 0]
click at [574, 167] on p "Powernap: Ein 20-minütiger Mittagsschlaf kann wahre Wunder wirken." at bounding box center [466, 175] width 385 height 17
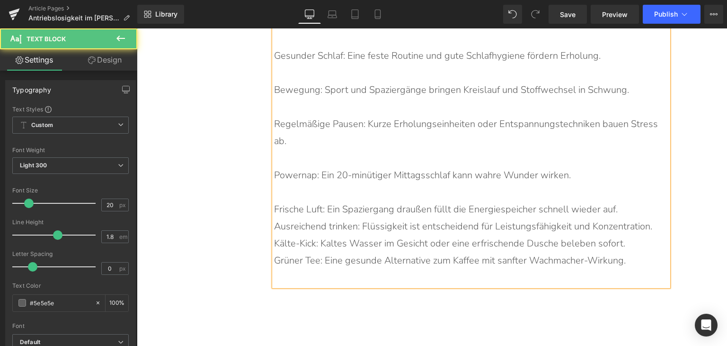
click at [624, 201] on p "Frische Luft: Ein Spaziergang draußen füllt die Energiespeicher schnell wieder …" at bounding box center [466, 209] width 385 height 17
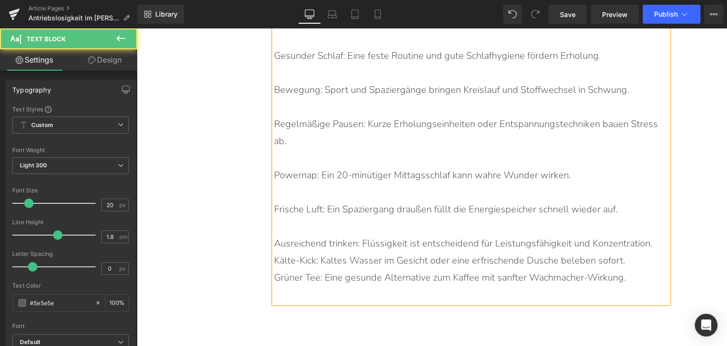
click at [654, 235] on p "Ausreichend trinken: Flüssigkeit ist entscheidend für Leistungsfähigkeit und Ko…" at bounding box center [466, 243] width 385 height 17
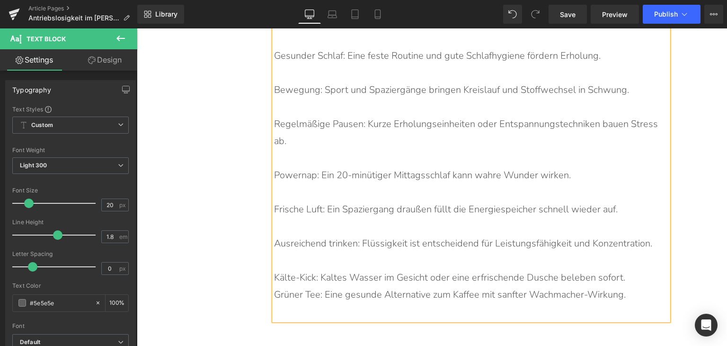
click at [646, 269] on p "Kälte-Kick: Kaltes Wasser im Gesicht oder eine erfrischende Dusche beleben sofo…" at bounding box center [466, 277] width 385 height 17
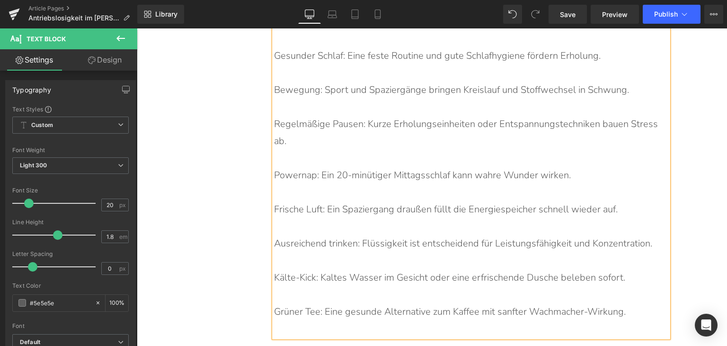
click at [531, 320] on p at bounding box center [466, 328] width 385 height 17
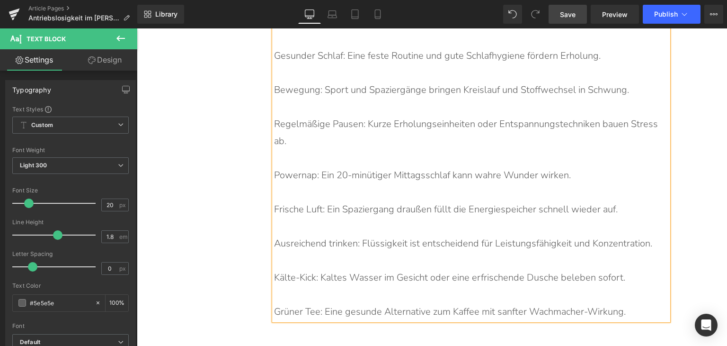
click at [558, 19] on link "Save" at bounding box center [568, 14] width 38 height 19
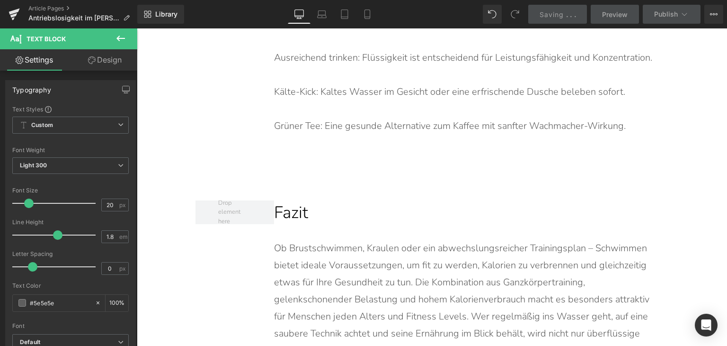
scroll to position [5156, 0]
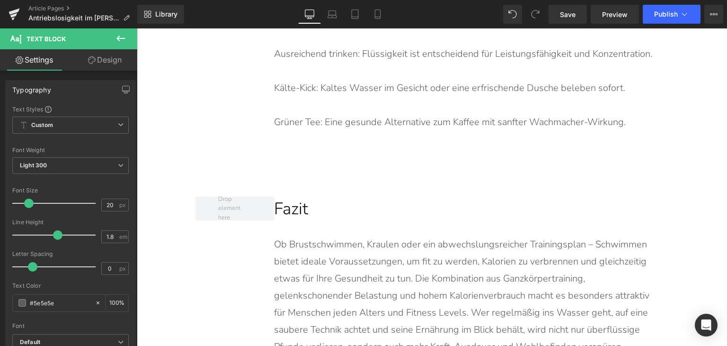
click at [385, 239] on p "Ob Brustschwimmen, Kraulen oder ein abwechslungsreicher Trainingsplan – Schwimm…" at bounding box center [466, 295] width 385 height 119
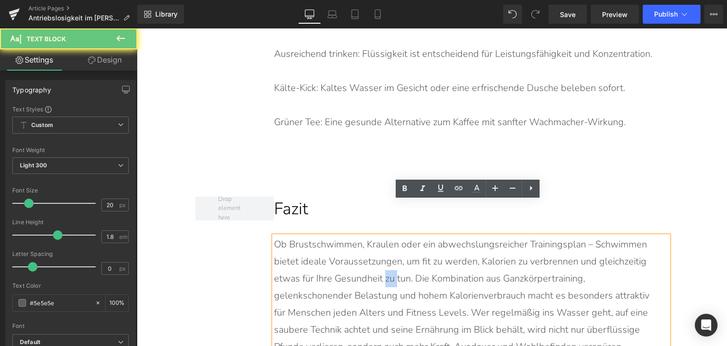
click at [385, 239] on p "Ob Brustschwimmen, Kraulen oder ein abwechslungsreicher Trainingsplan – Schwimm…" at bounding box center [466, 295] width 385 height 119
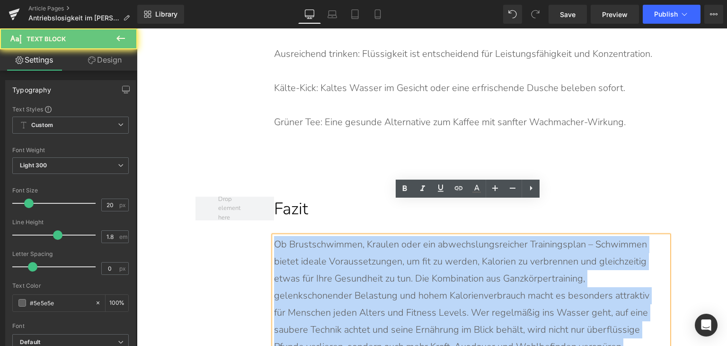
click at [385, 239] on p "Ob Brustschwimmen, Kraulen oder ein abwechslungsreicher Trainingsplan – Schwimm…" at bounding box center [466, 295] width 385 height 119
paste div
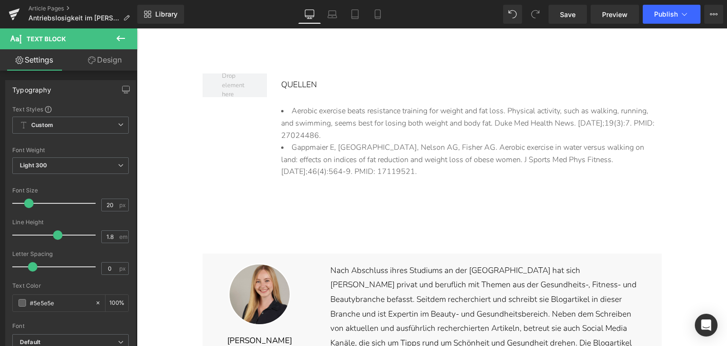
scroll to position [5535, 0]
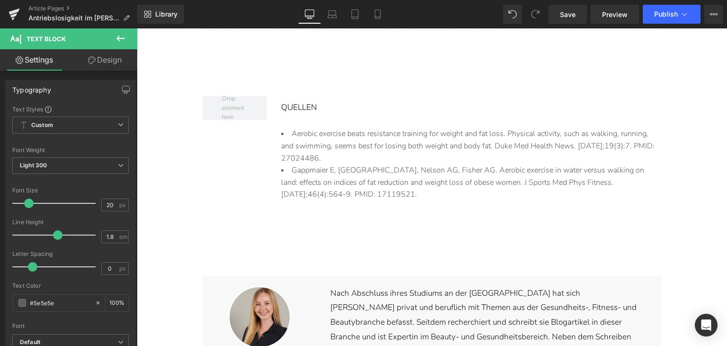
click at [310, 128] on li "Aerobic exercise beats resistance training for weight and fat loss. Physical ac…" at bounding box center [471, 146] width 380 height 36
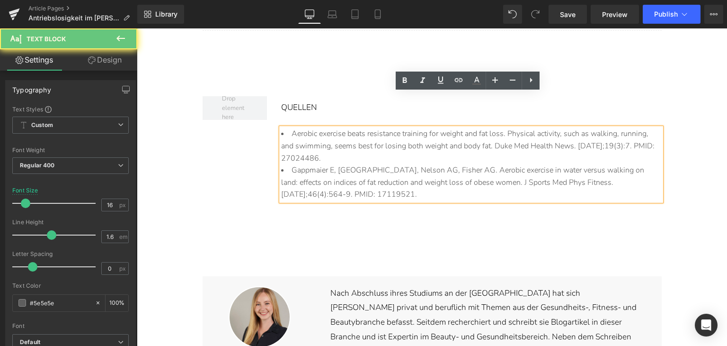
click at [310, 128] on li "Aerobic exercise beats resistance training for weight and fat loss. Physical ac…" at bounding box center [471, 146] width 380 height 36
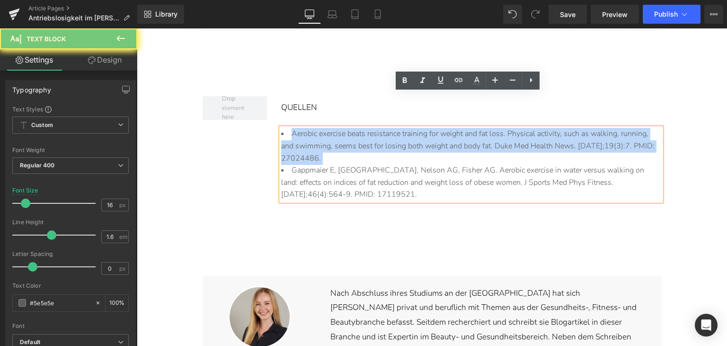
click at [310, 128] on li "Aerobic exercise beats resistance training for weight and fat loss. Physical ac…" at bounding box center [471, 146] width 380 height 36
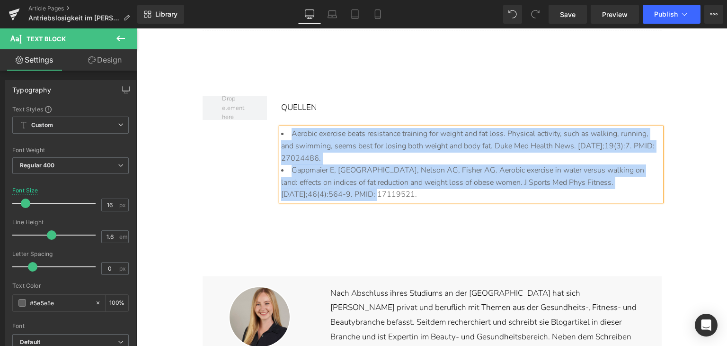
paste div
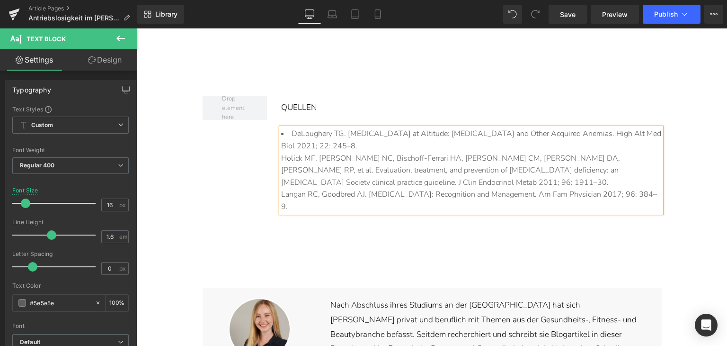
click at [310, 153] on div "Holick MF, [PERSON_NAME] NC, Bischoff-Ferrari HA, [PERSON_NAME] CM, [PERSON_NAM…" at bounding box center [471, 171] width 380 height 36
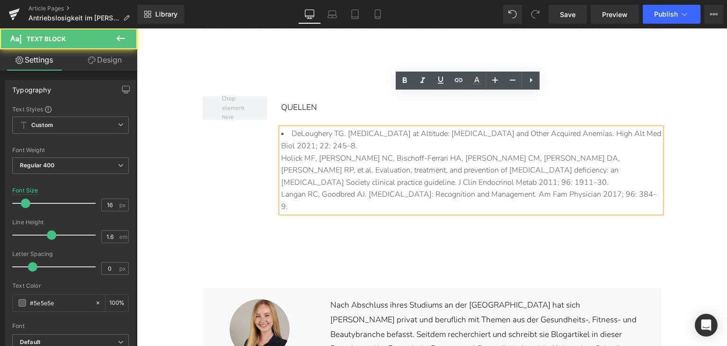
click at [541, 96] on div "QUELLEN" at bounding box center [471, 112] width 380 height 32
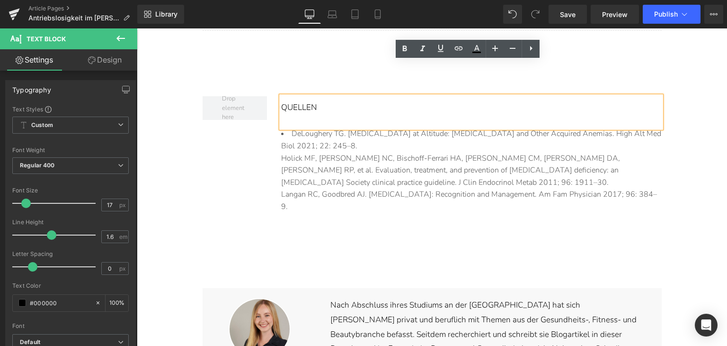
click at [463, 153] on div "Holick MF, [PERSON_NAME] NC, Bischoff-Ferrari HA, [PERSON_NAME] CM, [PERSON_NAM…" at bounding box center [471, 171] width 380 height 36
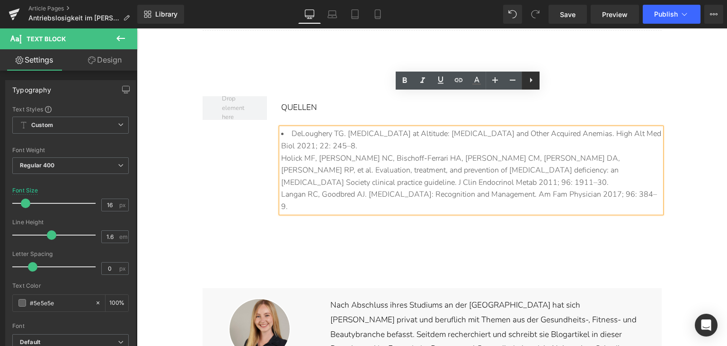
click at [532, 86] on link at bounding box center [531, 81] width 18 height 18
click at [526, 84] on icon at bounding box center [530, 79] width 11 height 11
click at [457, 153] on li "Holick MF, [PERSON_NAME] NC, Bischoff-Ferrari HA, [PERSON_NAME] CM, [PERSON_NAM…" at bounding box center [471, 171] width 380 height 36
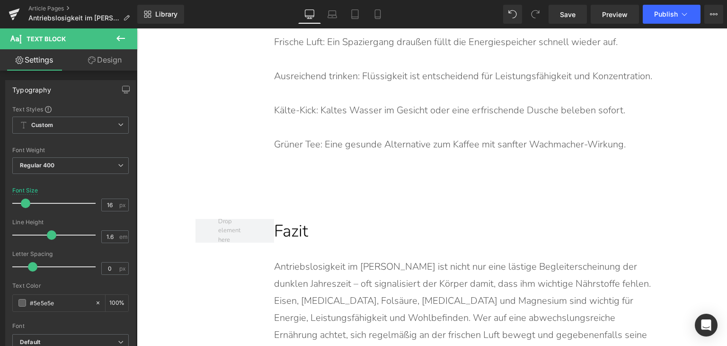
scroll to position [5014, 0]
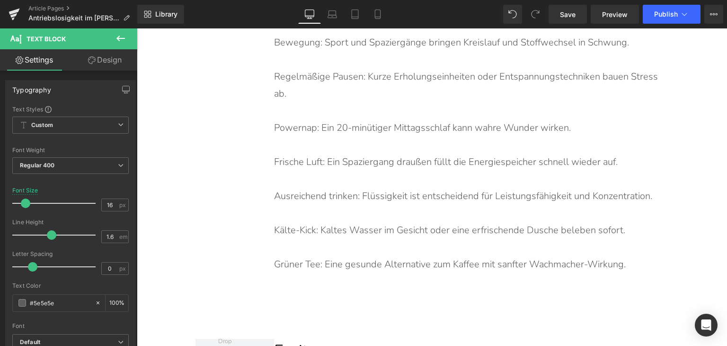
click at [360, 205] on p at bounding box center [466, 213] width 385 height 17
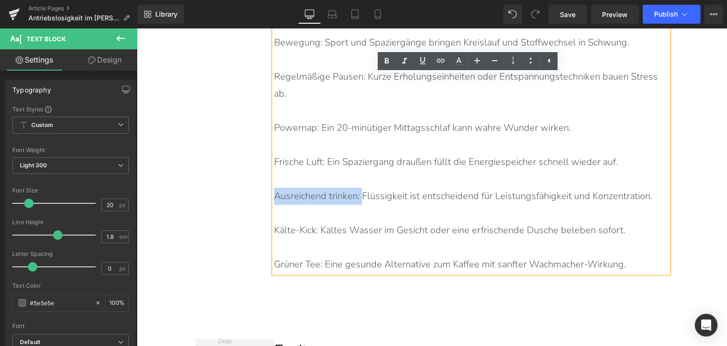
drag, startPoint x: 357, startPoint y: 163, endPoint x: 263, endPoint y: 159, distance: 93.9
click at [387, 67] on link at bounding box center [387, 61] width 18 height 18
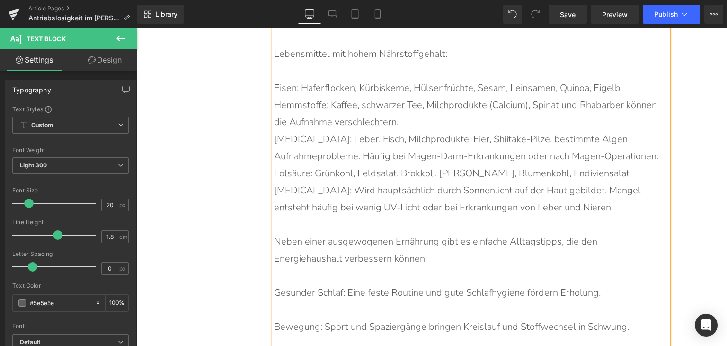
click at [352, 233] on p "Neben einer ausgewogenen Ernährung gibt es einfache Alltagstipps, die den Energ…" at bounding box center [466, 250] width 385 height 34
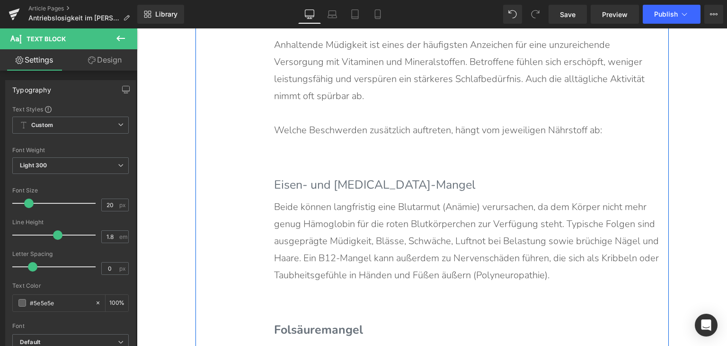
scroll to position [3024, 0]
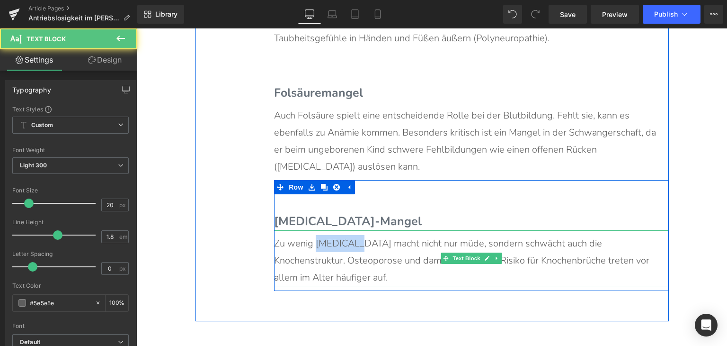
drag, startPoint x: 340, startPoint y: 211, endPoint x: 354, endPoint y: 210, distance: 14.7
click at [354, 235] on p "Zu wenig [MEDICAL_DATA] macht nicht nur müde, sondern schwächt auch die Knochen…" at bounding box center [466, 260] width 385 height 51
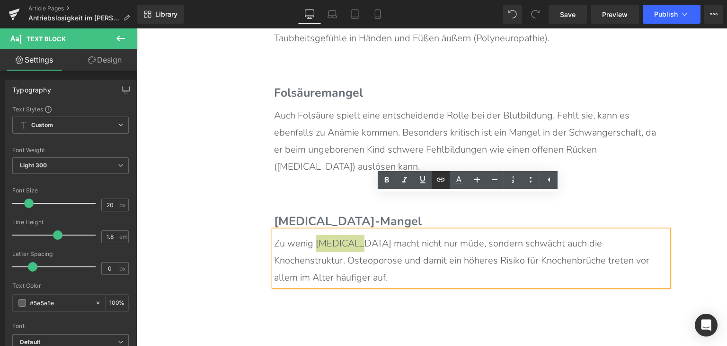
click at [440, 179] on icon at bounding box center [441, 180] width 8 height 4
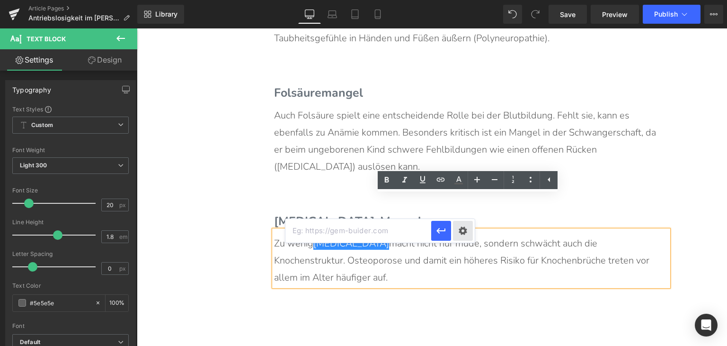
click at [467, 0] on div "Text Color Highlight Color #333333 Edit or remove link: Edit - Unlink - Cancel" at bounding box center [363, 0] width 727 height 0
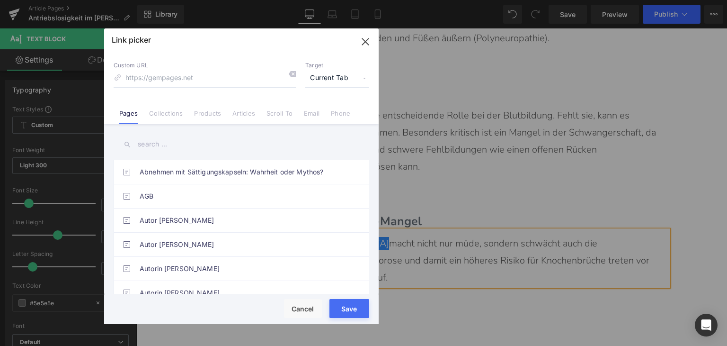
drag, startPoint x: 256, startPoint y: 116, endPoint x: 254, endPoint y: 130, distance: 14.4
click at [256, 117] on li "Articles" at bounding box center [244, 109] width 34 height 17
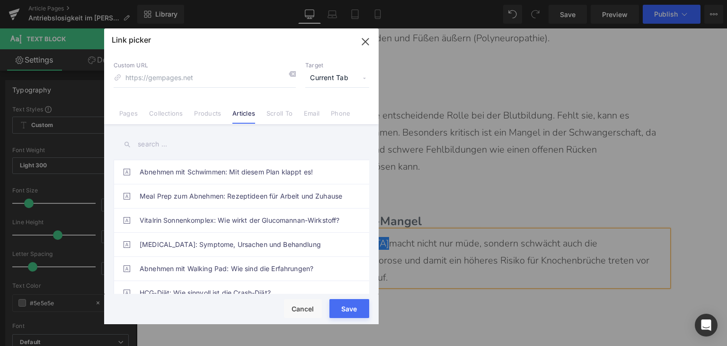
click at [192, 145] on input "text" at bounding box center [242, 144] width 256 height 21
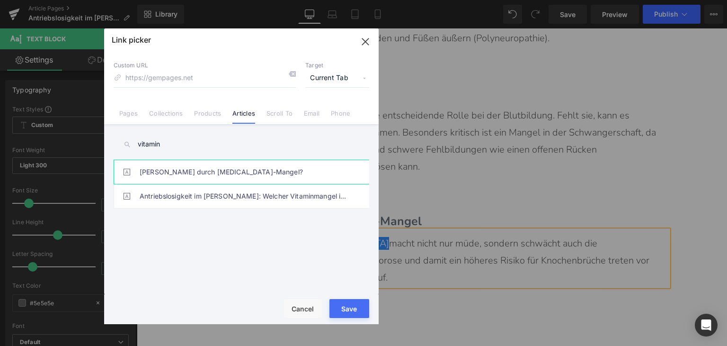
type input "vitamin"
click at [218, 177] on link "[PERSON_NAME] durch [MEDICAL_DATA]-Mangel?" at bounding box center [244, 172] width 208 height 24
type input "/blogs/wissenswertes/vitamin-d-bei-uebergewicht"
click at [355, 315] on button "Save" at bounding box center [350, 308] width 40 height 19
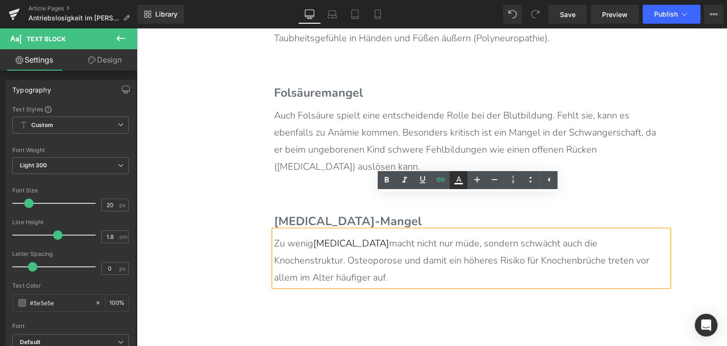
click at [457, 183] on icon at bounding box center [459, 183] width 9 height 1
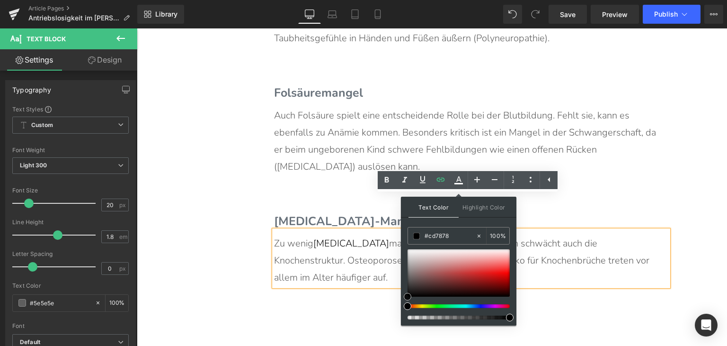
click at [455, 266] on div at bounding box center [459, 272] width 102 height 47
click at [443, 233] on input "#cd7878" at bounding box center [450, 236] width 51 height 10
type input "#0"
type input "0"
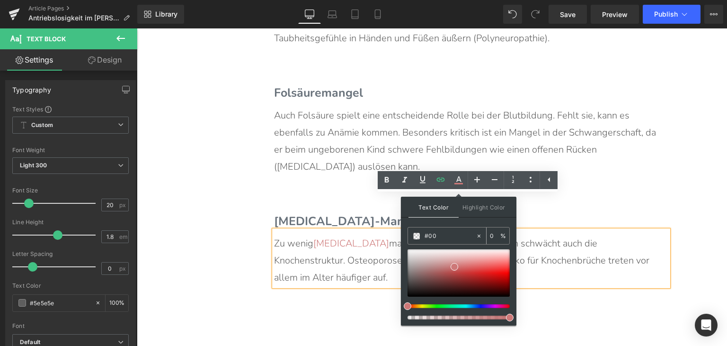
type input "#007"
type input "100"
type input "#0077"
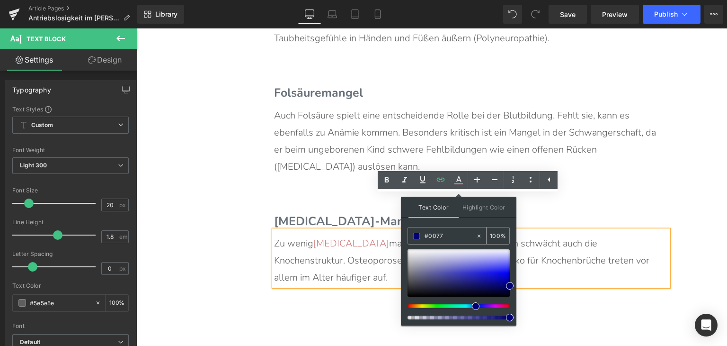
type input "47"
type input "#0077c"
type input "0"
type input "#0077c1"
type input "100"
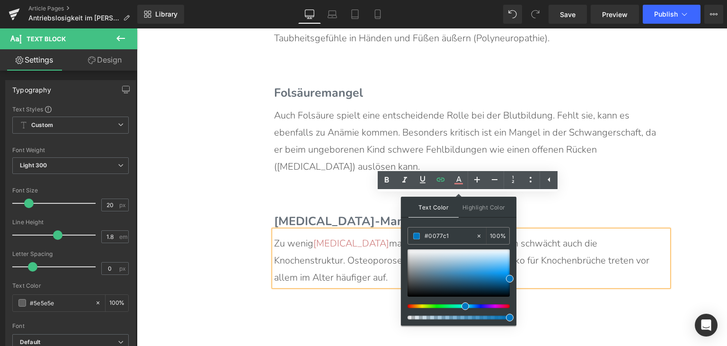
type input "#0077c1"
click at [510, 278] on span at bounding box center [510, 279] width 8 height 8
click at [359, 277] on div "Welche Symptome deuten auf einen Nährstoffmangel hin? Heading Anhaltende Müdigk…" at bounding box center [433, 13] width 474 height 617
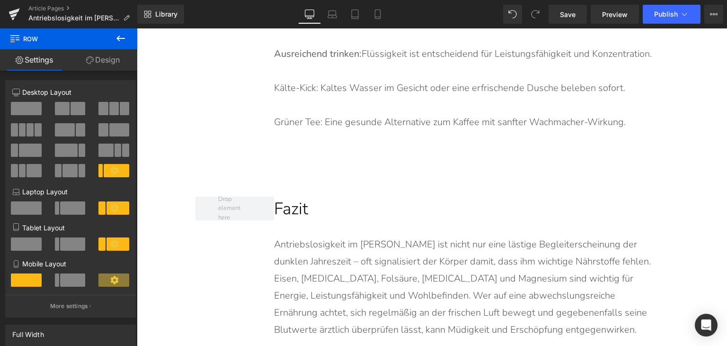
scroll to position [4966, 0]
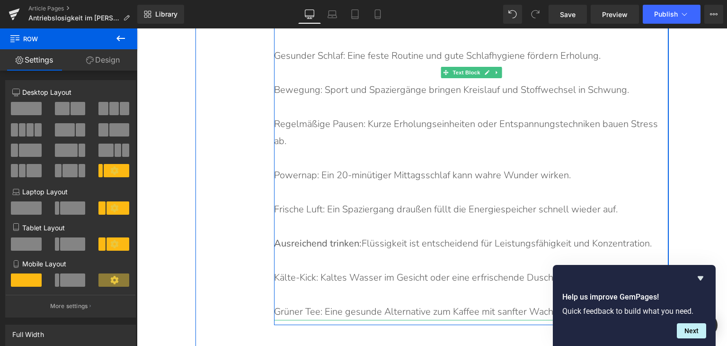
click at [344, 303] on p "Grüner Tee: Eine gesunde Alternative zum Kaffee mit sanfter Wachmacher-Wirkung." at bounding box center [466, 311] width 385 height 17
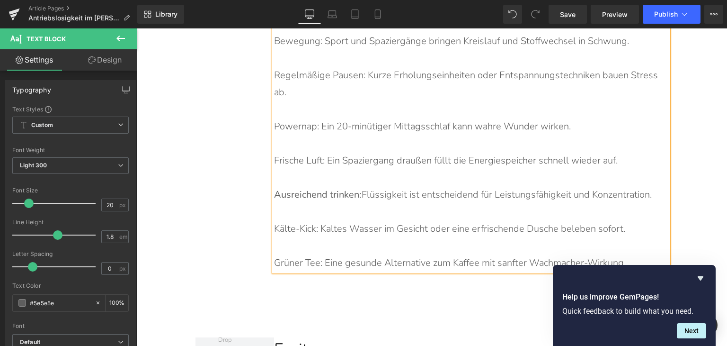
scroll to position [5014, 0]
click at [703, 277] on icon "Hide survey" at bounding box center [700, 277] width 11 height 11
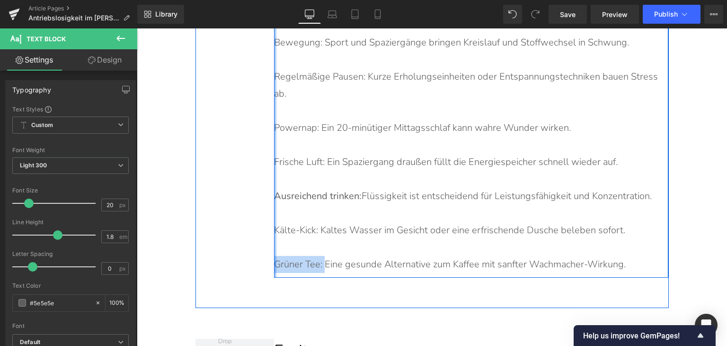
drag, startPoint x: 321, startPoint y: 230, endPoint x: 273, endPoint y: 227, distance: 48.4
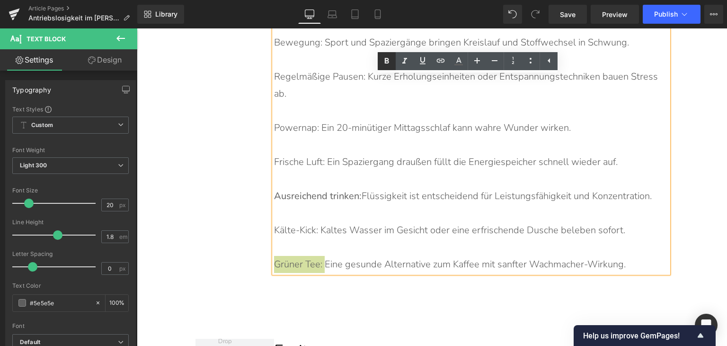
click at [391, 56] on icon at bounding box center [386, 60] width 11 height 11
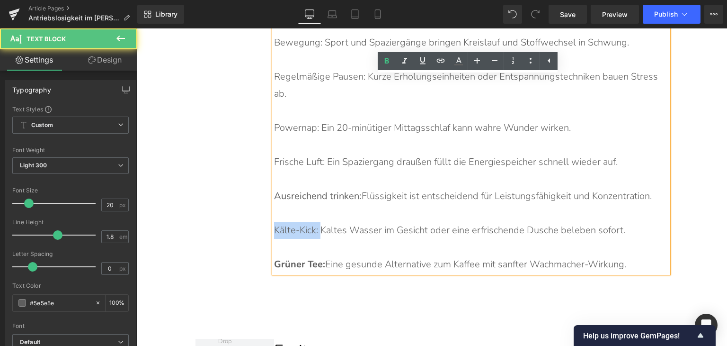
drag, startPoint x: 309, startPoint y: 195, endPoint x: 267, endPoint y: 195, distance: 41.7
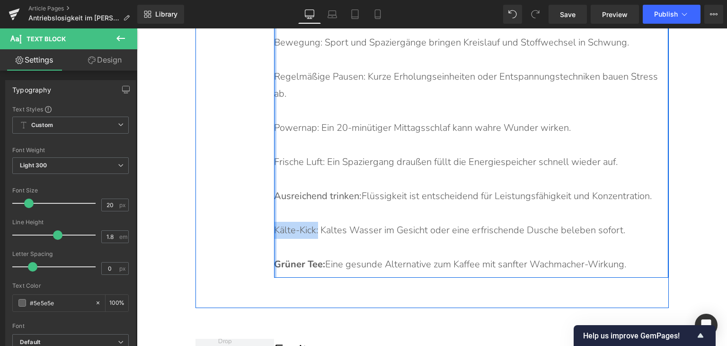
drag, startPoint x: 316, startPoint y: 197, endPoint x: 272, endPoint y: 197, distance: 43.6
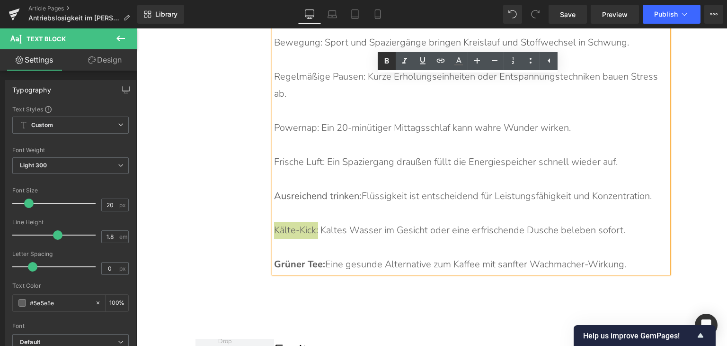
click at [390, 63] on icon at bounding box center [386, 60] width 11 height 11
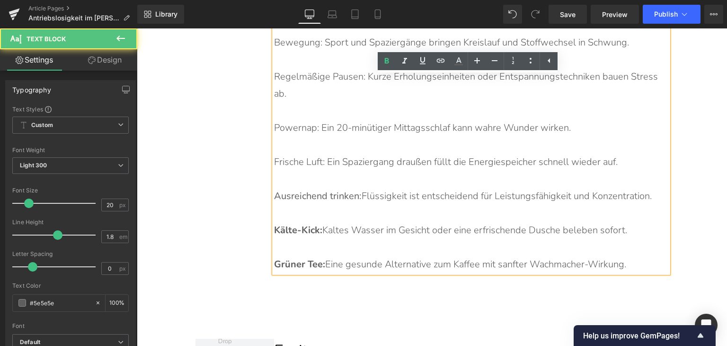
drag, startPoint x: 362, startPoint y: 164, endPoint x: 278, endPoint y: 165, distance: 84.3
click at [278, 188] on p "Ausreichend trinken: Flüssigkeit ist entscheidend für Leistungsfähigkeit und Ko…" at bounding box center [466, 196] width 385 height 17
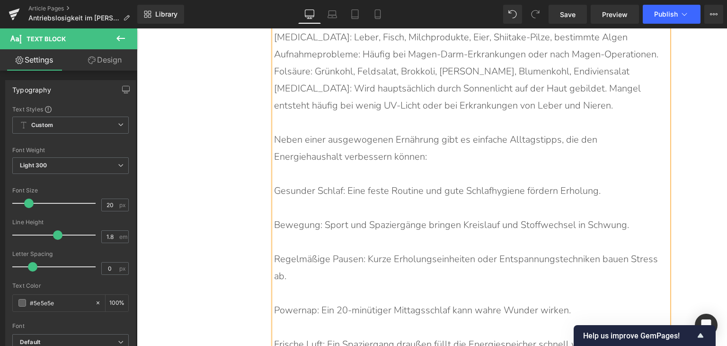
scroll to position [4824, 0]
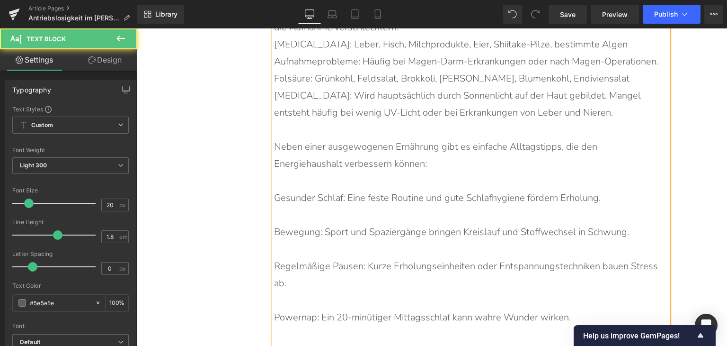
click at [355, 241] on p at bounding box center [466, 249] width 385 height 17
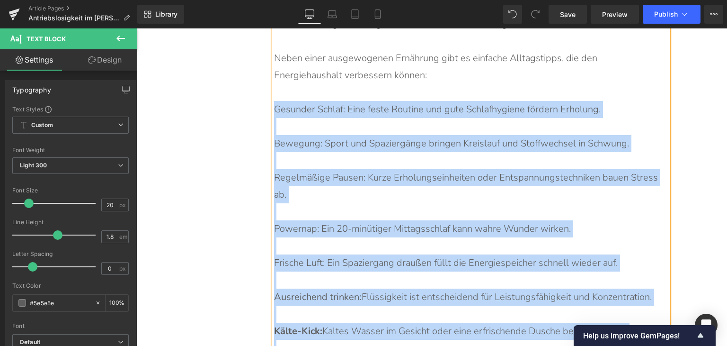
scroll to position [4968, 0]
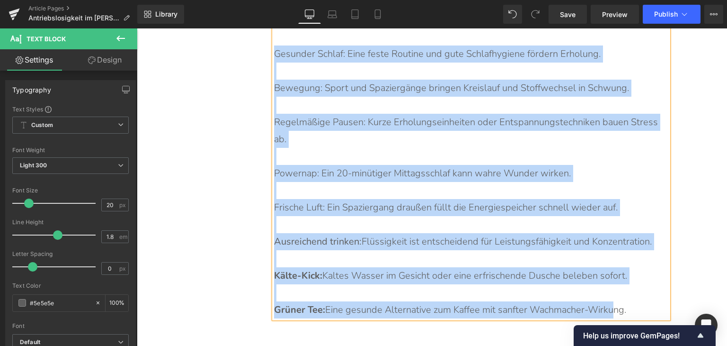
drag, startPoint x: 271, startPoint y: 164, endPoint x: 610, endPoint y: 278, distance: 357.8
copy div "Gesunder Schlaf: Eine feste Routine und gute Schlafhygiene fördern Erholung. B…"
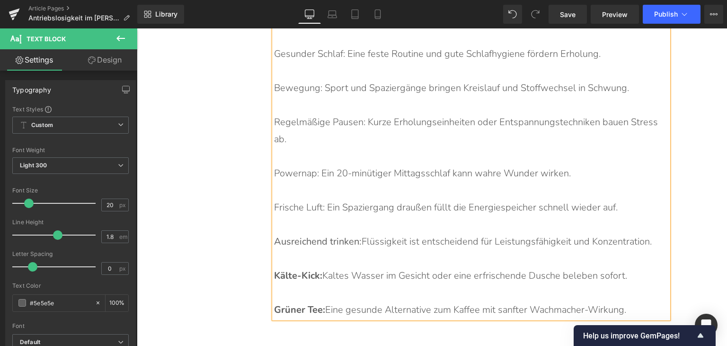
scroll to position [4729, 0]
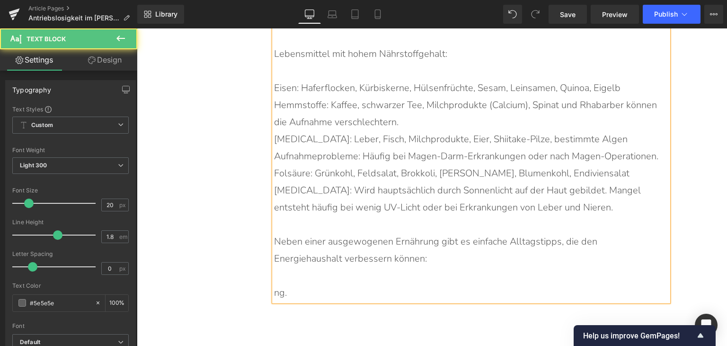
drag, startPoint x: 286, startPoint y: 266, endPoint x: 265, endPoint y: 261, distance: 21.8
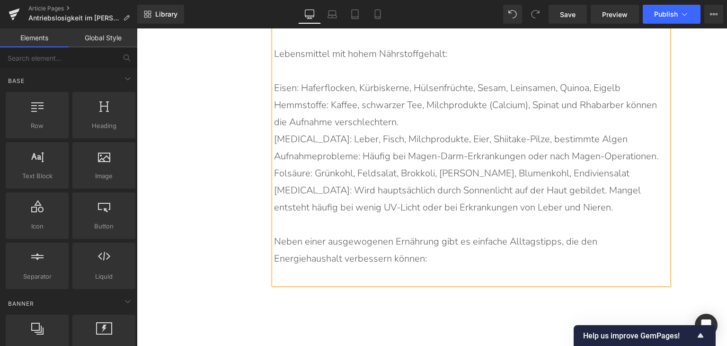
drag, startPoint x: 147, startPoint y: 207, endPoint x: 177, endPoint y: 198, distance: 31.6
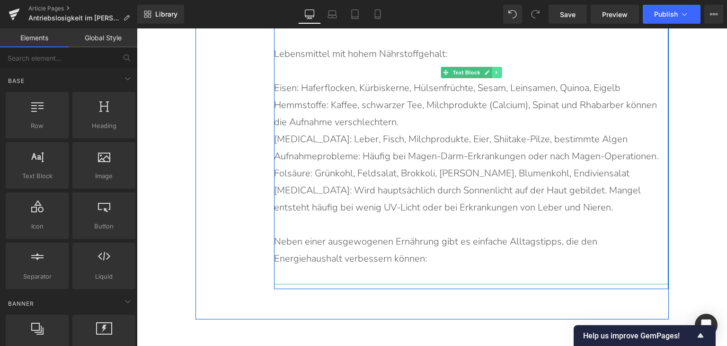
click at [494, 70] on icon at bounding box center [496, 73] width 5 height 6
click at [490, 70] on icon at bounding box center [492, 72] width 5 height 5
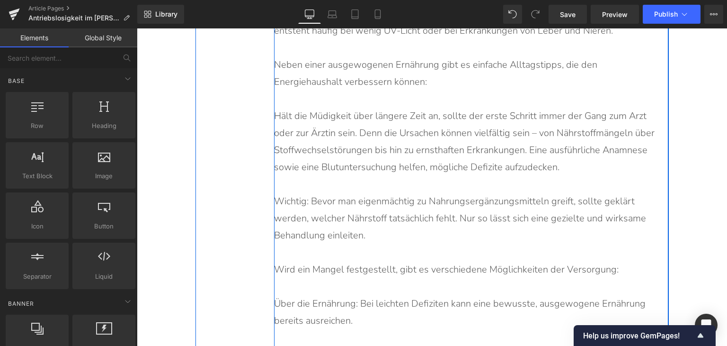
scroll to position [4912, 0]
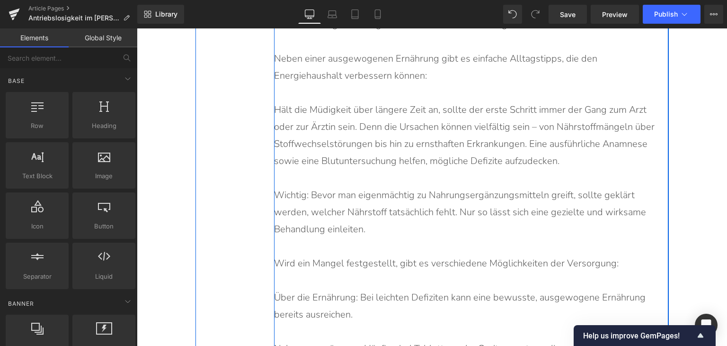
click at [373, 187] on p "Wichtig: Bevor man eigenmächtig zu Nahrungsergänzungsmitteln greift, sollte gek…" at bounding box center [466, 212] width 385 height 51
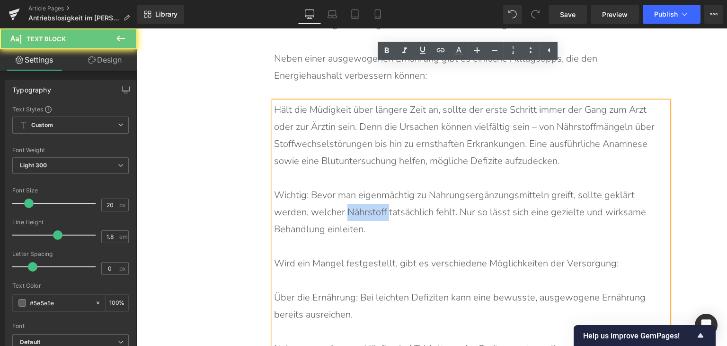
click at [373, 187] on p "Wichtig: Bevor man eigenmächtig zu Nahrungsergänzungsmitteln greift, sollte gek…" at bounding box center [466, 212] width 385 height 51
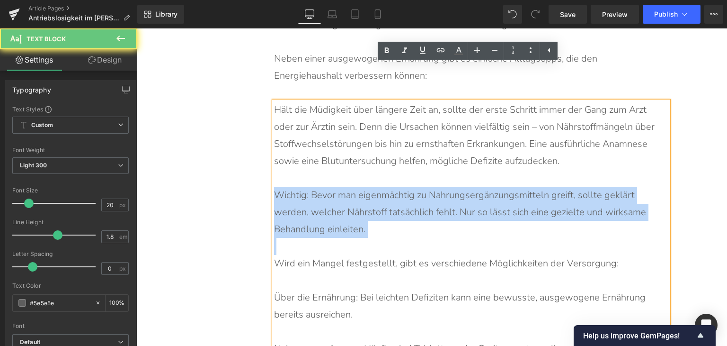
click at [373, 187] on p "Wichtig: Bevor man eigenmächtig zu Nahrungsergänzungsmitteln greift, sollte gek…" at bounding box center [466, 212] width 385 height 51
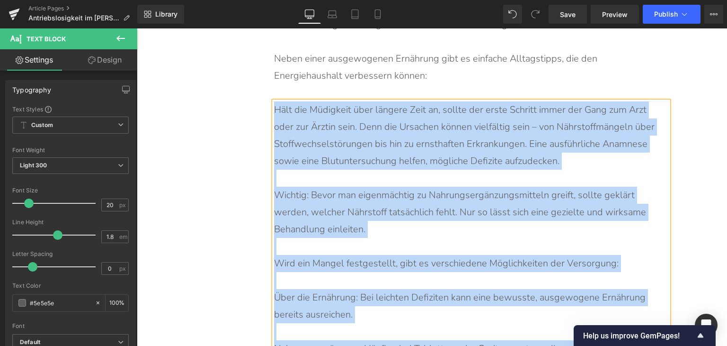
paste div
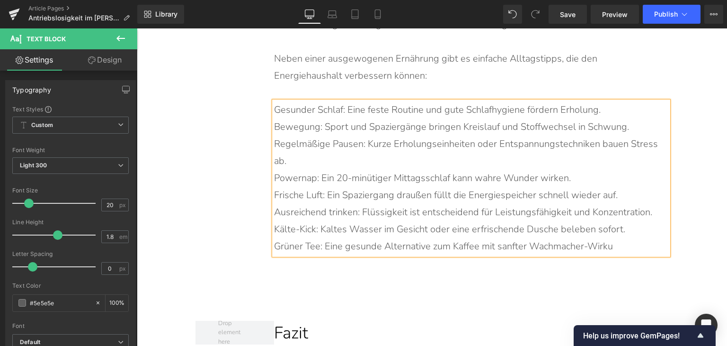
click at [412, 221] on p "Kälte-Kick: Kaltes Wasser im Gesicht oder eine erfrischende Dusche beleben sofo…" at bounding box center [466, 229] width 385 height 17
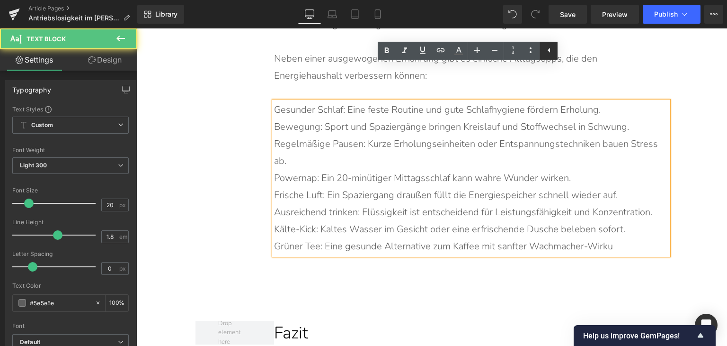
drag, startPoint x: 414, startPoint y: 36, endPoint x: 552, endPoint y: 54, distance: 139.1
click at [552, 54] on icon at bounding box center [549, 50] width 11 height 11
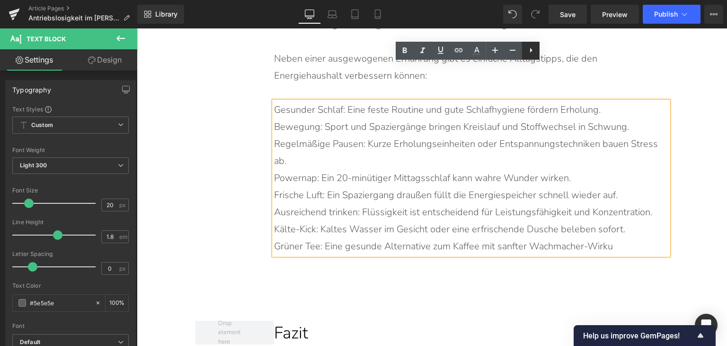
click at [526, 54] on icon at bounding box center [531, 50] width 11 height 11
click at [531, 48] on icon at bounding box center [531, 50] width 2 height 6
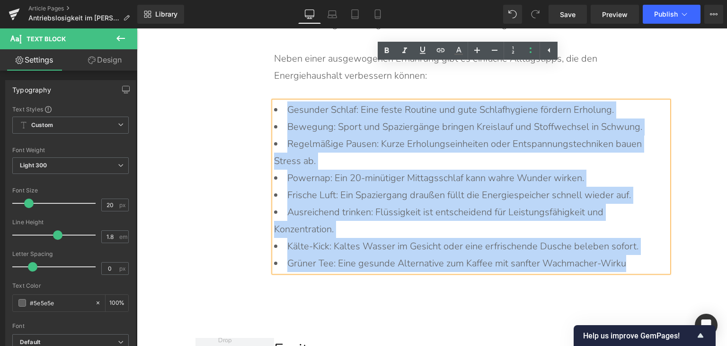
click at [624, 255] on li "Grüner Tee: Eine gesunde Alternative zum Kaffee mit sanfter Wachmacher-Wirku" at bounding box center [466, 263] width 385 height 17
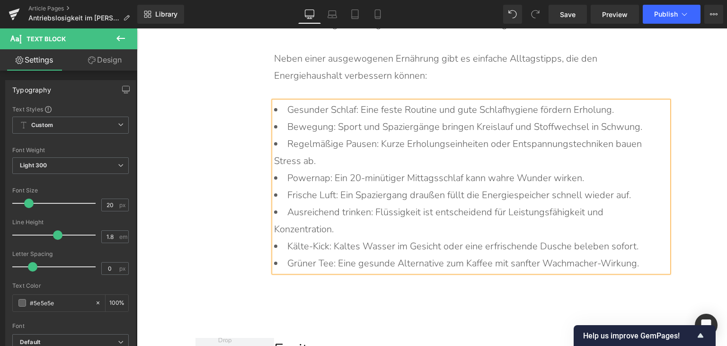
click at [621, 118] on li "Bewegung: Sport und Spaziergänge bringen Kreislauf und Stoffwechsel in Schwung." at bounding box center [466, 126] width 385 height 17
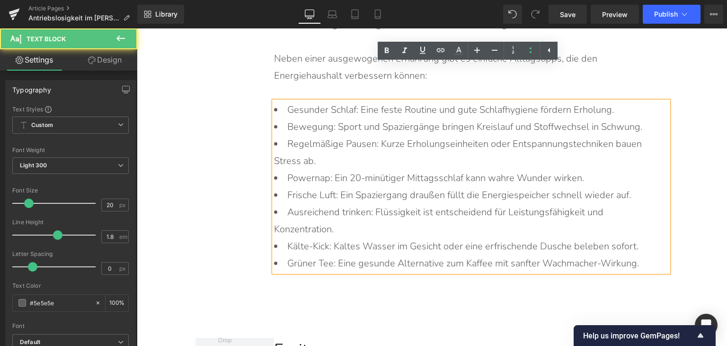
click at [621, 101] on li "Gesunder Schlaf: Eine feste Routine und gute Schlafhygiene fördern Erholung." at bounding box center [466, 109] width 385 height 17
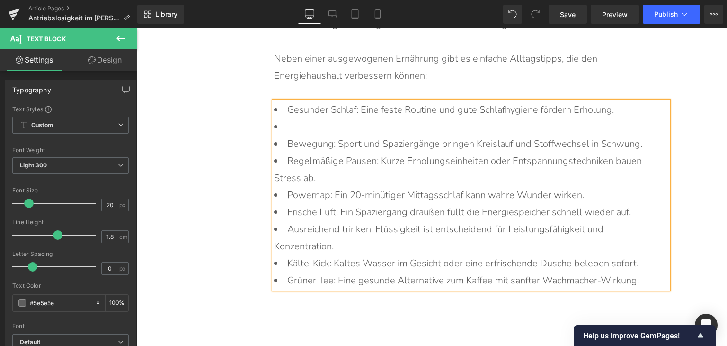
click at [643, 135] on li "Bewegung: Sport und Spaziergänge bringen Kreislauf und Stoffwechsel in Schwung." at bounding box center [466, 143] width 385 height 17
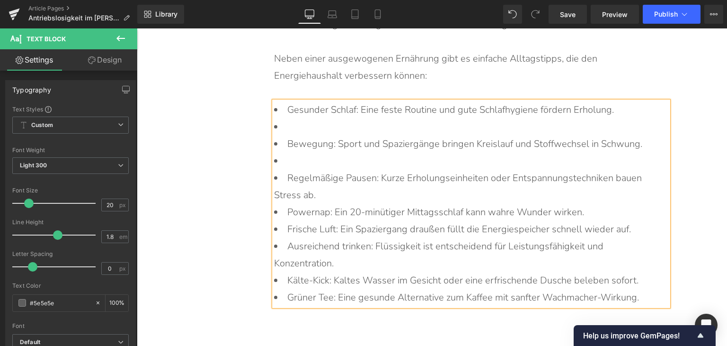
click at [610, 118] on li at bounding box center [466, 126] width 385 height 17
click at [623, 153] on li at bounding box center [466, 161] width 385 height 17
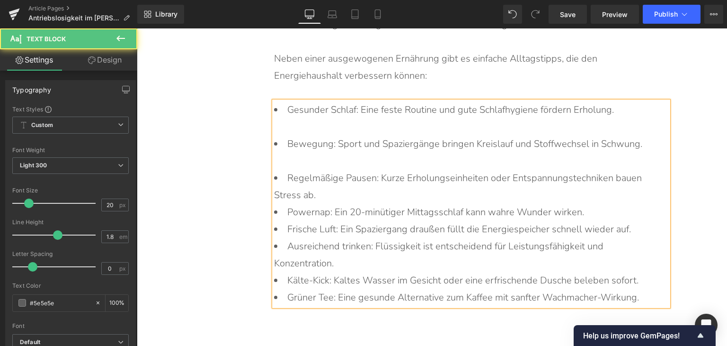
click at [628, 170] on li "Regelmäßige Pausen: Kurze Erholungseinheiten oder Entspannungstechniken bauen S…" at bounding box center [466, 187] width 385 height 34
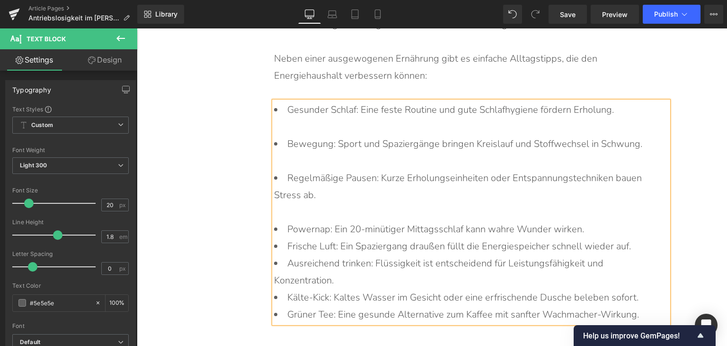
click at [598, 221] on li "Powernap: Ein 20-minütiger Mittagsschlaf kann wahre Wunder wirken." at bounding box center [466, 229] width 385 height 17
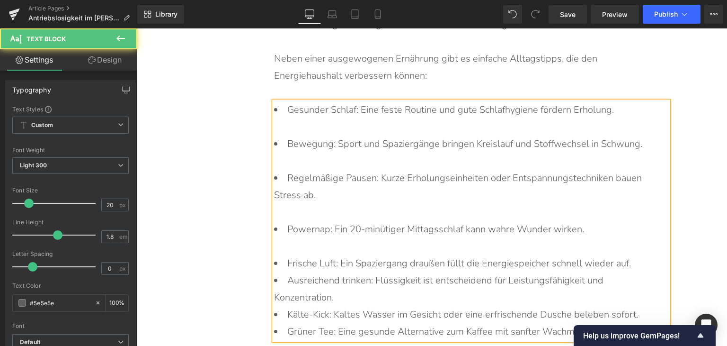
click at [651, 255] on li "Frische Luft: Ein Spaziergang draußen füllt die Energiespeicher schnell wieder …" at bounding box center [466, 263] width 385 height 17
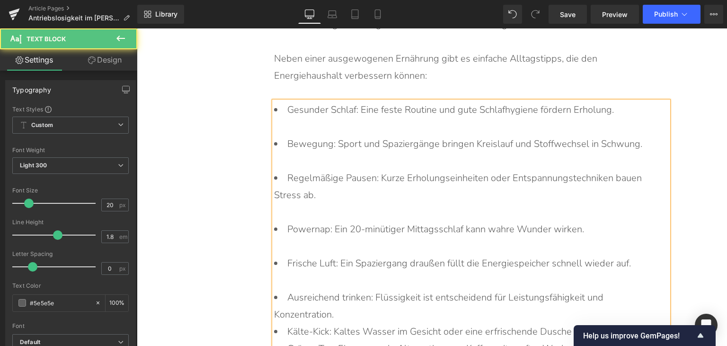
click at [603, 289] on li "Ausreichend trinken: Flüssigkeit ist entscheidend für Leistungsfähigkeit und Ko…" at bounding box center [466, 306] width 385 height 34
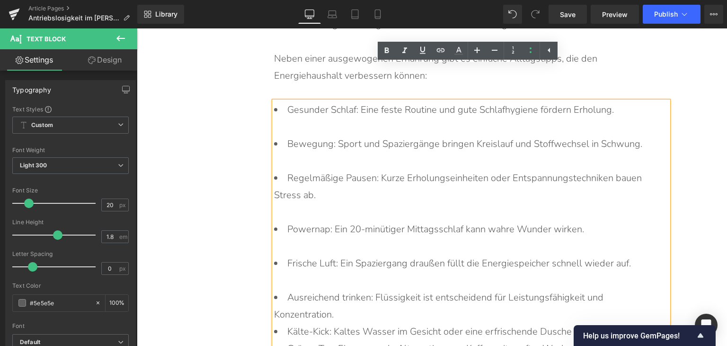
click at [568, 289] on li "Ausreichend trinken: Flüssigkeit ist entscheidend für Leistungsfähigkeit und Ko…" at bounding box center [466, 306] width 385 height 34
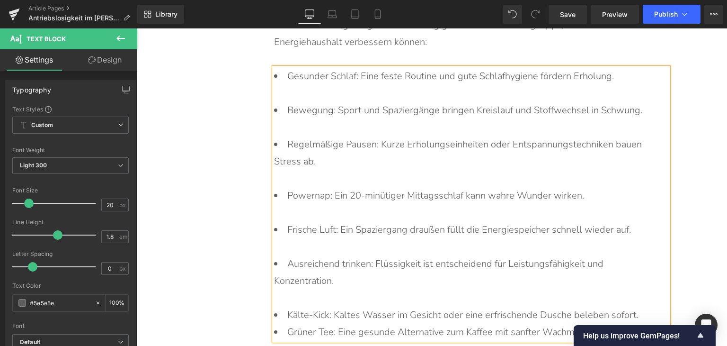
scroll to position [4960, 0]
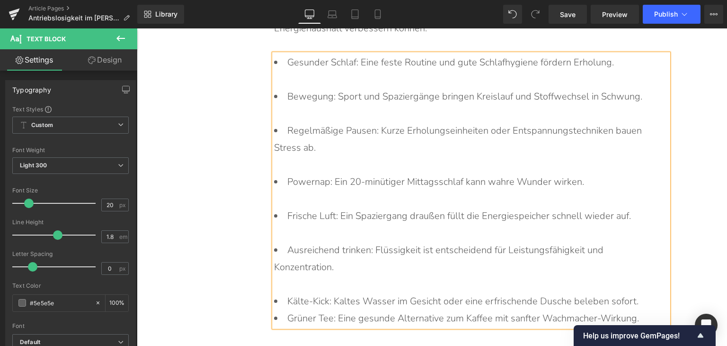
click at [638, 293] on li "Kälte-Kick: Kaltes Wasser im Gesicht oder eine erfrischende Dusche beleben sofo…" at bounding box center [466, 301] width 385 height 17
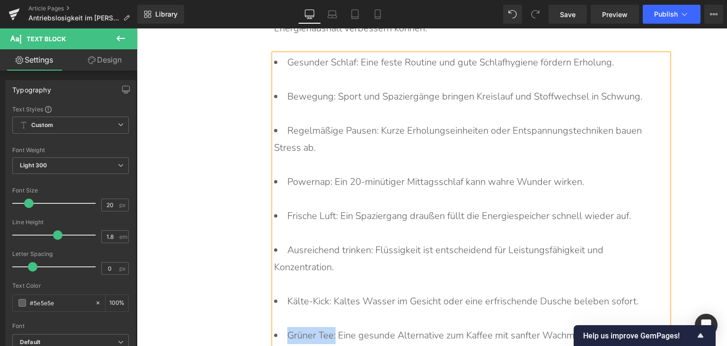
drag, startPoint x: 332, startPoint y: 300, endPoint x: 285, endPoint y: 300, distance: 47.4
click at [285, 327] on li "Grüner Tee: Eine gesunde Alternative zum Kaffee mit sanfter Wachmacher-Wirkung." at bounding box center [466, 335] width 385 height 17
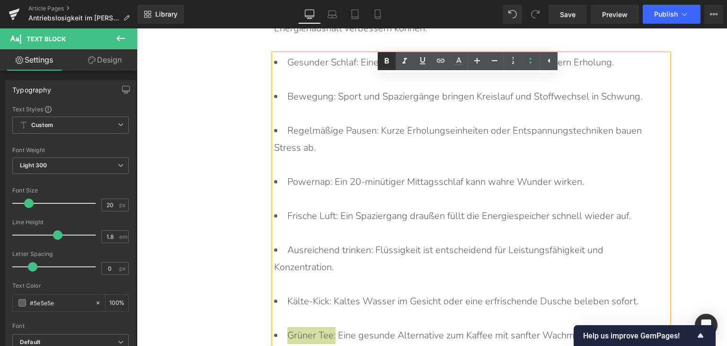
click at [386, 62] on icon at bounding box center [387, 61] width 4 height 6
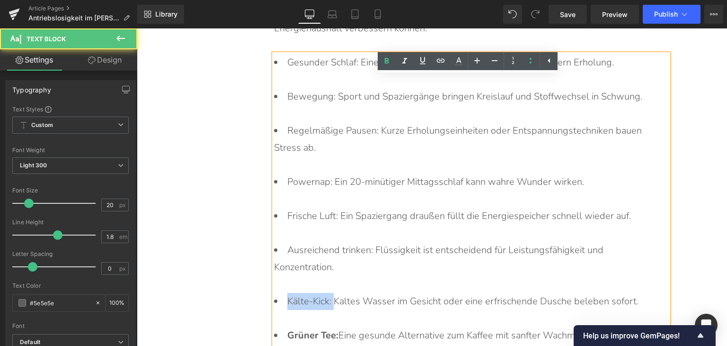
drag, startPoint x: 330, startPoint y: 267, endPoint x: 283, endPoint y: 266, distance: 46.9
click at [283, 293] on li "Kälte-Kick: Kaltes Wasser im Gesicht oder eine erfrischende Dusche beleben sofo…" at bounding box center [466, 310] width 385 height 34
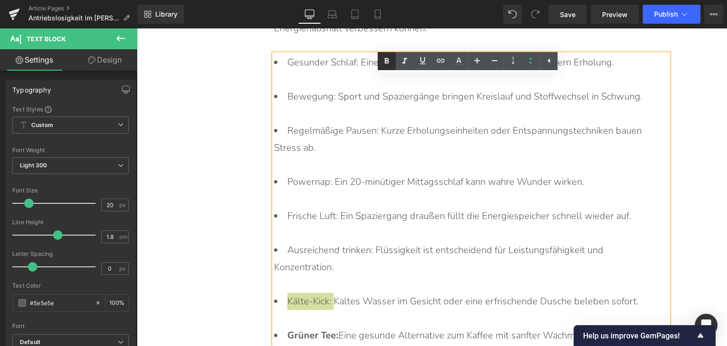
click at [386, 63] on icon at bounding box center [386, 60] width 11 height 11
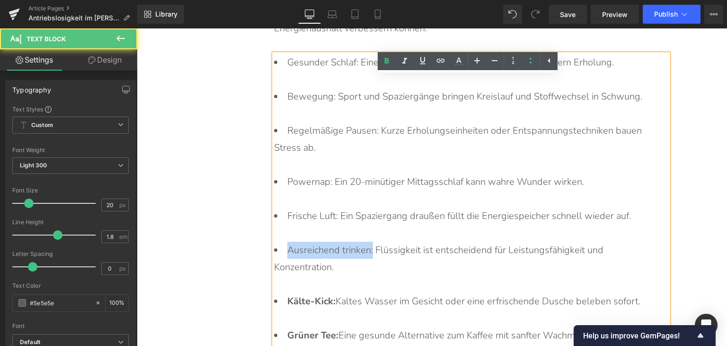
drag, startPoint x: 369, startPoint y: 218, endPoint x: 286, endPoint y: 221, distance: 83.4
click at [286, 242] on li "Ausreichend trinken: Flüssigkeit ist entscheidend für Leistungsfähigkeit und Ko…" at bounding box center [466, 267] width 385 height 51
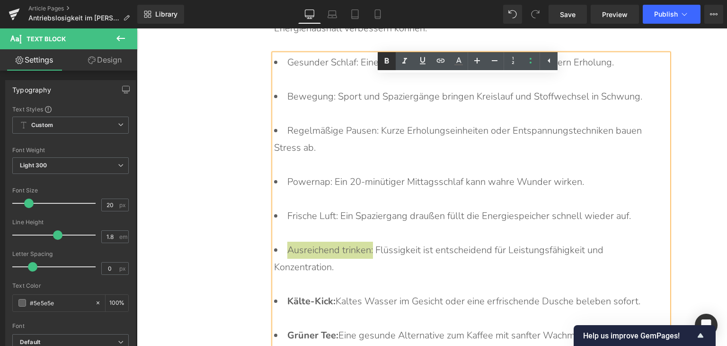
click at [387, 58] on icon at bounding box center [387, 61] width 4 height 6
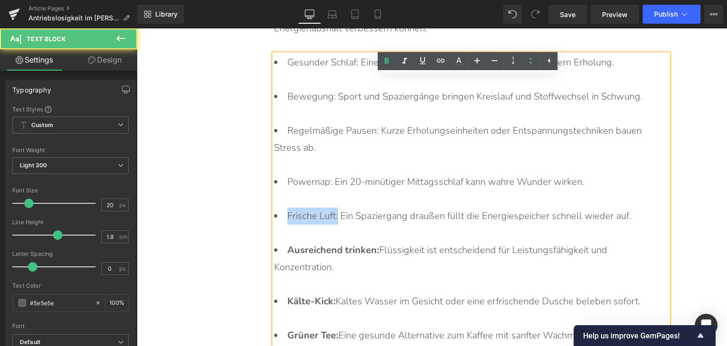
drag, startPoint x: 284, startPoint y: 180, endPoint x: 335, endPoint y: 188, distance: 51.6
click at [335, 207] on li "Frische Luft: Ein Spaziergang draußen füllt die Energiespeicher schnell wieder …" at bounding box center [466, 224] width 385 height 34
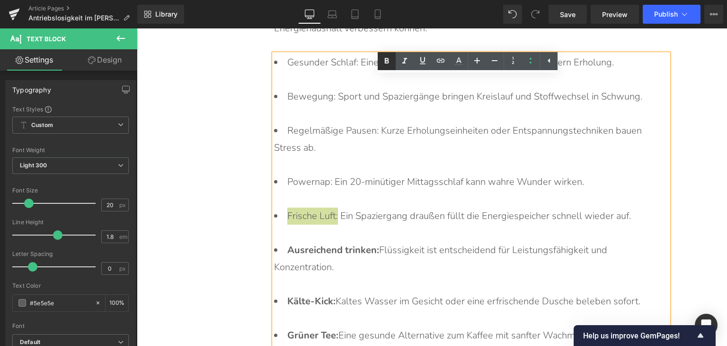
click at [386, 66] on icon at bounding box center [386, 60] width 11 height 11
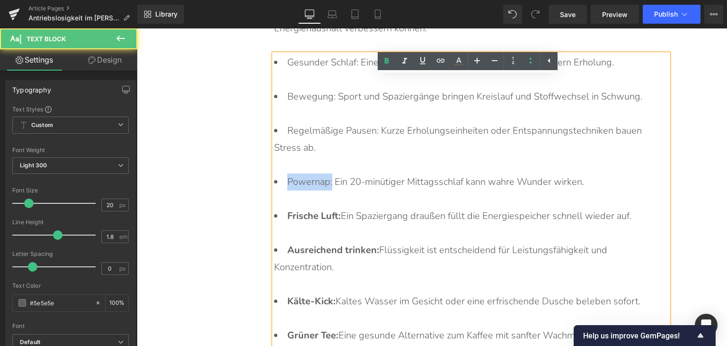
drag, startPoint x: 281, startPoint y: 148, endPoint x: 328, endPoint y: 151, distance: 47.5
click at [328, 173] on li "Powernap: Ein 20-minütiger Mittagsschlaf kann wahre Wunder wirken." at bounding box center [466, 190] width 385 height 34
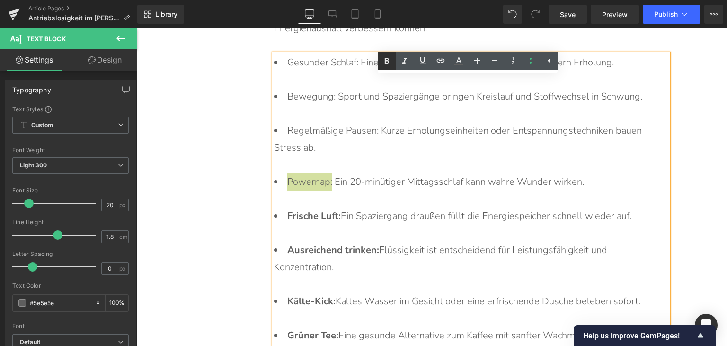
click at [386, 61] on icon at bounding box center [387, 61] width 4 height 6
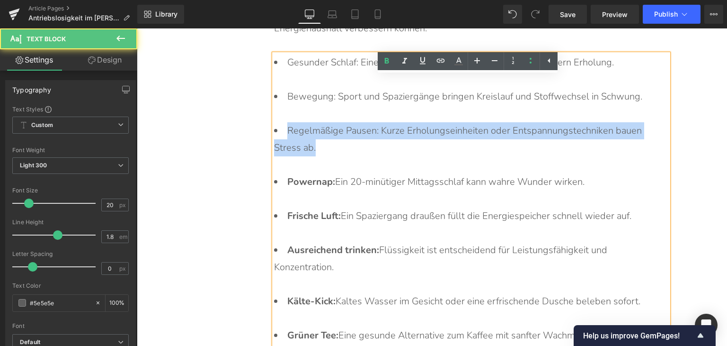
drag, startPoint x: 280, startPoint y: 100, endPoint x: 372, endPoint y: 105, distance: 92.0
click at [372, 122] on li "Regelmäßige Pausen: Kurze Erholungseinheiten oder Entspannungstechniken bauen S…" at bounding box center [466, 147] width 385 height 51
click at [374, 122] on li "Regelmäßige Pausen: Kurze Erholungseinheiten oder Entspannungstechniken bauen S…" at bounding box center [466, 147] width 385 height 51
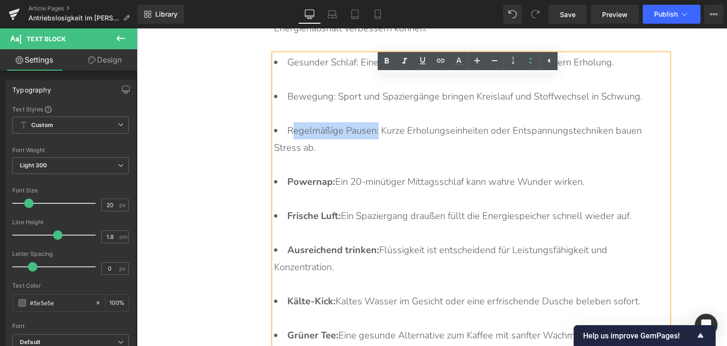
drag, startPoint x: 375, startPoint y: 99, endPoint x: 287, endPoint y: 95, distance: 88.2
click at [287, 122] on li "Regelmäßige Pausen: Kurze Erholungseinheiten oder Entspannungstechniken bauen S…" at bounding box center [466, 147] width 385 height 51
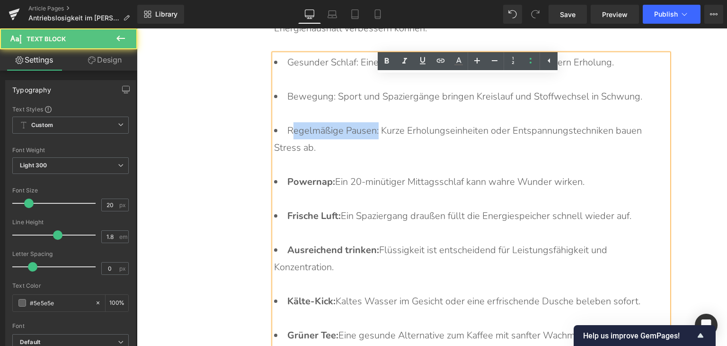
click at [287, 122] on li "Regelmäßige Pausen: Kurze Erholungseinheiten oder Entspannungstechniken bauen S…" at bounding box center [466, 147] width 385 height 51
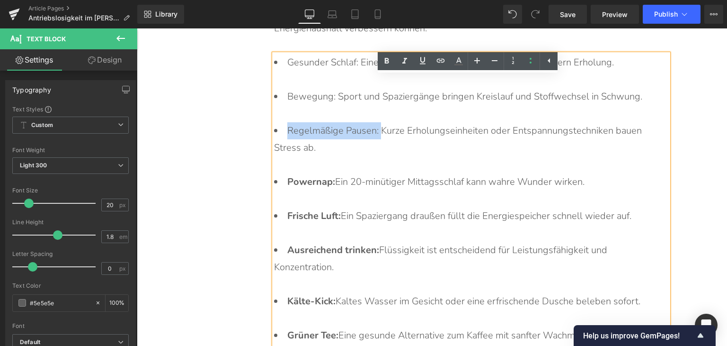
drag, startPoint x: 283, startPoint y: 94, endPoint x: 375, endPoint y: 98, distance: 91.9
click at [375, 122] on li "Regelmäßige Pausen: Kurze Erholungseinheiten oder Entspannungstechniken bauen S…" at bounding box center [466, 147] width 385 height 51
click at [386, 62] on icon at bounding box center [387, 61] width 4 height 6
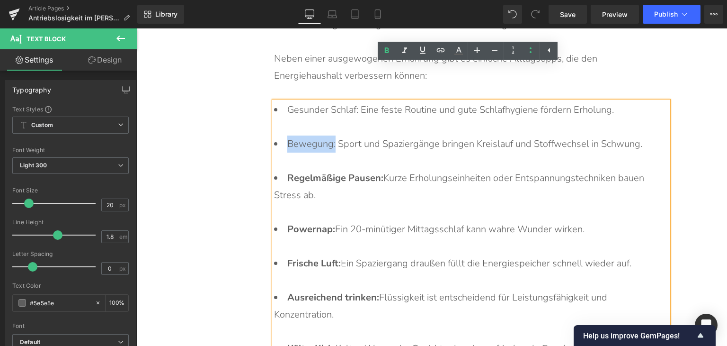
drag, startPoint x: 279, startPoint y: 108, endPoint x: 332, endPoint y: 109, distance: 52.6
click at [332, 135] on li "Bewegung: Sport und Spaziergänge bringen Kreislauf und Stoffwechsel in Schwung." at bounding box center [466, 152] width 385 height 34
drag, startPoint x: 386, startPoint y: 50, endPoint x: 379, endPoint y: 54, distance: 7.0
click at [385, 50] on icon at bounding box center [387, 51] width 4 height 6
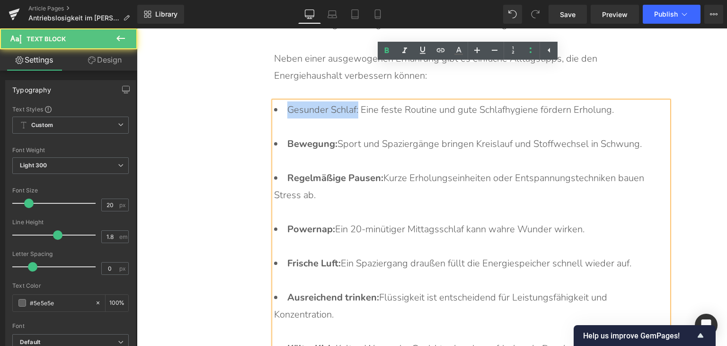
drag, startPoint x: 282, startPoint y: 72, endPoint x: 354, endPoint y: 73, distance: 72.0
click at [354, 101] on li "Gesunder Schlaf: Eine feste Routine und gute Schlafhygiene fördern Erholung." at bounding box center [466, 118] width 385 height 34
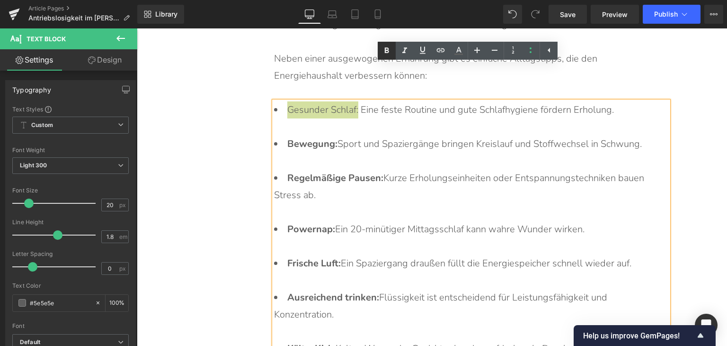
click at [392, 54] on icon at bounding box center [386, 50] width 11 height 11
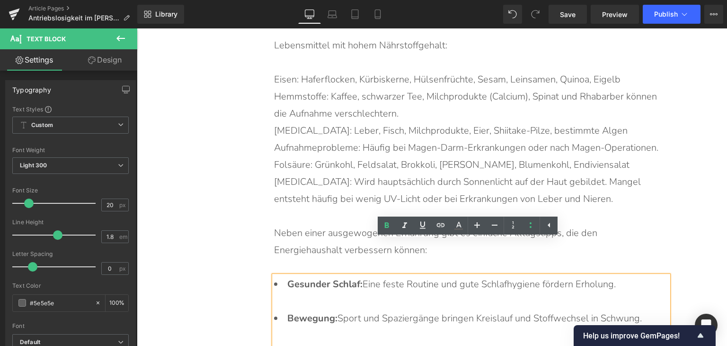
scroll to position [4723, 0]
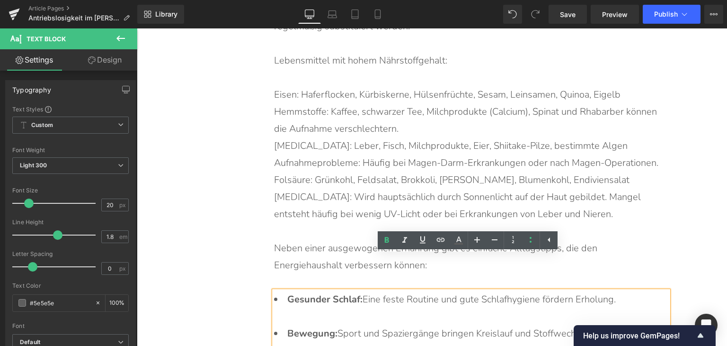
click at [355, 240] on p "Neben einer ausgewogenen Ernährung gibt es einfache Alltagstipps, die den Energ…" at bounding box center [466, 257] width 385 height 34
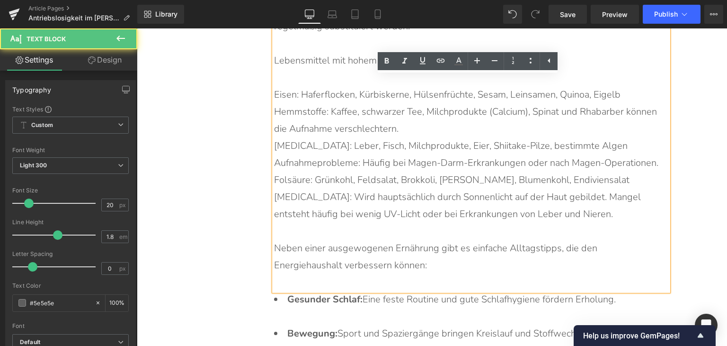
click at [403, 240] on p "Neben einer ausgewogenen Ernährung gibt es einfache Alltagstipps, die den Energ…" at bounding box center [466, 257] width 385 height 34
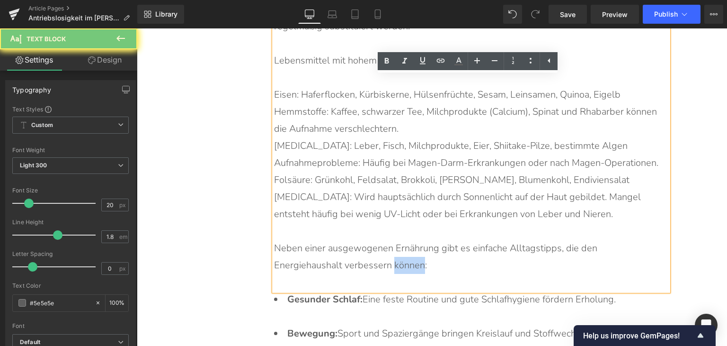
click at [403, 240] on p "Neben einer ausgewogenen Ernährung gibt es einfache Alltagstipps, die den Energ…" at bounding box center [466, 257] width 385 height 34
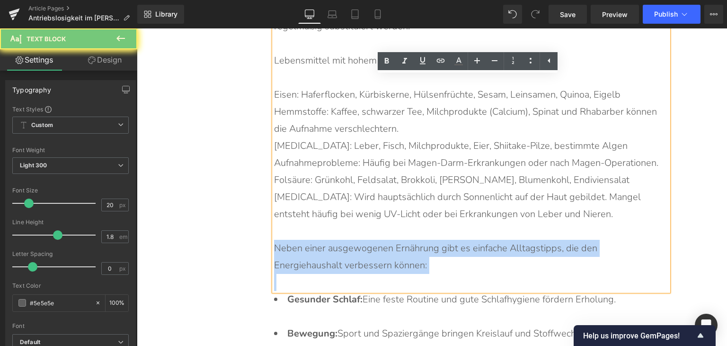
click at [403, 240] on p "Neben einer ausgewogenen Ernährung gibt es einfache Alltagstipps, die den Energ…" at bounding box center [466, 257] width 385 height 34
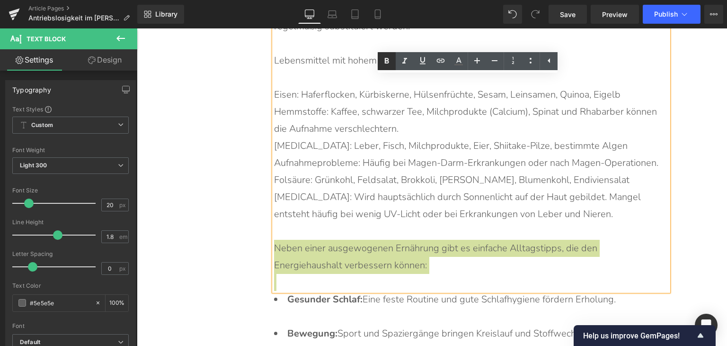
click at [386, 65] on icon at bounding box center [386, 60] width 11 height 11
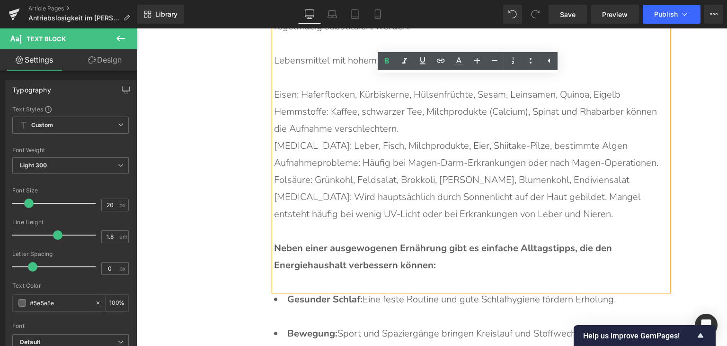
click at [390, 188] on p "[MEDICAL_DATA]: Wird hauptsächlich durch Sonnenlicht auf der Haut gebildet. Man…" at bounding box center [466, 205] width 385 height 34
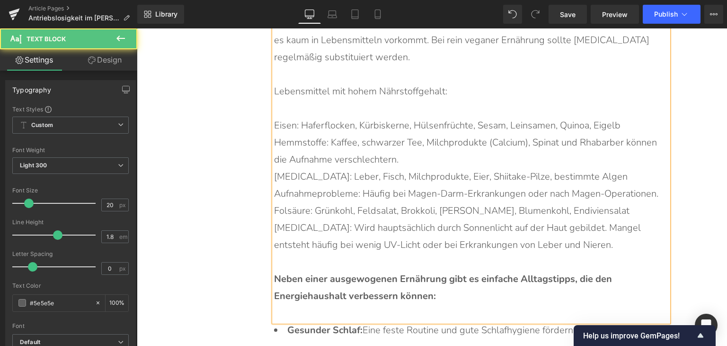
scroll to position [4675, 0]
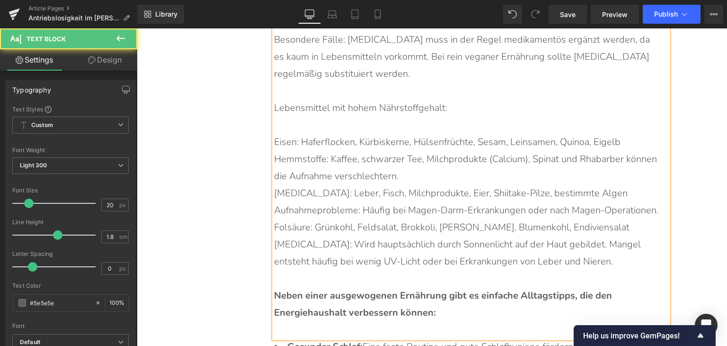
click at [274, 134] on p "Eisen: Haferflocken, Kürbiskerne, Hülsenfrüchte, Sesam, Leinsamen, Quinoa, Eige…" at bounding box center [466, 142] width 385 height 17
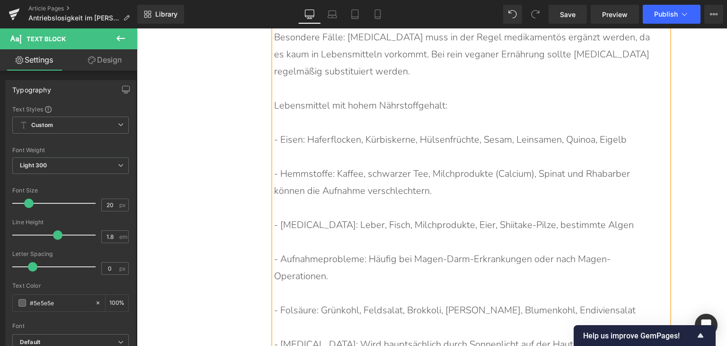
scroll to position [4770, 0]
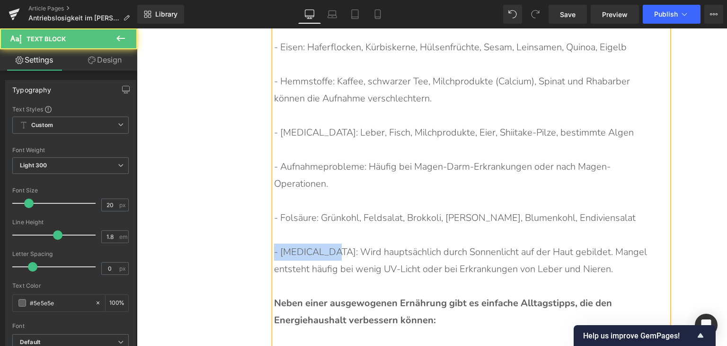
drag, startPoint x: 322, startPoint y: 218, endPoint x: 267, endPoint y: 219, distance: 54.9
click at [267, 219] on div "Was kann man gegen Antriebslosigkeit und Müdigkeit tun? Heading Hält die Müdigk…" at bounding box center [433, 110] width 474 height 1119
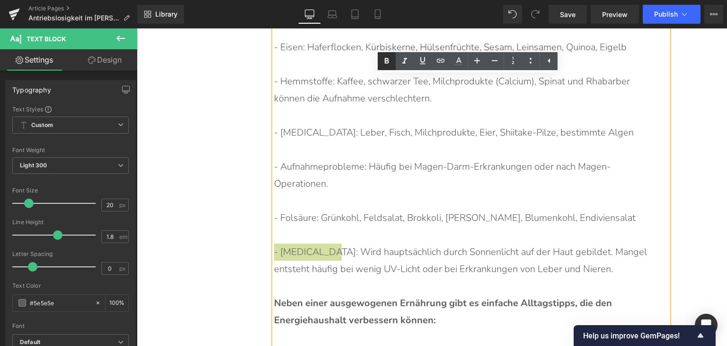
drag, startPoint x: 384, startPoint y: 63, endPoint x: 379, endPoint y: 67, distance: 6.4
click at [384, 63] on icon at bounding box center [386, 60] width 11 height 11
drag, startPoint x: 271, startPoint y: 185, endPoint x: 315, endPoint y: 182, distance: 44.1
click at [315, 209] on p "- Folsäure: Grünkohl, Feldsalat, Brokkoli, [PERSON_NAME], Blumenkohl, Endiviens…" at bounding box center [466, 217] width 385 height 17
click at [385, 60] on icon at bounding box center [386, 60] width 11 height 11
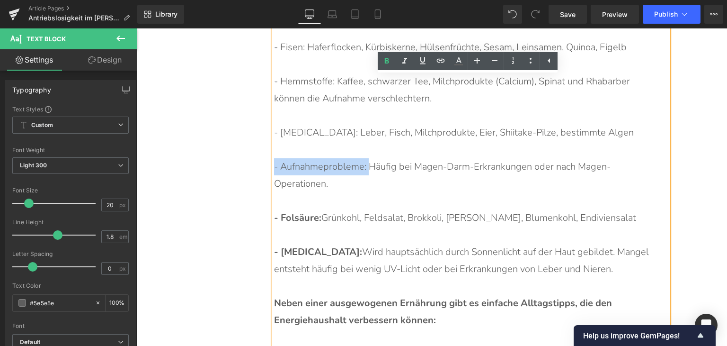
drag, startPoint x: 366, startPoint y: 135, endPoint x: 271, endPoint y: 138, distance: 94.8
click at [274, 158] on p "- Aufnahmeprobleme: Häufig bei Magen-Darm-Erkrankungen oder nach Magen-Operatio…" at bounding box center [466, 175] width 385 height 34
click at [383, 59] on icon at bounding box center [386, 60] width 11 height 11
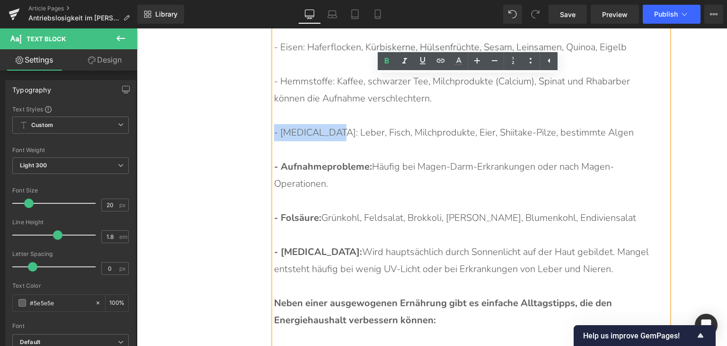
drag, startPoint x: 272, startPoint y: 99, endPoint x: 332, endPoint y: 101, distance: 60.2
click at [332, 124] on p "- [MEDICAL_DATA]: Leber, Fisch, Milchprodukte, Eier, Shiitake-Pilze, bestimmte …" at bounding box center [466, 132] width 385 height 17
click at [386, 62] on icon at bounding box center [386, 60] width 11 height 11
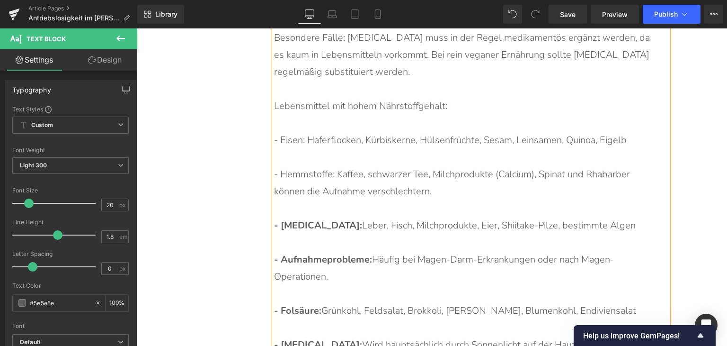
scroll to position [4675, 0]
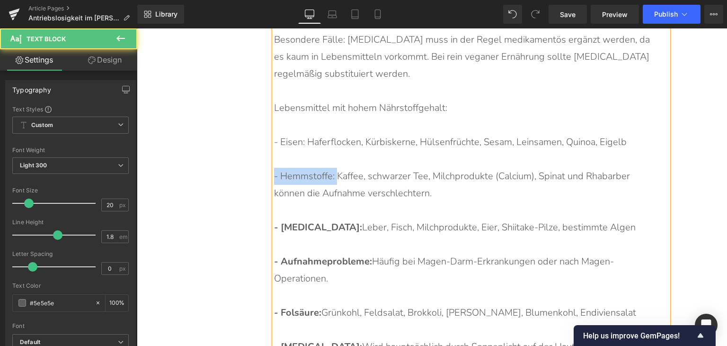
drag, startPoint x: 333, startPoint y: 142, endPoint x: 271, endPoint y: 142, distance: 62.0
click at [274, 168] on p "- Hemmstoffe: Kaffee, schwarzer Tee, Milchprodukte (Calcium), Spinat und Rhabar…" at bounding box center [466, 185] width 385 height 34
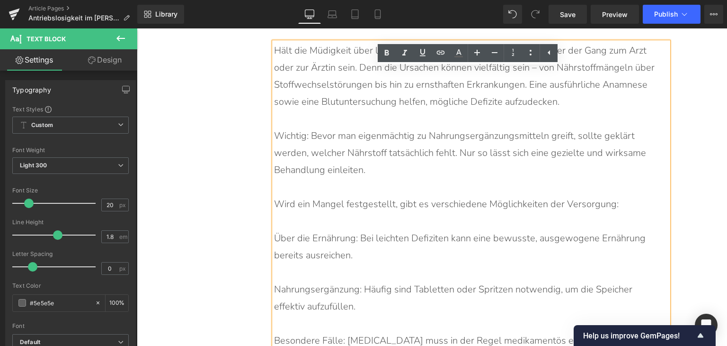
scroll to position [4297, 0]
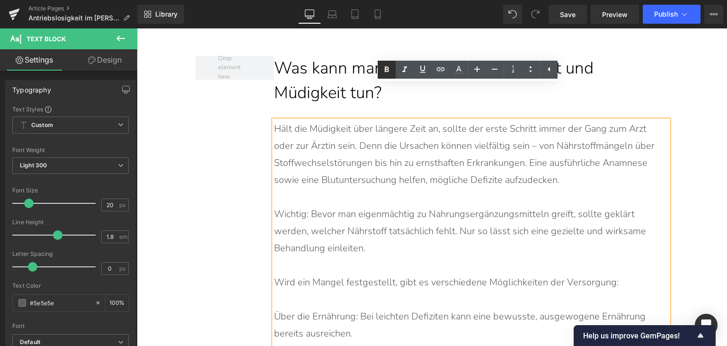
click at [383, 74] on icon at bounding box center [386, 69] width 11 height 11
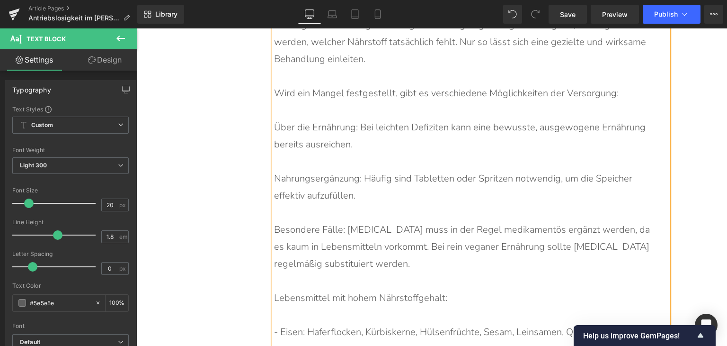
scroll to position [4486, 0]
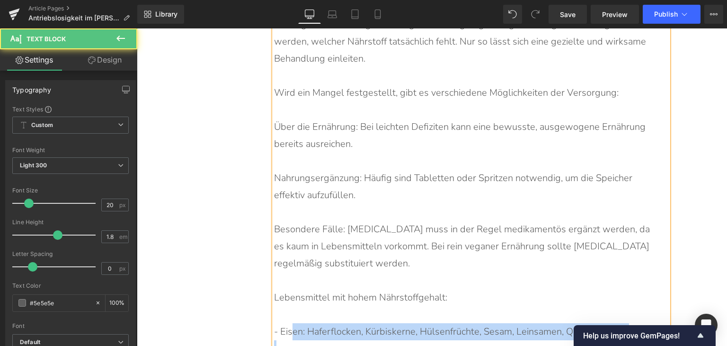
drag, startPoint x: 274, startPoint y: 298, endPoint x: 288, endPoint y: 296, distance: 13.8
click at [288, 296] on div "Hält die Müdigkeit über längere Zeit an, sollte der erste Schritt immer der Gan…" at bounding box center [471, 280] width 395 height 699
click at [290, 323] on p "- Eisen: Haferflocken, Kürbiskerne, Hülsenfrüchte, Sesam, Leinsamen, Quinoa, Ei…" at bounding box center [466, 331] width 385 height 17
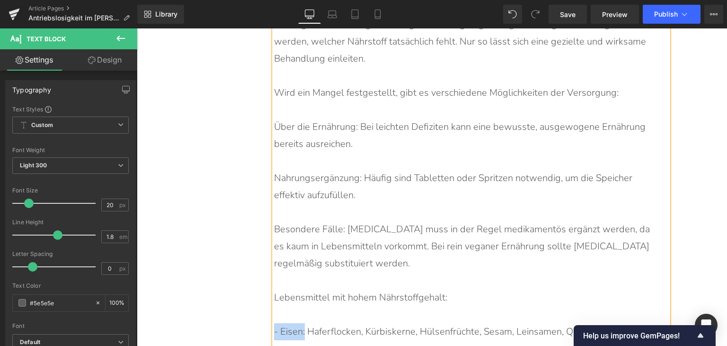
drag, startPoint x: 302, startPoint y: 299, endPoint x: 271, endPoint y: 300, distance: 31.3
click at [274, 323] on p "- Eisen: Haferflocken, Kürbiskerne, Hülsenfrüchte, Sesam, Leinsamen, Quinoa, Ei…" at bounding box center [466, 331] width 385 height 17
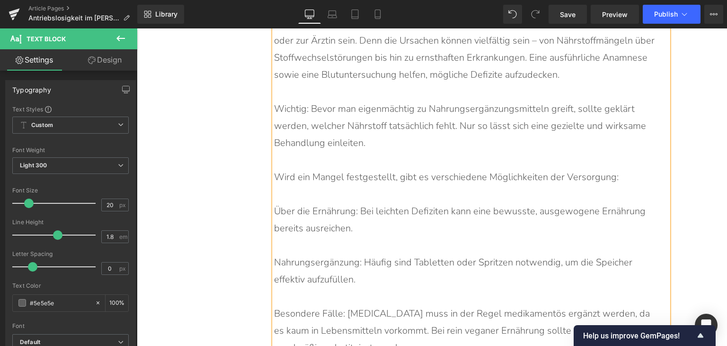
scroll to position [4297, 0]
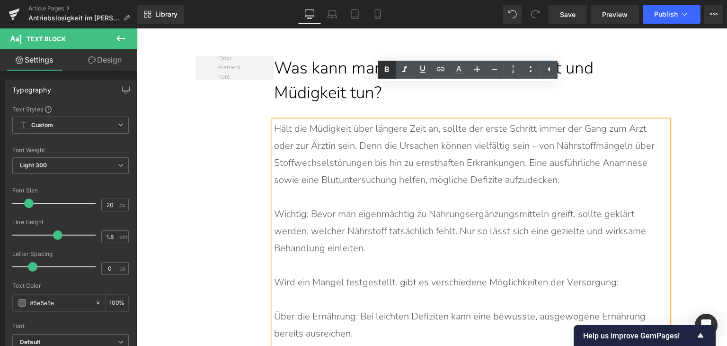
click at [379, 69] on link at bounding box center [387, 70] width 18 height 18
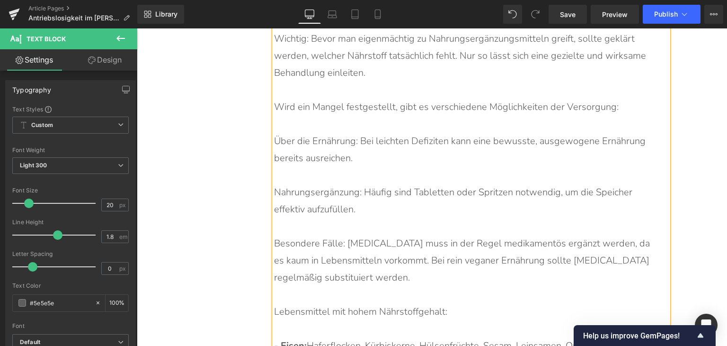
scroll to position [4486, 0]
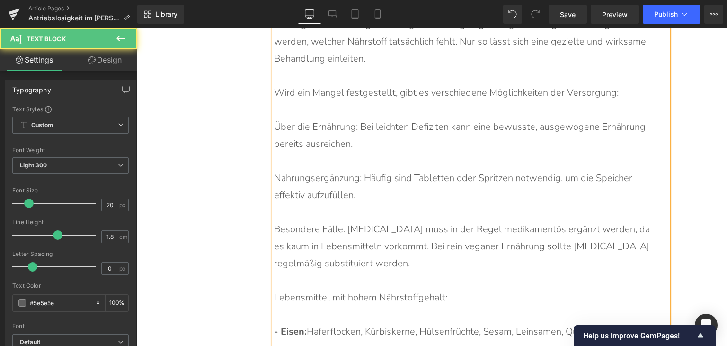
click at [336, 289] on p "Lebensmittel mit hohem Nährstoffgehalt:" at bounding box center [466, 297] width 385 height 17
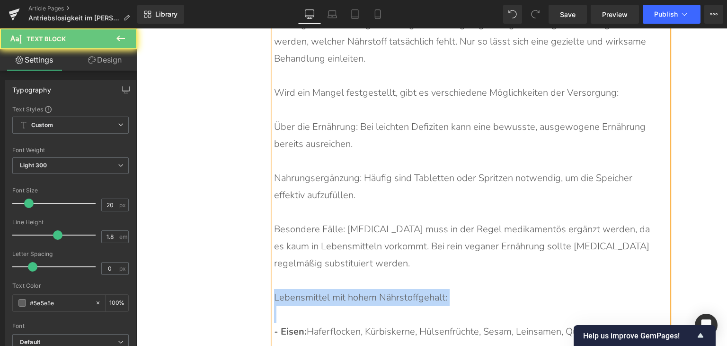
click at [336, 289] on p "Lebensmittel mit hohem Nährstoffgehalt:" at bounding box center [466, 297] width 385 height 17
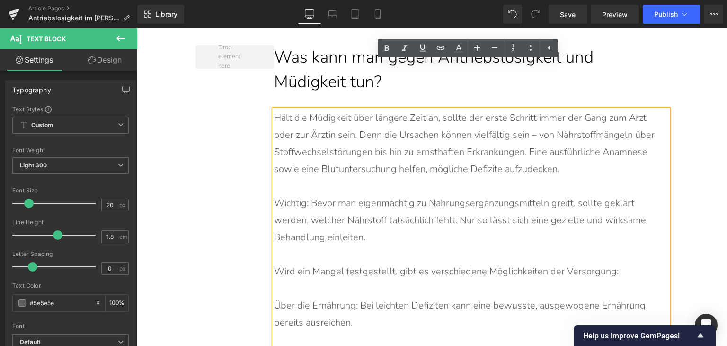
scroll to position [4297, 0]
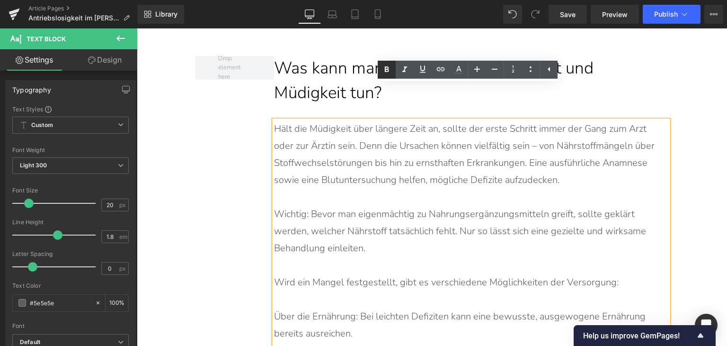
click at [384, 74] on icon at bounding box center [386, 69] width 11 height 11
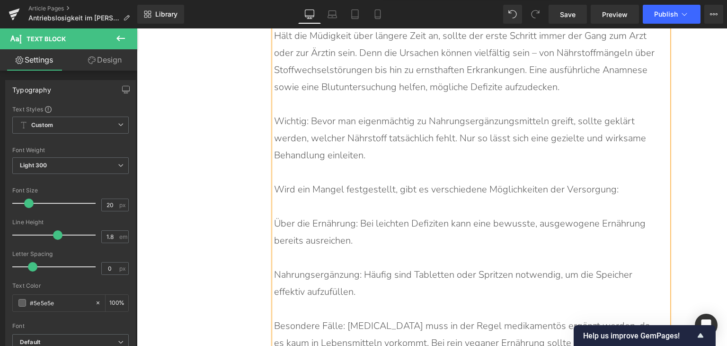
scroll to position [4391, 0]
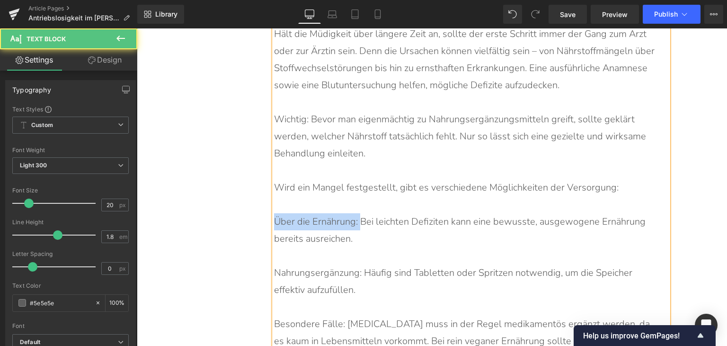
drag, startPoint x: 356, startPoint y: 188, endPoint x: 271, endPoint y: 188, distance: 84.8
click at [274, 213] on p "Über die Ernährung: Bei leichten Defiziten kann eine bewusste, ausgewogene Ernä…" at bounding box center [466, 230] width 385 height 34
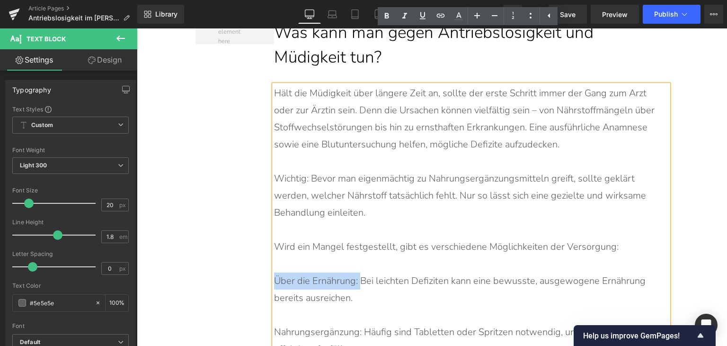
scroll to position [4249, 0]
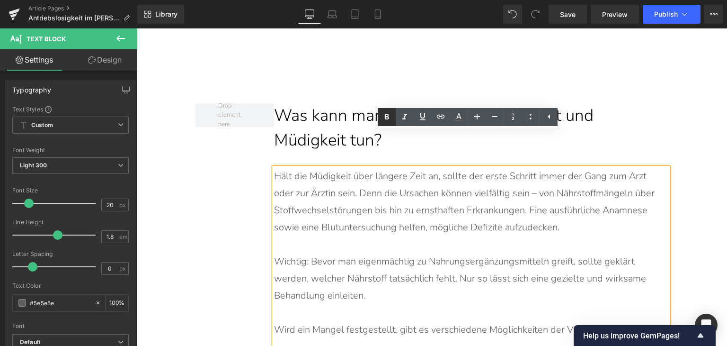
click at [387, 117] on icon at bounding box center [386, 116] width 11 height 11
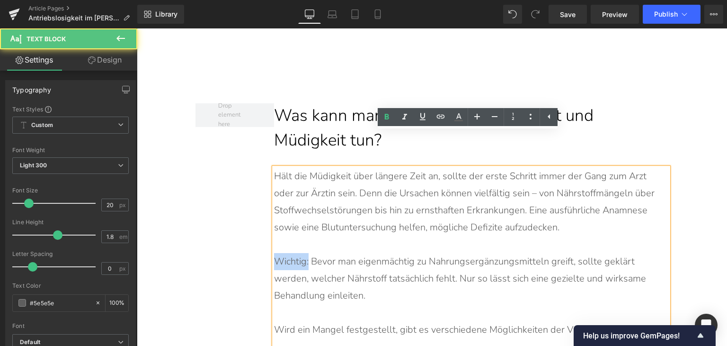
drag, startPoint x: 307, startPoint y: 229, endPoint x: 271, endPoint y: 228, distance: 36.0
click at [274, 253] on p "Wichtig: Bevor man eigenmächtig zu Nahrungsergänzungsmitteln greift, sollte gek…" at bounding box center [466, 278] width 385 height 51
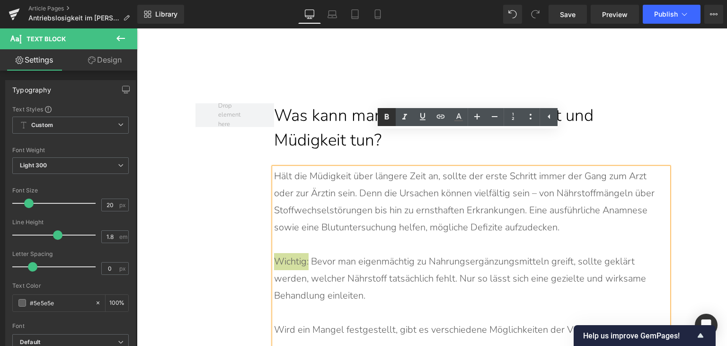
click at [383, 119] on icon at bounding box center [386, 116] width 11 height 11
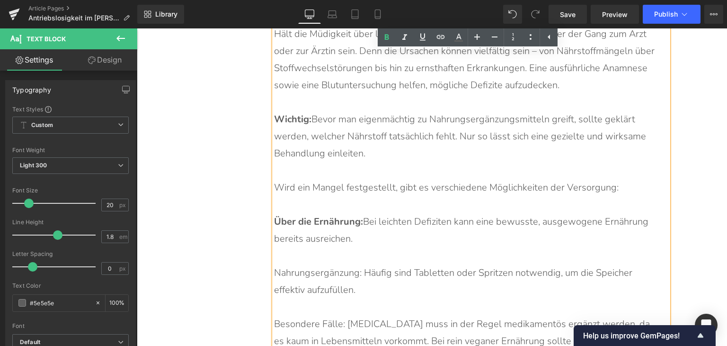
scroll to position [4391, 0]
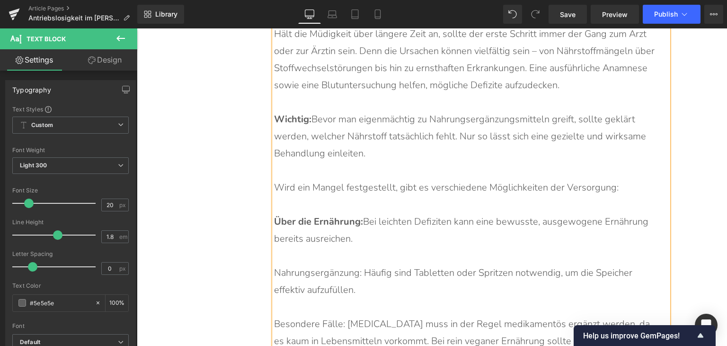
click at [430, 179] on p "Wird ein Mangel festgestellt, gibt es verschiedene Möglichkeiten der Versorgung:" at bounding box center [466, 187] width 385 height 17
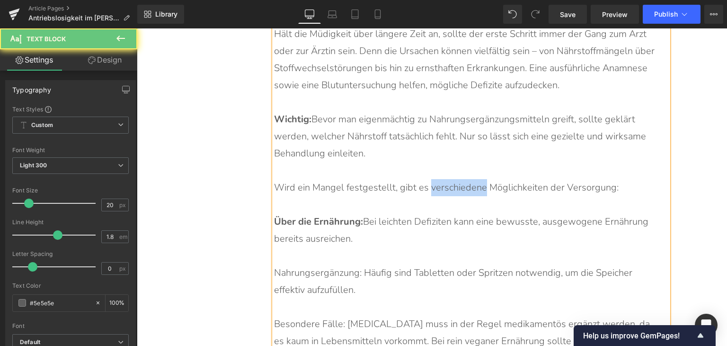
click at [430, 179] on p "Wird ein Mangel festgestellt, gibt es verschiedene Möglichkeiten der Versorgung:" at bounding box center [466, 187] width 385 height 17
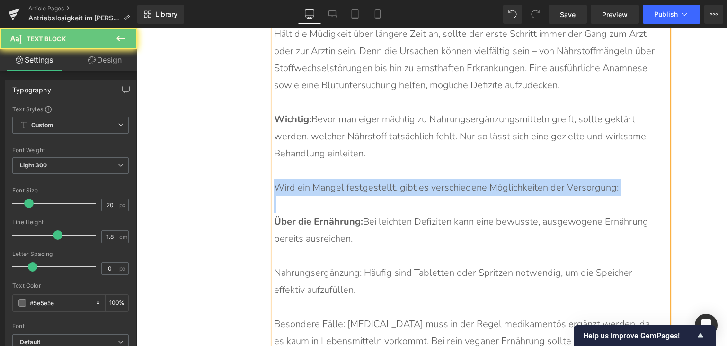
click at [430, 179] on p "Wird ein Mangel festgestellt, gibt es verschiedene Möglichkeiten der Versorgung:" at bounding box center [466, 187] width 385 height 17
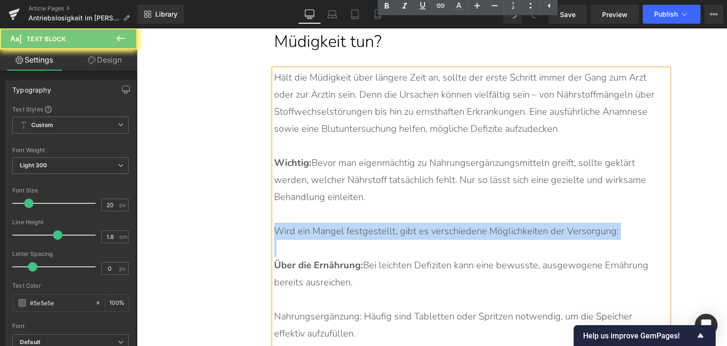
scroll to position [4297, 0]
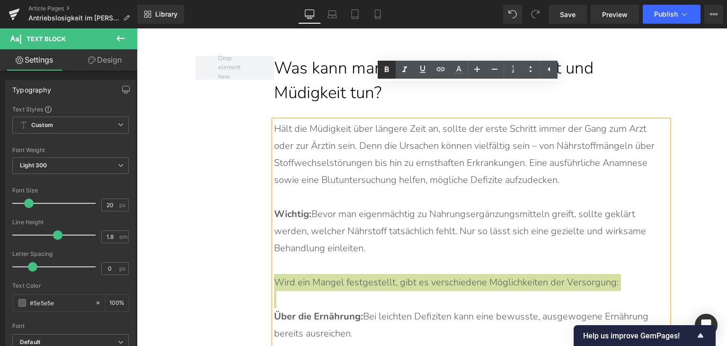
click at [388, 71] on icon at bounding box center [387, 70] width 4 height 6
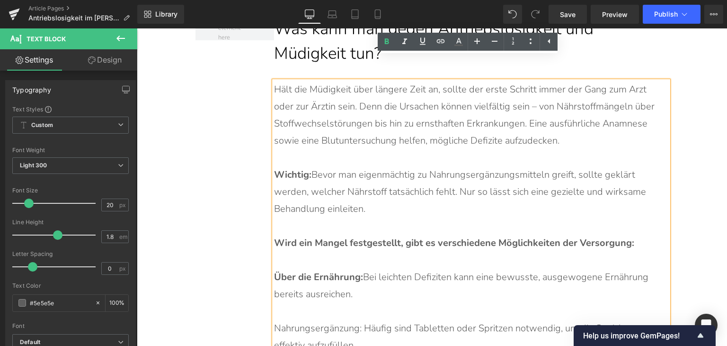
scroll to position [4391, 0]
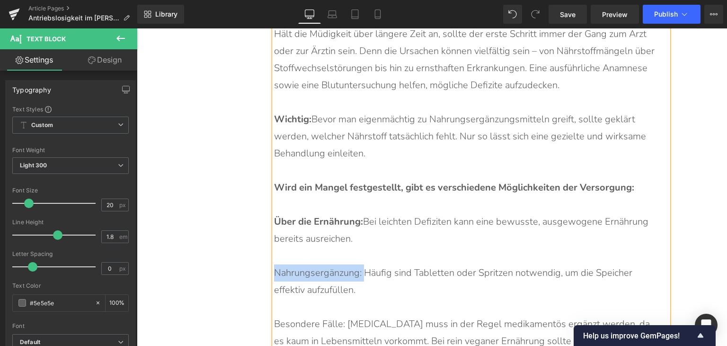
drag, startPoint x: 360, startPoint y: 241, endPoint x: 272, endPoint y: 240, distance: 87.6
click at [274, 264] on p "Nahrungsergänzung: Häufig sind Tabletten oder Spritzen notwendig, um die Speich…" at bounding box center [466, 281] width 385 height 34
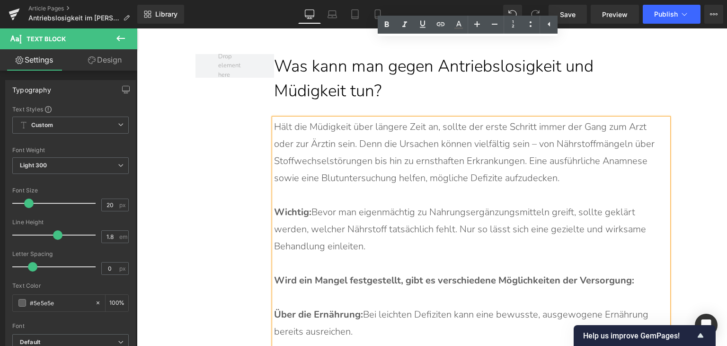
scroll to position [4297, 0]
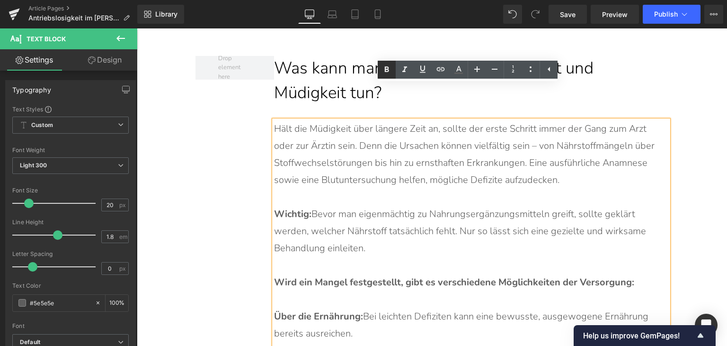
click at [389, 72] on icon at bounding box center [386, 69] width 11 height 11
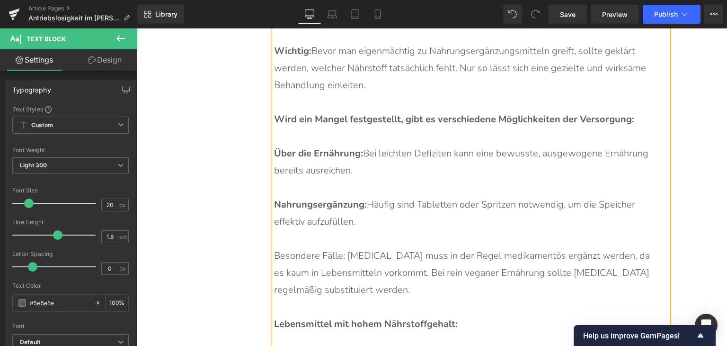
scroll to position [4486, 0]
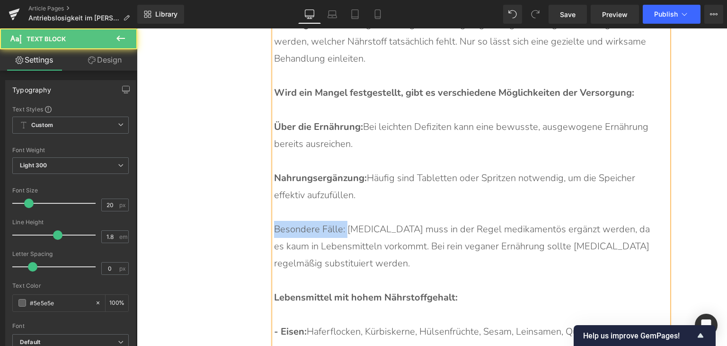
drag, startPoint x: 342, startPoint y: 196, endPoint x: 273, endPoint y: 199, distance: 69.7
click at [274, 221] on p "Besondere Fälle: [MEDICAL_DATA] muss in der Regel medikamentös ergänzt werden, …" at bounding box center [466, 246] width 385 height 51
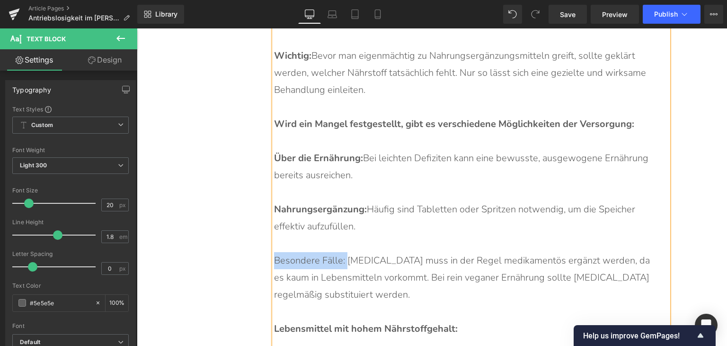
scroll to position [4344, 0]
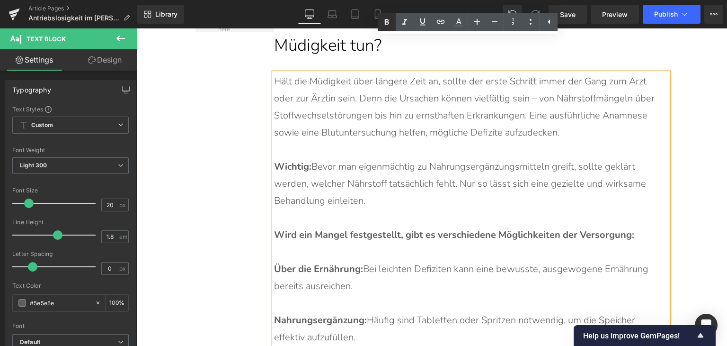
click at [381, 23] on icon at bounding box center [386, 22] width 11 height 11
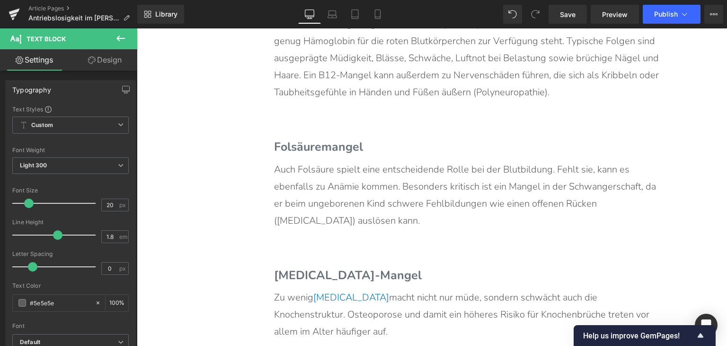
scroll to position [2828, 0]
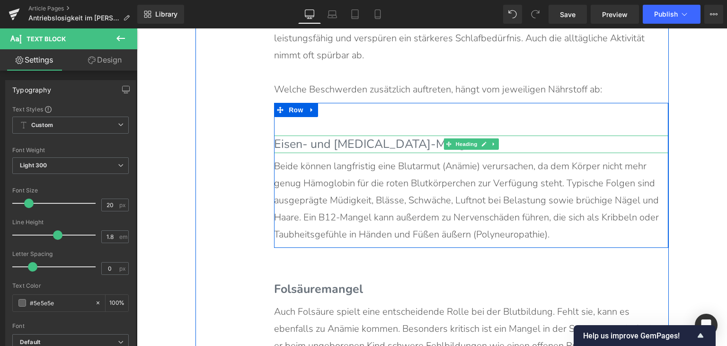
click at [357, 136] on b "Eisen- und [MEDICAL_DATA]-Mangel" at bounding box center [374, 144] width 201 height 16
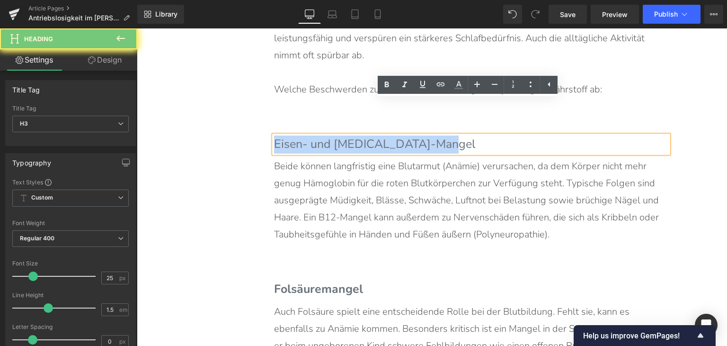
click at [357, 136] on b "Eisen- und [MEDICAL_DATA]-Mangel" at bounding box center [374, 144] width 201 height 16
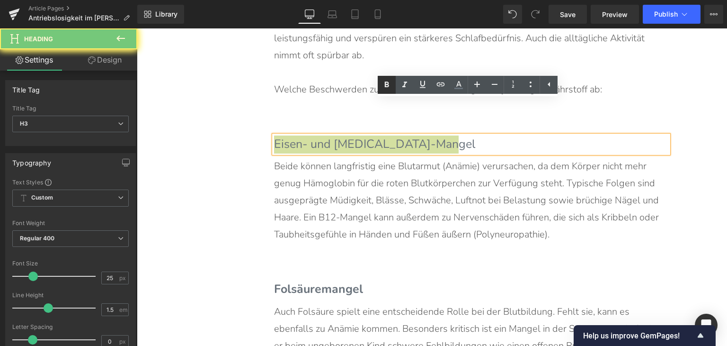
click at [389, 78] on link at bounding box center [387, 85] width 18 height 18
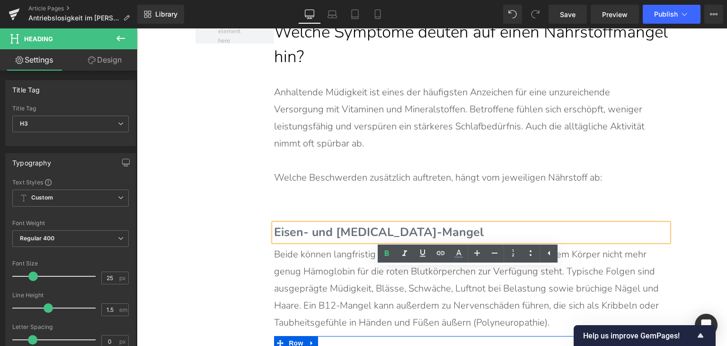
scroll to position [2639, 0]
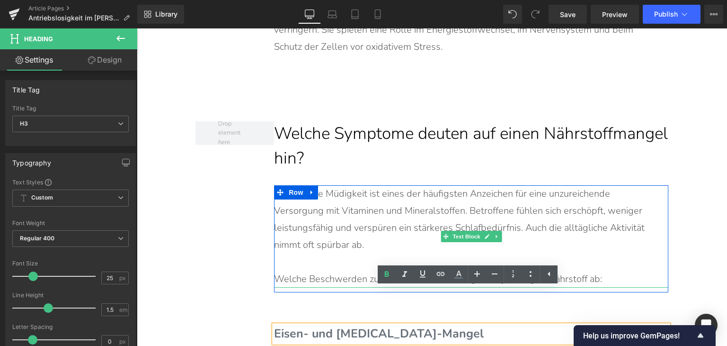
click at [347, 270] on p "Welche Beschwerden zusätzlich auftreten, hängt vom jeweiligen Nährstoff ab:" at bounding box center [466, 278] width 385 height 17
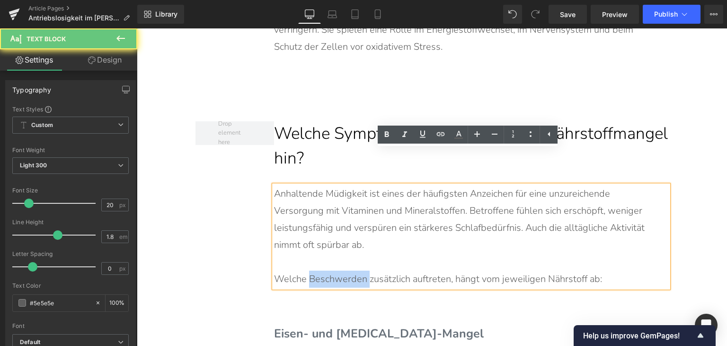
click at [347, 270] on p "Welche Beschwerden zusätzlich auftreten, hängt vom jeweiligen Nährstoff ab:" at bounding box center [466, 278] width 385 height 17
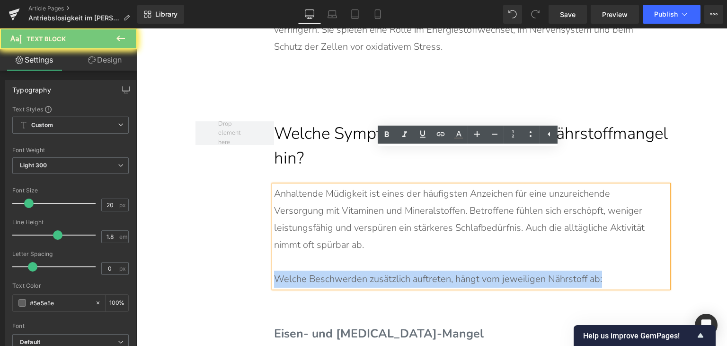
click at [347, 270] on p "Welche Beschwerden zusätzlich auftreten, hängt vom jeweiligen Nährstoff ab:" at bounding box center [466, 278] width 385 height 17
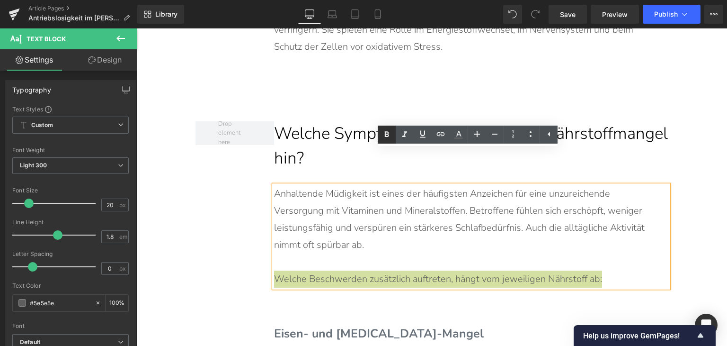
click at [386, 133] on icon at bounding box center [386, 134] width 11 height 11
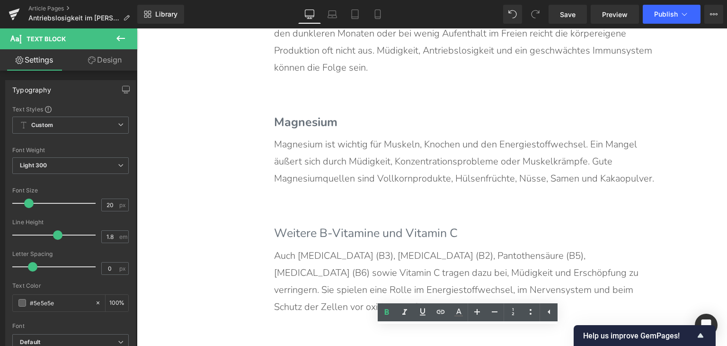
scroll to position [2355, 0]
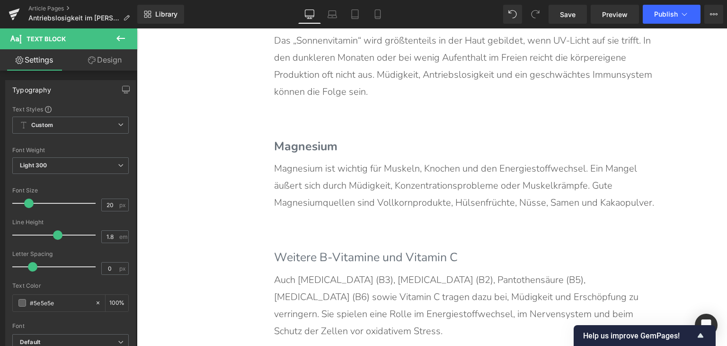
click at [374, 249] on b "Weitere B-Vitamine und Vitamin C" at bounding box center [366, 257] width 184 height 16
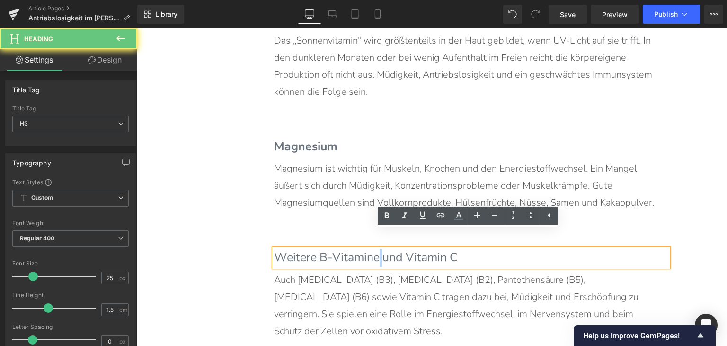
click at [374, 249] on b "Weitere B-Vitamine und Vitamin C" at bounding box center [366, 257] width 184 height 16
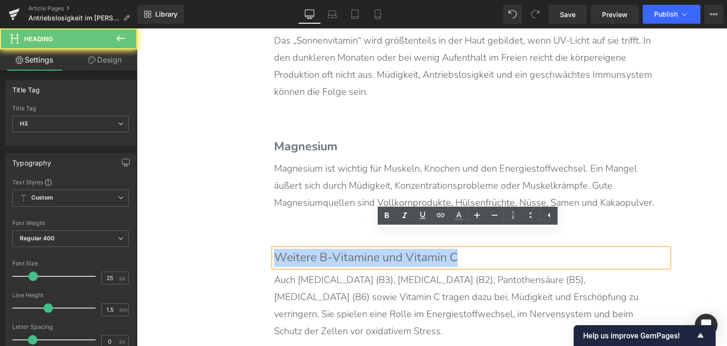
click at [374, 249] on b "Weitere B-Vitamine und Vitamin C" at bounding box center [366, 257] width 184 height 16
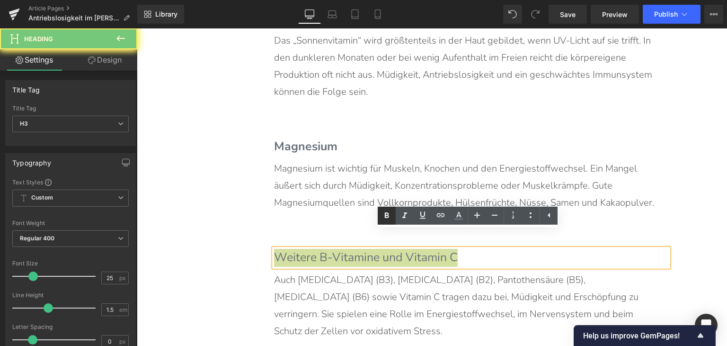
click at [386, 216] on icon at bounding box center [387, 215] width 4 height 6
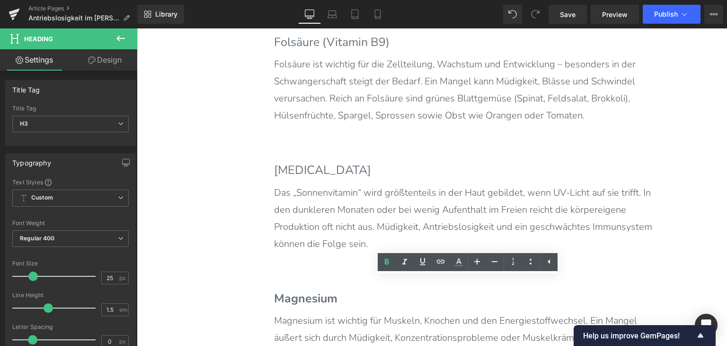
scroll to position [2165, 0]
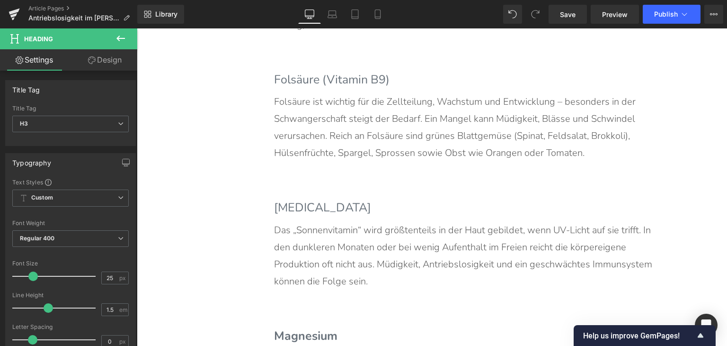
click at [304, 199] on b "[MEDICAL_DATA]" at bounding box center [322, 207] width 97 height 16
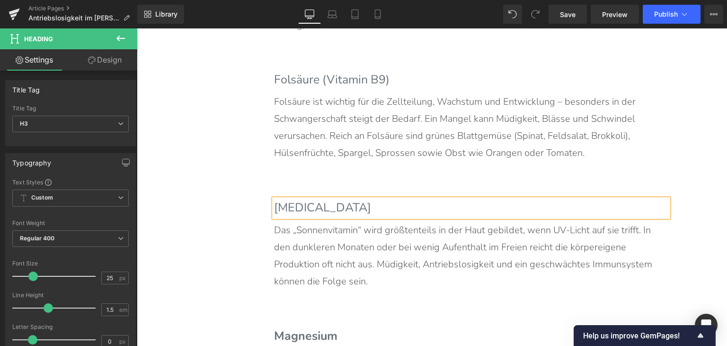
click at [304, 199] on b "[MEDICAL_DATA]" at bounding box center [322, 207] width 97 height 16
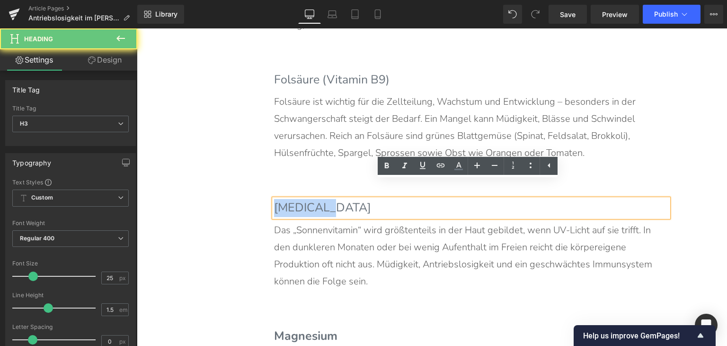
click at [304, 199] on b "[MEDICAL_DATA]" at bounding box center [322, 207] width 97 height 16
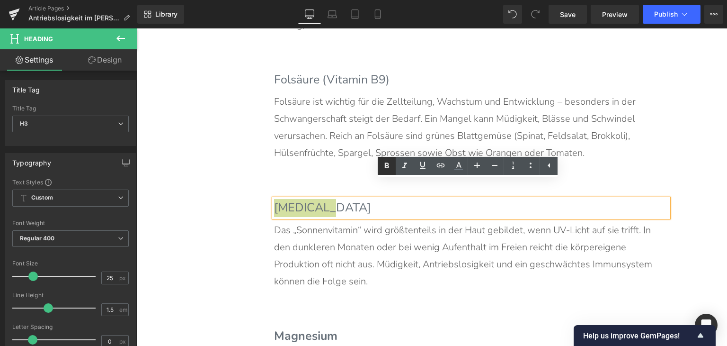
click at [383, 167] on icon at bounding box center [386, 165] width 11 height 11
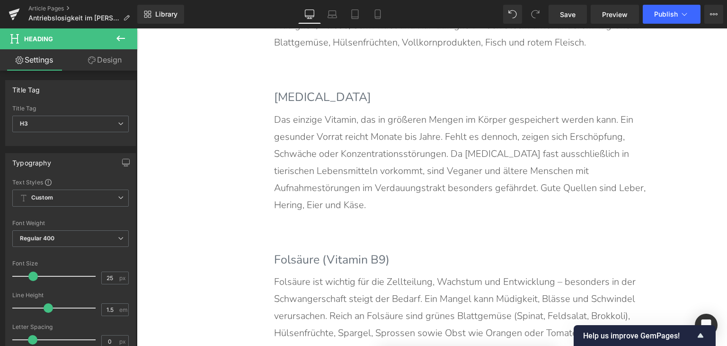
scroll to position [1976, 0]
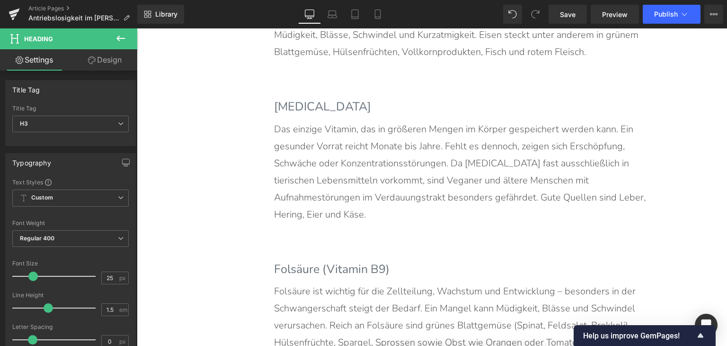
click at [351, 261] on b "Folsäure (Vitamin B9)" at bounding box center [332, 269] width 116 height 16
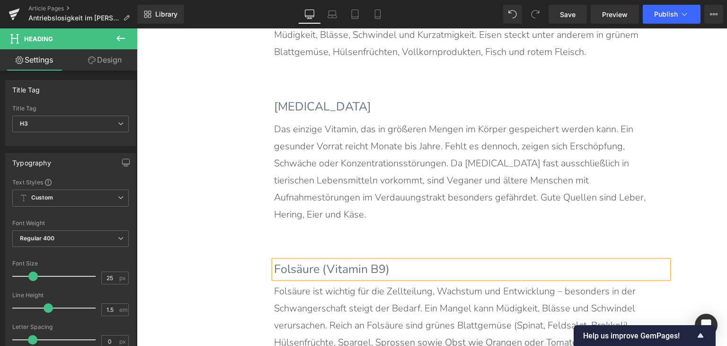
click at [351, 261] on b "Folsäure (Vitamin B9)" at bounding box center [332, 269] width 116 height 16
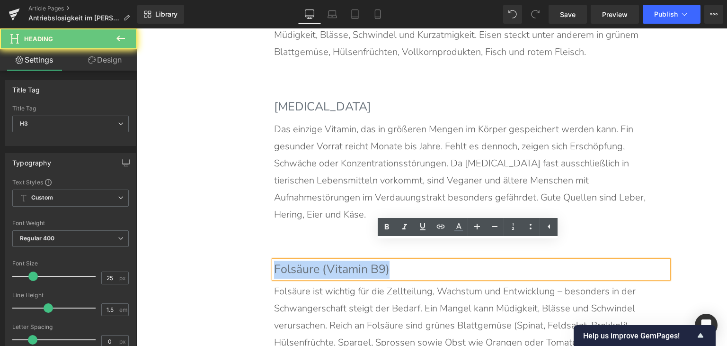
click at [351, 261] on b "Folsäure (Vitamin B9)" at bounding box center [332, 269] width 116 height 16
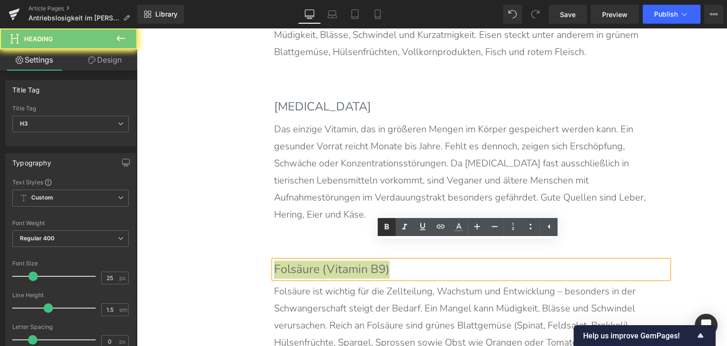
click at [385, 228] on icon at bounding box center [386, 226] width 11 height 11
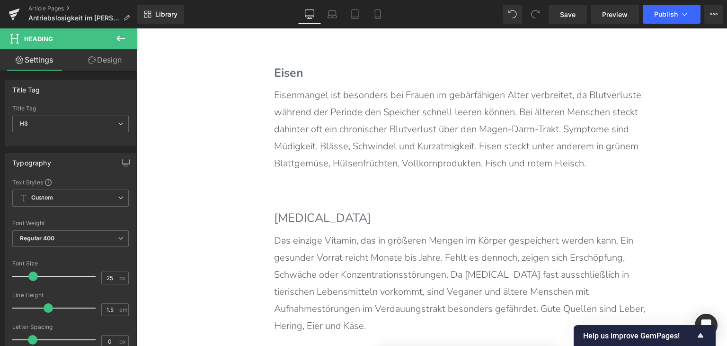
scroll to position [1834, 0]
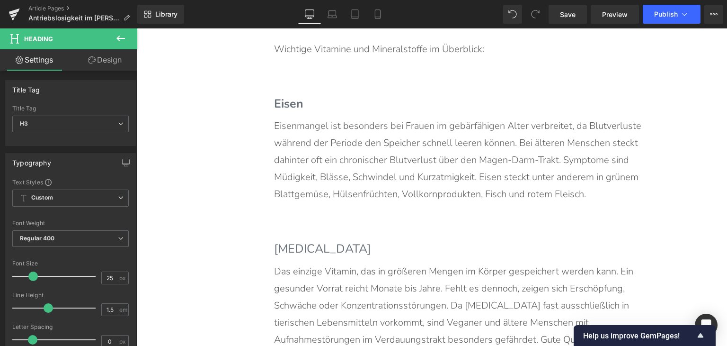
click at [309, 247] on b "[MEDICAL_DATA]" at bounding box center [322, 249] width 97 height 16
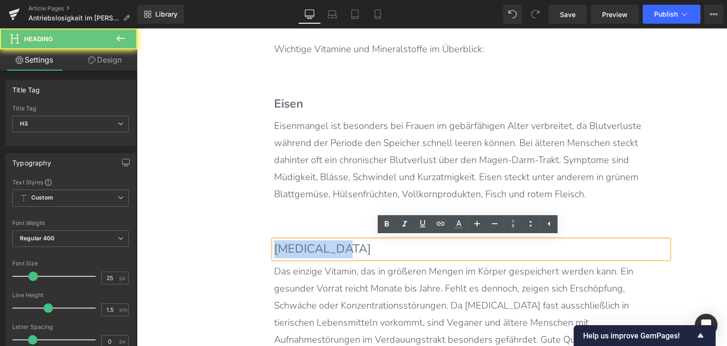
click at [309, 247] on b "[MEDICAL_DATA]" at bounding box center [322, 249] width 97 height 16
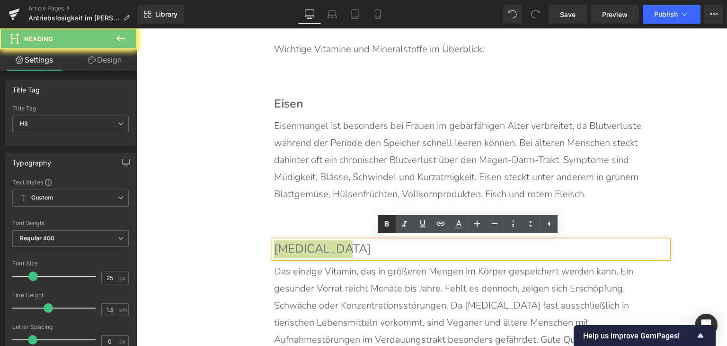
click at [385, 224] on icon at bounding box center [387, 224] width 4 height 6
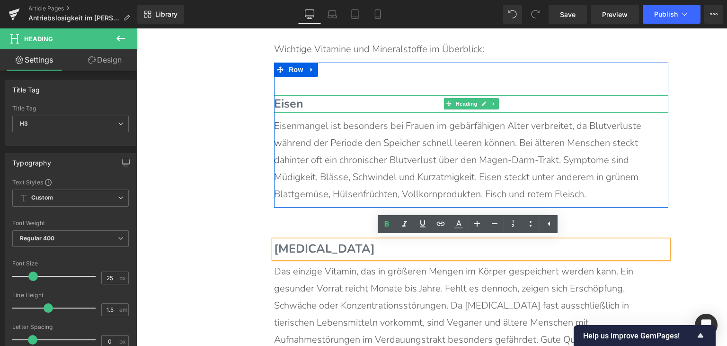
click at [290, 103] on span "Eisen" at bounding box center [288, 104] width 29 height 16
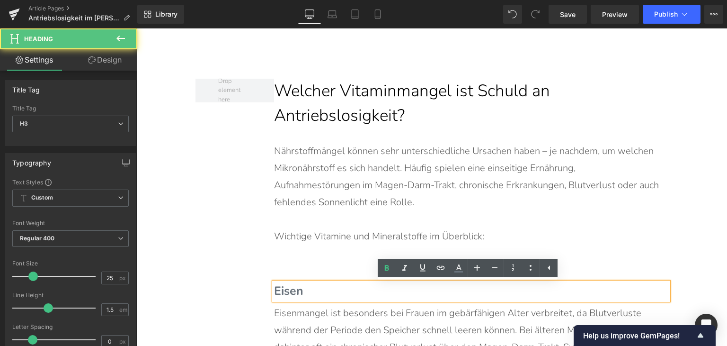
scroll to position [1644, 0]
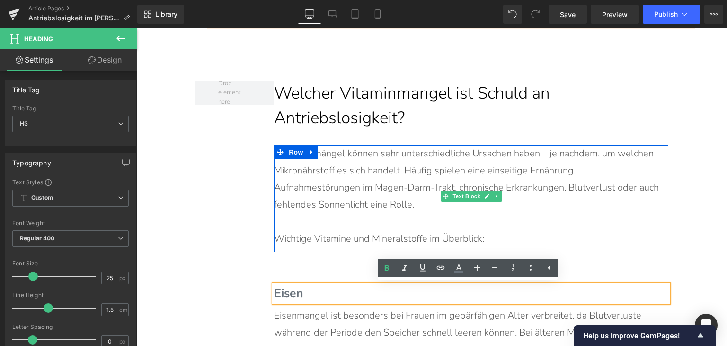
click at [341, 240] on p "Wichtige Vitamine und Mineralstoffe im Überblick:" at bounding box center [466, 238] width 385 height 17
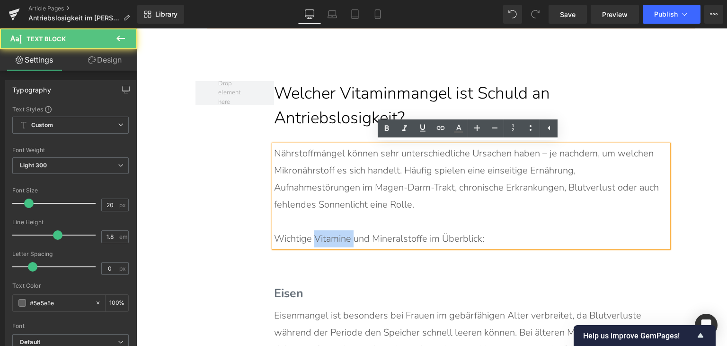
click at [341, 240] on p "Wichtige Vitamine und Mineralstoffe im Überblick:" at bounding box center [466, 238] width 385 height 17
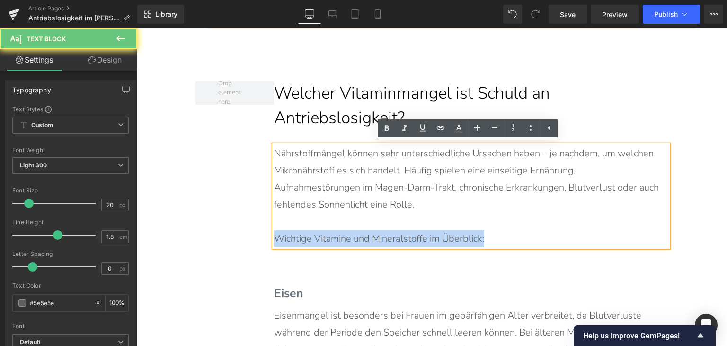
click at [341, 240] on p "Wichtige Vitamine und Mineralstoffe im Überblick:" at bounding box center [466, 238] width 385 height 17
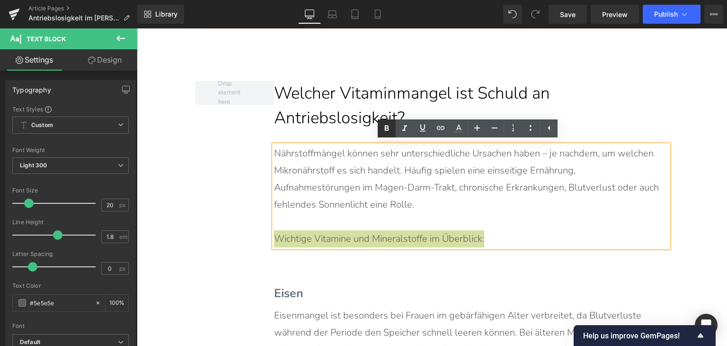
click at [382, 130] on icon at bounding box center [386, 128] width 11 height 11
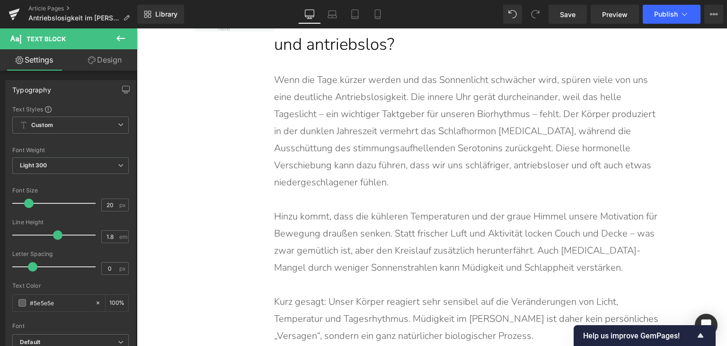
scroll to position [1076, 0]
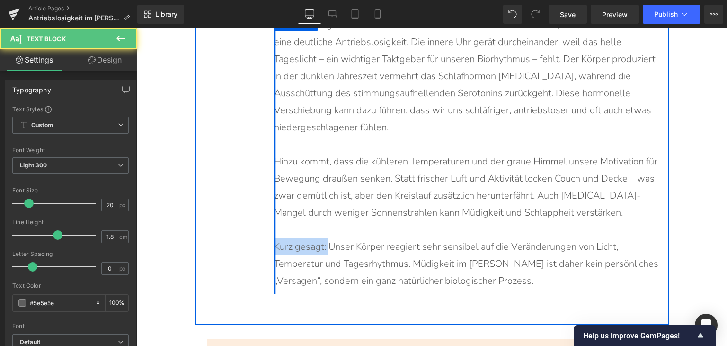
drag, startPoint x: 324, startPoint y: 248, endPoint x: 271, endPoint y: 245, distance: 53.6
click at [274, 245] on div "Wenn die Tage kürzer werden und das Sonnenlicht schwächer wird, spüren viele vo…" at bounding box center [471, 156] width 395 height 278
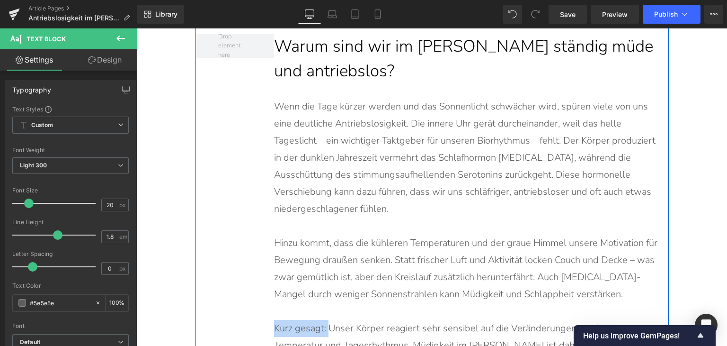
scroll to position [1123, 0]
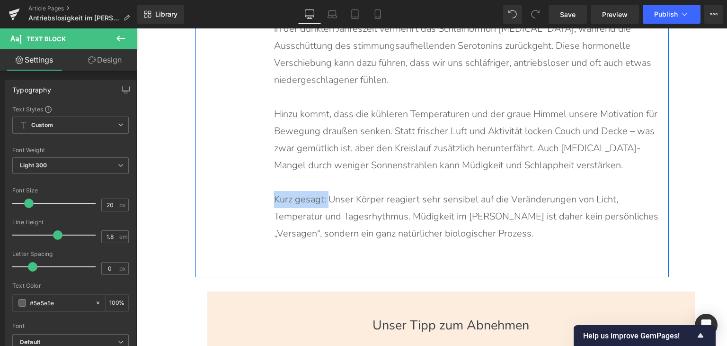
click at [311, 197] on p "Kurz gesagt: Unser Körper reagiert sehr sensibel auf die Veränderungen von Lich…" at bounding box center [466, 216] width 385 height 51
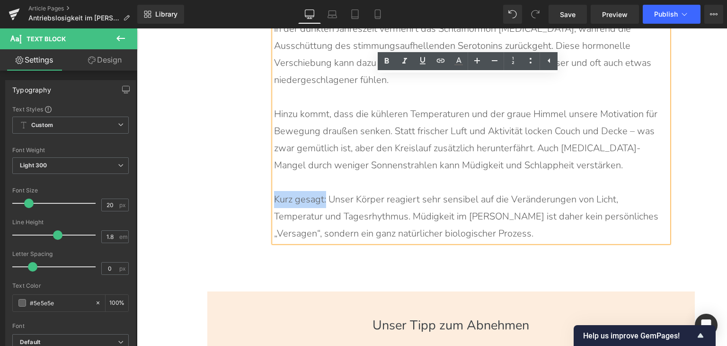
drag, startPoint x: 322, startPoint y: 201, endPoint x: 270, endPoint y: 200, distance: 51.6
click at [274, 200] on p "Kurz gesagt: Unser Körper reagiert sehr sensibel auf die Veränderungen von Lich…" at bounding box center [466, 216] width 385 height 51
click at [386, 61] on icon at bounding box center [387, 61] width 4 height 6
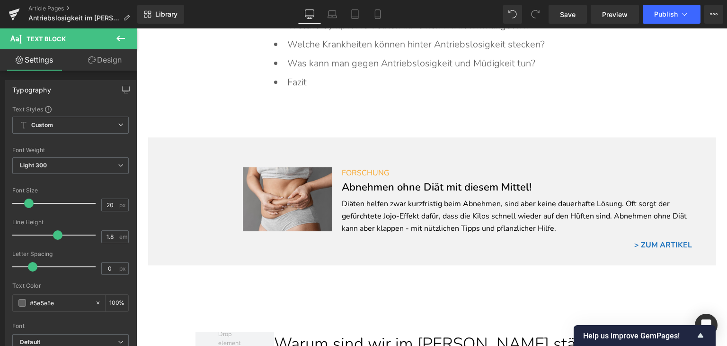
scroll to position [508, 0]
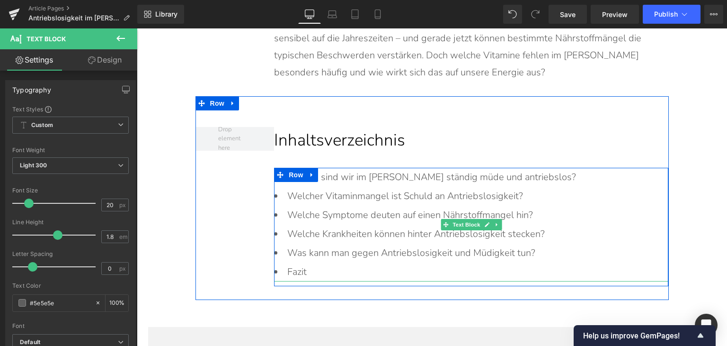
click at [351, 175] on li "Warum sind wir im [PERSON_NAME] ständig müde und antriebslos?" at bounding box center [471, 177] width 395 height 19
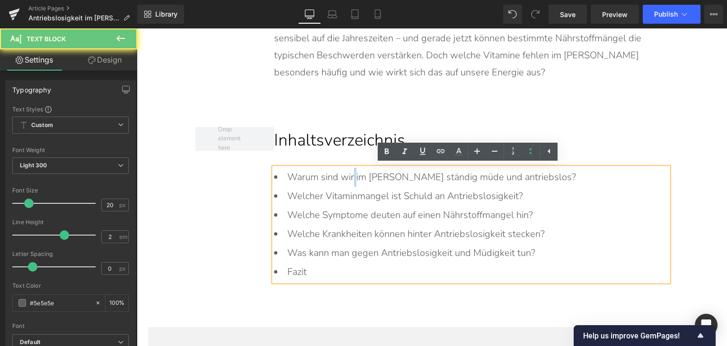
click at [351, 175] on li "Warum sind wir im [PERSON_NAME] ständig müde und antriebslos?" at bounding box center [471, 177] width 395 height 19
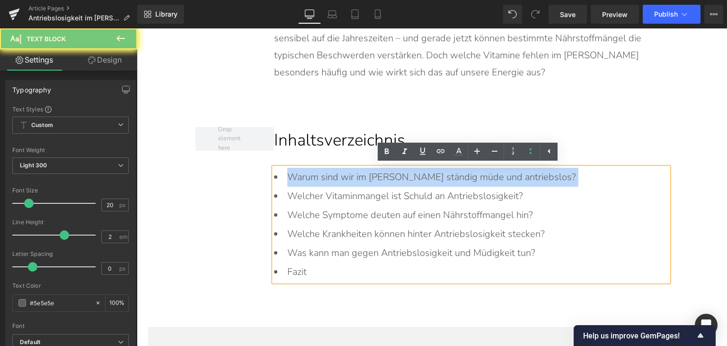
click at [351, 175] on li "Warum sind wir im [PERSON_NAME] ständig müde und antriebslos?" at bounding box center [471, 177] width 395 height 19
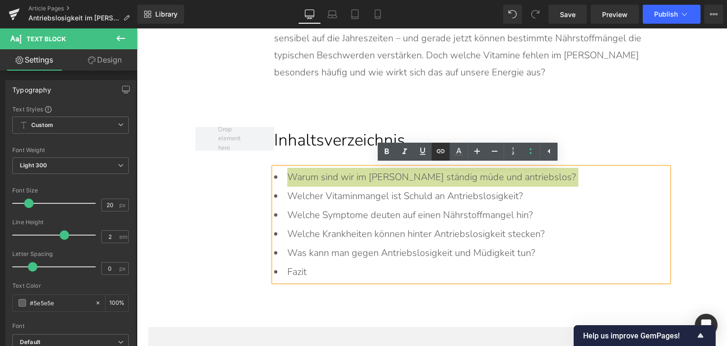
click at [441, 146] on icon at bounding box center [440, 150] width 11 height 11
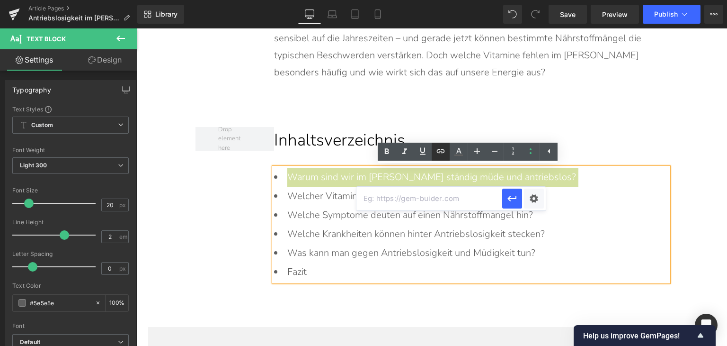
click at [440, 152] on icon at bounding box center [440, 150] width 11 height 11
click at [434, 153] on link at bounding box center [441, 152] width 18 height 18
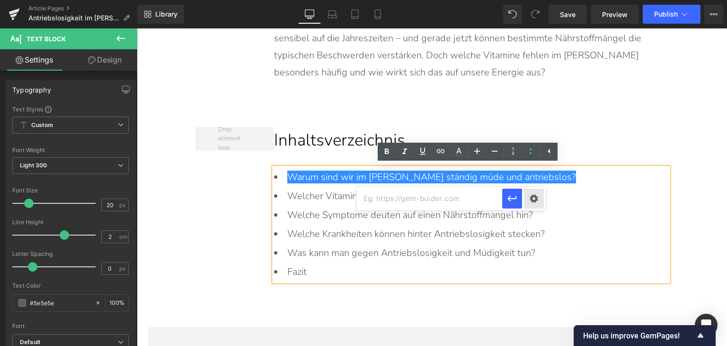
click at [532, 0] on div "Text Color Highlight Color rgba(0, 119, 193, 1) #0077c1 100 % transparent trans…" at bounding box center [363, 0] width 727 height 0
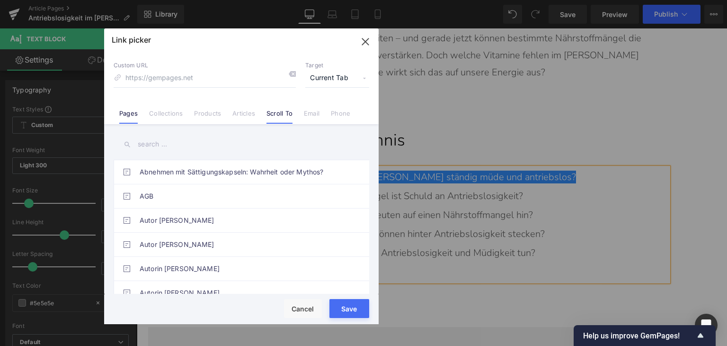
click at [261, 108] on li "Scroll To" at bounding box center [279, 109] width 37 height 17
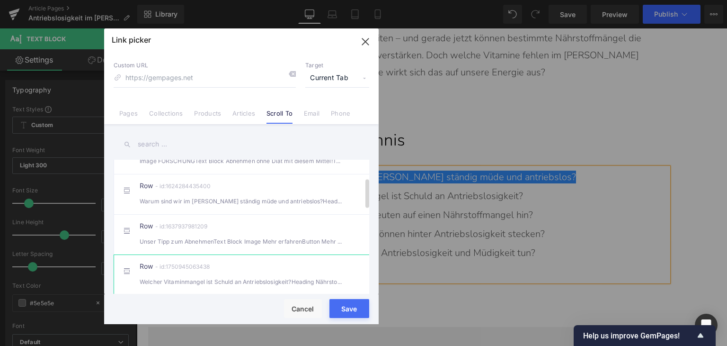
scroll to position [142, 0]
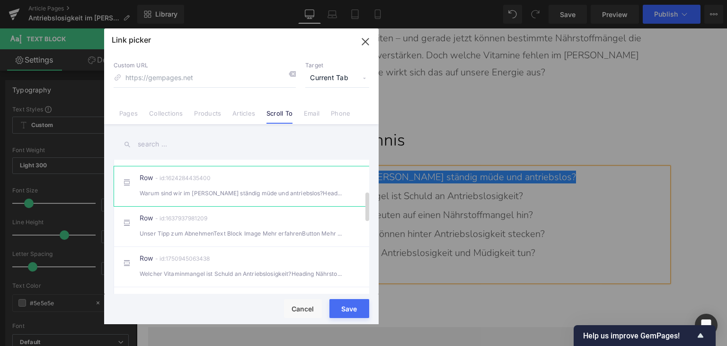
click at [210, 206] on li "Row - id:1624284435400 Warum sind wir im [PERSON_NAME] ständig müde und antrieb…" at bounding box center [244, 186] width 260 height 40
type input "#r-1624284435400"
click at [343, 314] on button "Save" at bounding box center [350, 308] width 40 height 19
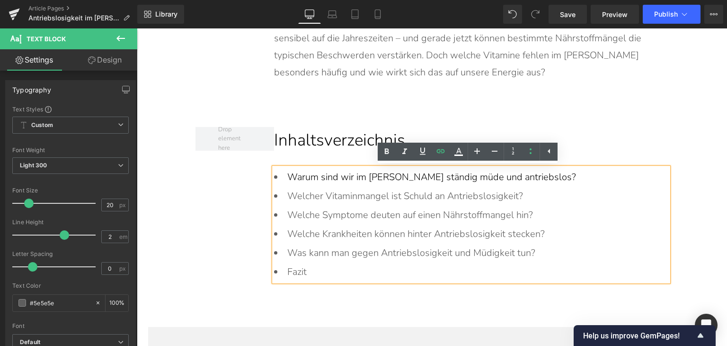
click at [353, 203] on li "Welcher Vitaminmangel ist Schuld an Antriebslosigkeit?" at bounding box center [471, 196] width 395 height 19
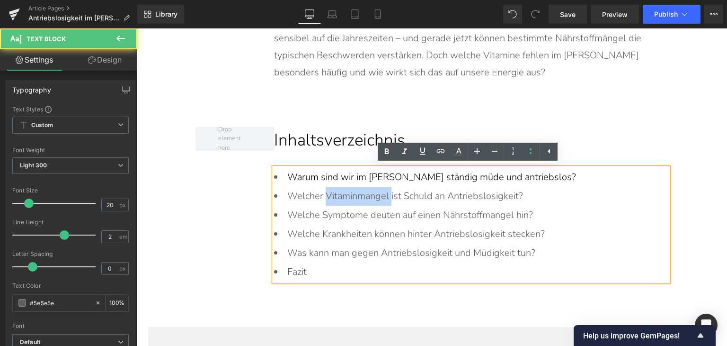
click at [353, 203] on li "Welcher Vitaminmangel ist Schuld an Antriebslosigkeit?" at bounding box center [471, 196] width 395 height 19
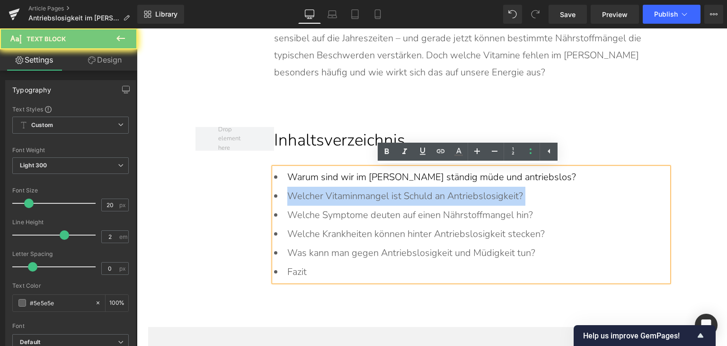
click at [353, 203] on li "Welcher Vitaminmangel ist Schuld an Antriebslosigkeit?" at bounding box center [471, 196] width 395 height 19
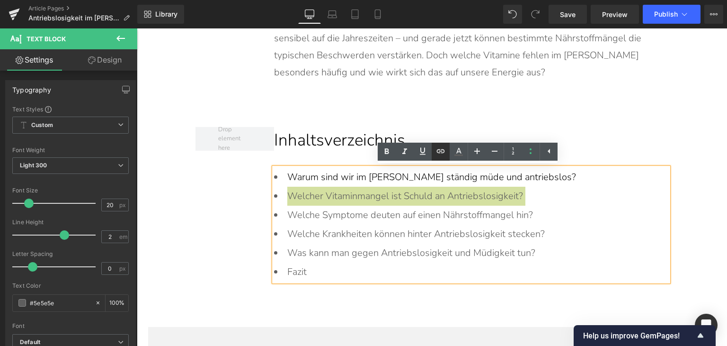
click at [441, 152] on icon at bounding box center [440, 150] width 11 height 11
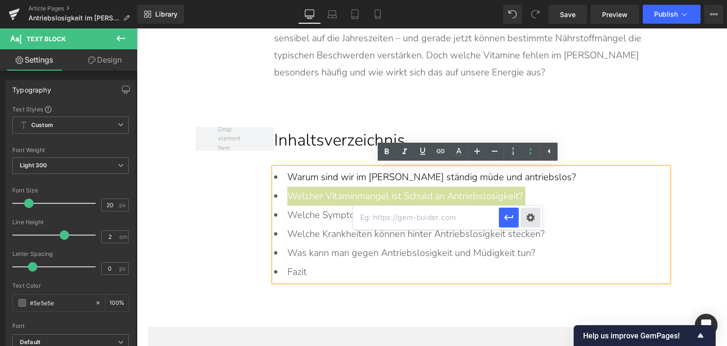
click at [528, 0] on div "Text Color Highlight Color rgba(0, 119, 193, 1) #0077c1 100 % transparent trans…" at bounding box center [363, 0] width 727 height 0
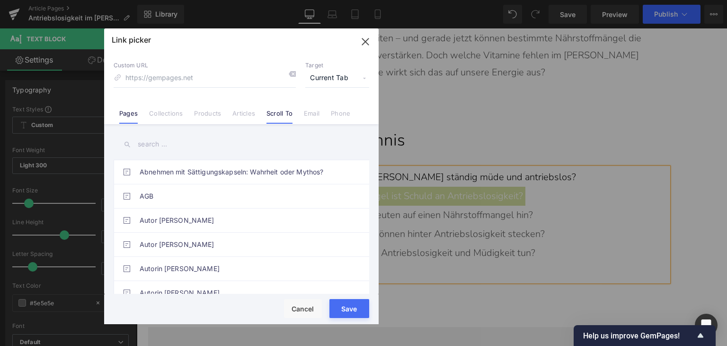
click at [287, 117] on link "Scroll To" at bounding box center [280, 116] width 26 height 14
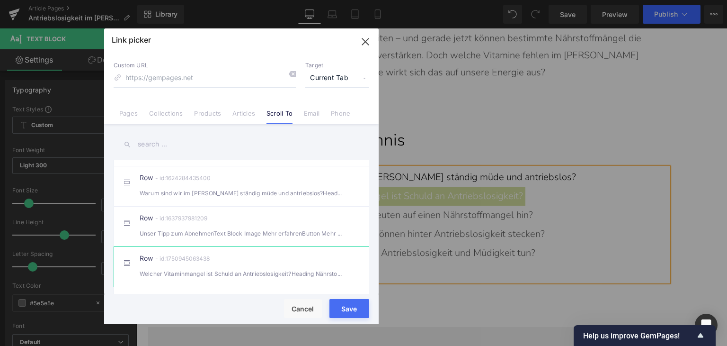
click at [278, 265] on div "Row - id:1750945063438 Welcher Vitaminmangel ist Schuld an Antriebslosigkeit?He…" at bounding box center [256, 267] width 233 height 24
type input "#r-1750945063438"
click at [338, 316] on button "Save" at bounding box center [350, 308] width 40 height 19
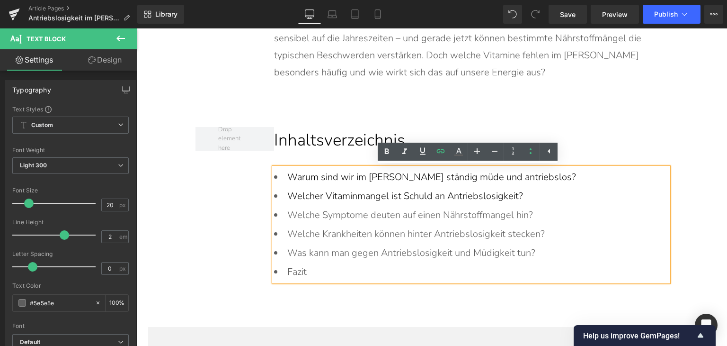
click at [354, 212] on li "Welche Symptome deuten auf einen Nährstoffmangel hin?" at bounding box center [471, 215] width 395 height 19
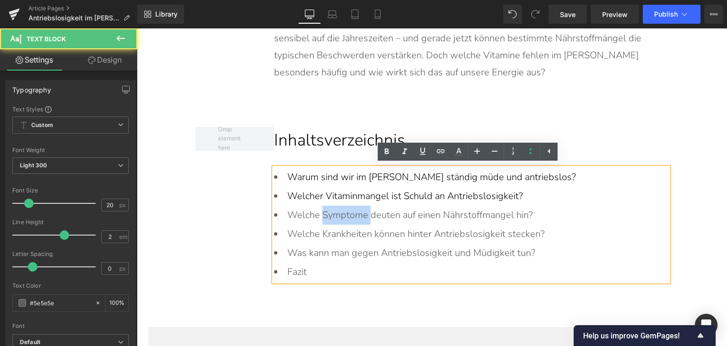
click at [354, 212] on li "Welche Symptome deuten auf einen Nährstoffmangel hin?" at bounding box center [471, 215] width 395 height 19
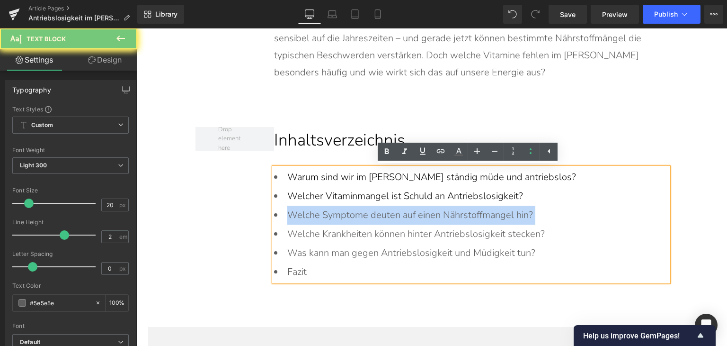
click at [354, 212] on li "Welche Symptome deuten auf einen Nährstoffmangel hin?" at bounding box center [471, 215] width 395 height 19
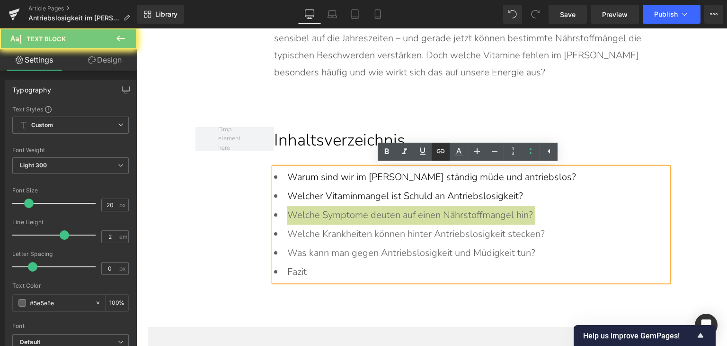
click at [434, 153] on link at bounding box center [441, 152] width 18 height 18
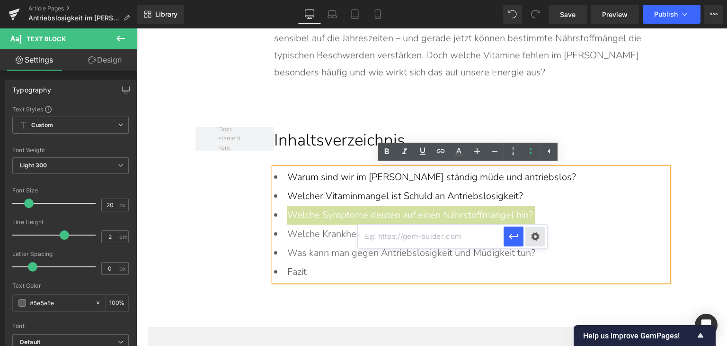
click at [540, 0] on div "Text Color Highlight Color rgba(0, 119, 193, 1) #0077c1 100 % transparent trans…" at bounding box center [363, 0] width 727 height 0
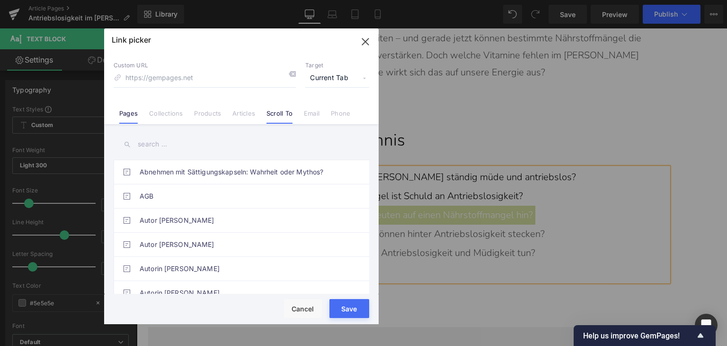
click at [288, 112] on link "Scroll To" at bounding box center [280, 116] width 26 height 14
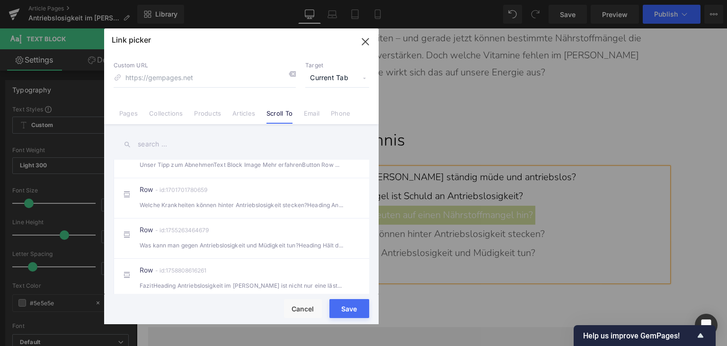
scroll to position [237, 0]
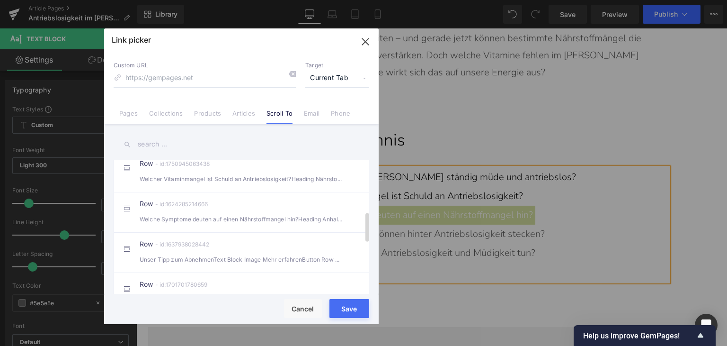
click at [257, 224] on div "Welche Symptome deuten auf einen Nährstoffmangel hin?Heading Anhaltende Müdig" at bounding box center [242, 219] width 204 height 10
type input "#r-1624285214666"
click at [350, 315] on button "Save" at bounding box center [350, 308] width 40 height 19
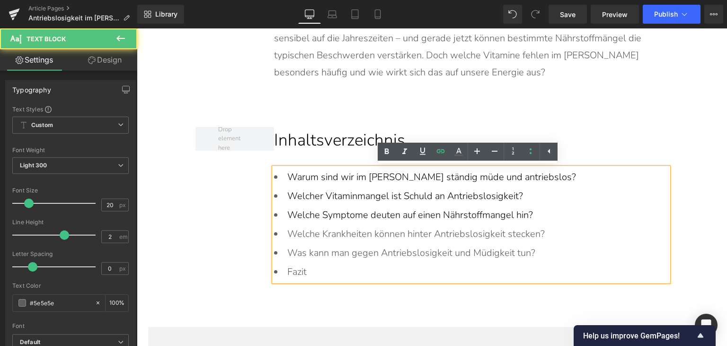
click at [350, 225] on li "Welche Krankheiten können hinter Antriebslosigkeit stecken?" at bounding box center [471, 233] width 395 height 19
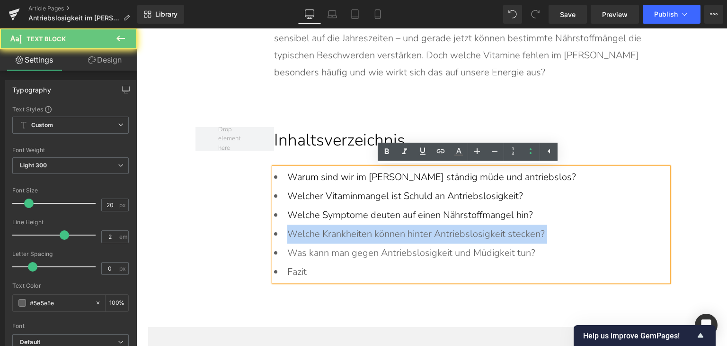
click at [350, 225] on li "Welche Krankheiten können hinter Antriebslosigkeit stecken?" at bounding box center [471, 233] width 395 height 19
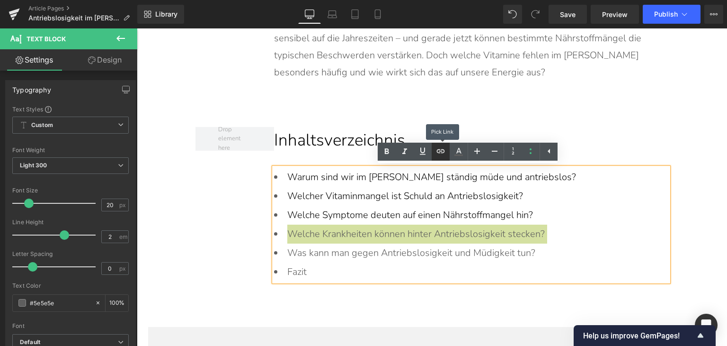
click at [435, 150] on link at bounding box center [441, 152] width 18 height 18
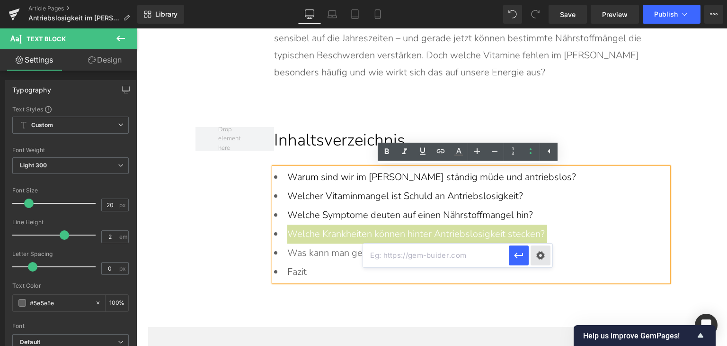
click at [535, 0] on div "Text Color Highlight Color rgba(0, 119, 193, 1) #0077c1 100 % transparent trans…" at bounding box center [363, 0] width 727 height 0
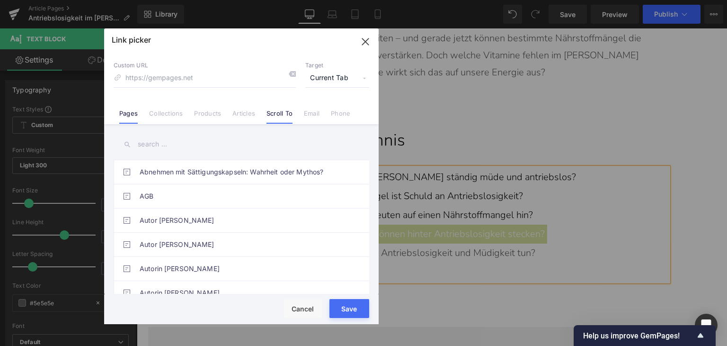
click at [271, 117] on link "Scroll To" at bounding box center [280, 116] width 26 height 14
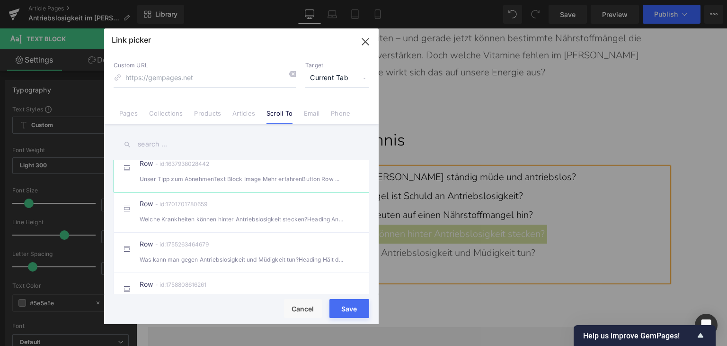
scroll to position [332, 0]
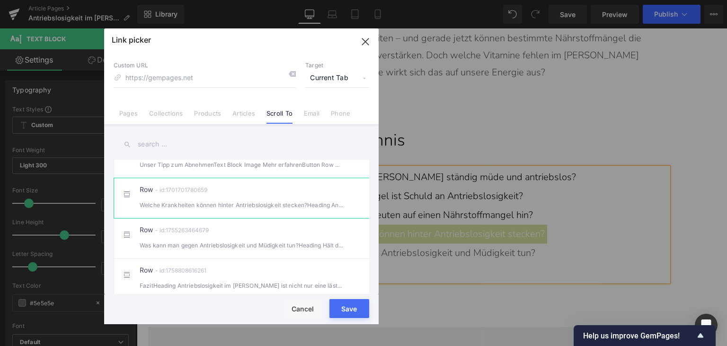
click at [260, 210] on div "Welche Krankheiten können hinter Antriebslosigkeit stecken?Heading Antriebslo" at bounding box center [242, 205] width 204 height 10
type input "#r-1701701780659"
click at [349, 315] on button "Save" at bounding box center [350, 308] width 40 height 19
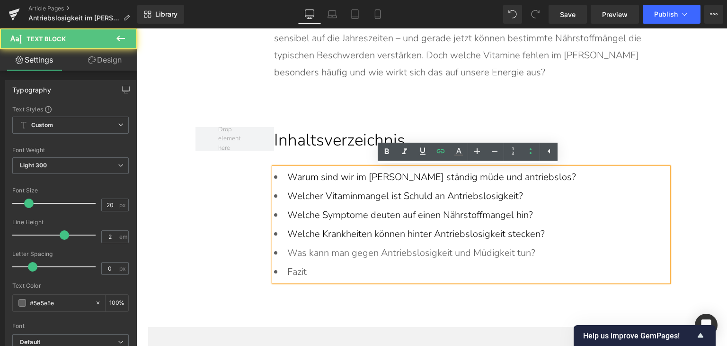
click at [373, 250] on li "Was kann man gegen Antriebslosigkeit und Müdigkeit tun?" at bounding box center [471, 252] width 395 height 19
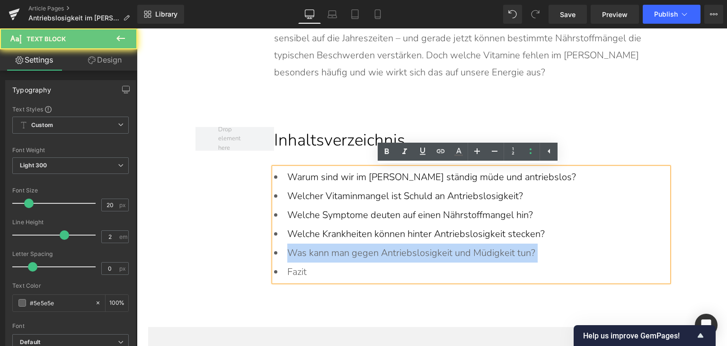
click at [373, 250] on li "Was kann man gegen Antriebslosigkeit und Müdigkeit tun?" at bounding box center [471, 252] width 395 height 19
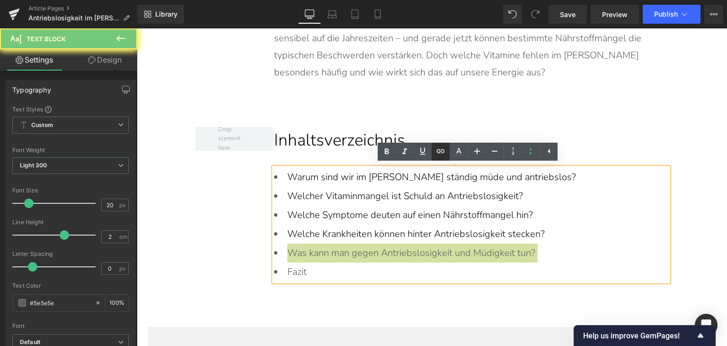
click at [442, 152] on icon at bounding box center [440, 150] width 11 height 11
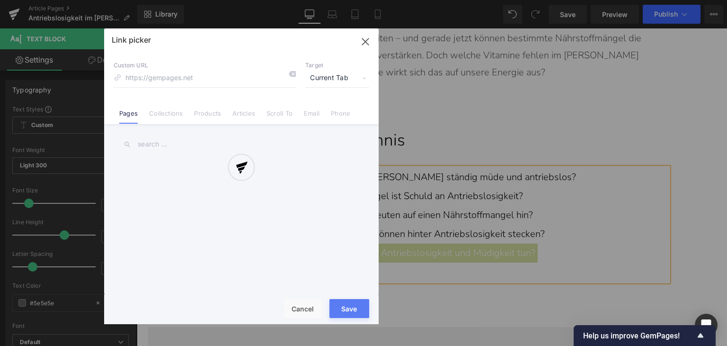
click at [538, 0] on div "Text Color Highlight Color rgba(0, 119, 193, 1) #0077c1 100 % transparent trans…" at bounding box center [363, 0] width 727 height 0
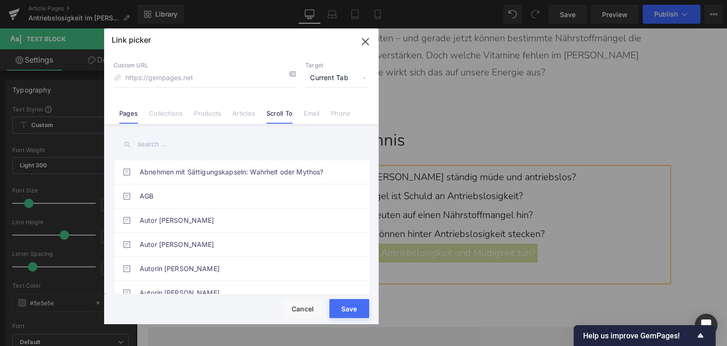
click at [273, 117] on link "Scroll To" at bounding box center [280, 116] width 26 height 14
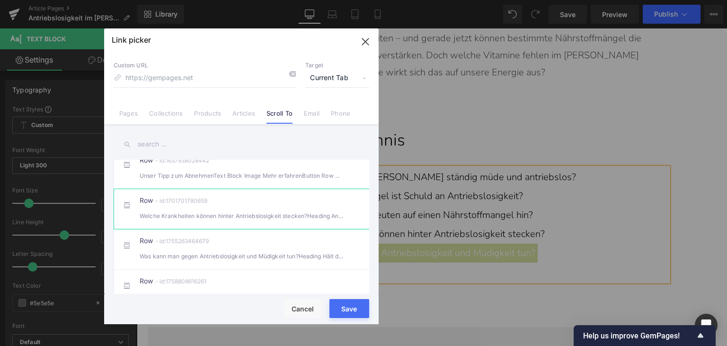
scroll to position [379, 0]
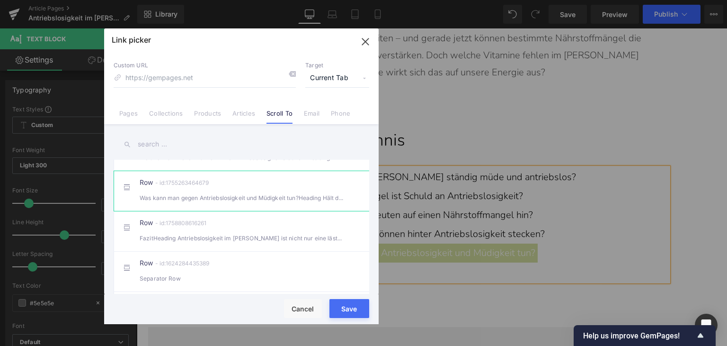
click at [230, 203] on div "Was kann man gegen Antriebslosigkeit und Müdigkeit tun?Heading Hält die Müdig" at bounding box center [242, 198] width 204 height 10
type input "#r-1755263464679"
drag, startPoint x: 343, startPoint y: 315, endPoint x: 200, endPoint y: 261, distance: 152.6
click at [343, 315] on button "Save" at bounding box center [350, 308] width 40 height 19
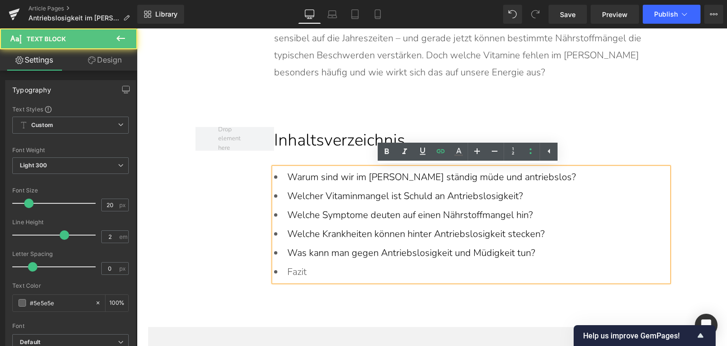
click at [277, 272] on li "Fazit" at bounding box center [471, 271] width 395 height 19
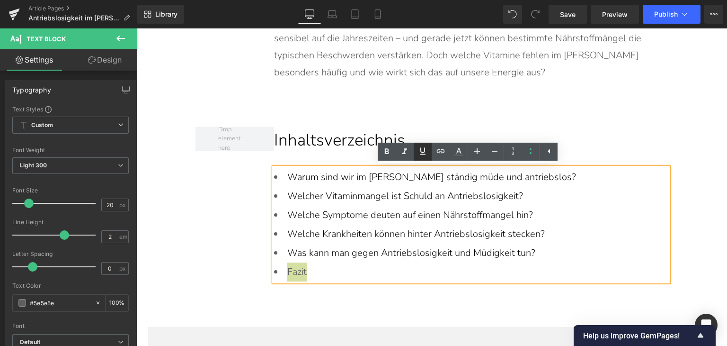
click at [431, 153] on link at bounding box center [423, 152] width 18 height 18
click at [422, 152] on icon at bounding box center [423, 150] width 6 height 7
click at [433, 153] on link at bounding box center [441, 152] width 18 height 18
click at [448, 0] on div "Text Color Highlight Color rgba(0, 119, 193, 1) #0077c1 100 % transparent trans…" at bounding box center [363, 0] width 727 height 0
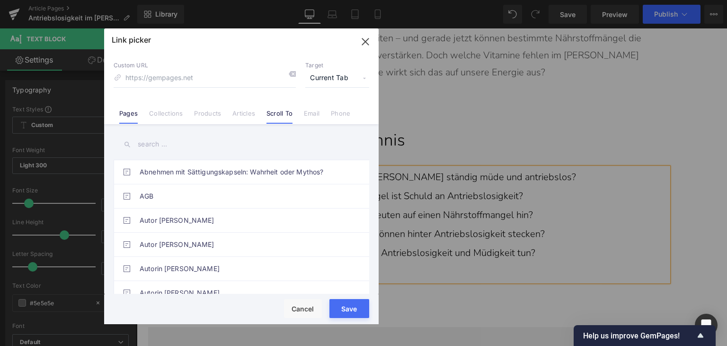
click at [271, 117] on link "Scroll To" at bounding box center [280, 116] width 26 height 14
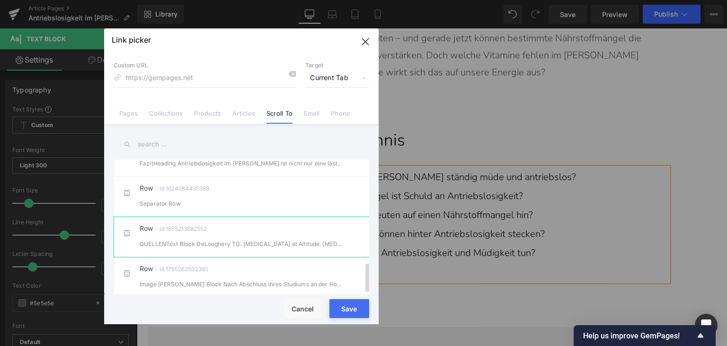
scroll to position [373, 0]
click at [258, 233] on div "Row - id:1758808616261 FazitHeading Antriebslosigkeit im [PERSON_NAME] ist nich…" at bounding box center [256, 237] width 233 height 24
type input "#r-1758808616261"
click at [345, 315] on button "Save" at bounding box center [350, 308] width 40 height 19
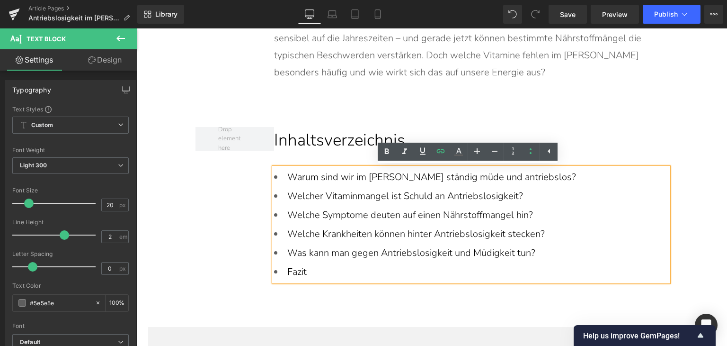
click at [241, 263] on div "Inhaltsverzeichnis Text Block Warum sind wir im [PERSON_NAME] ständig müde und …" at bounding box center [433, 198] width 474 height 204
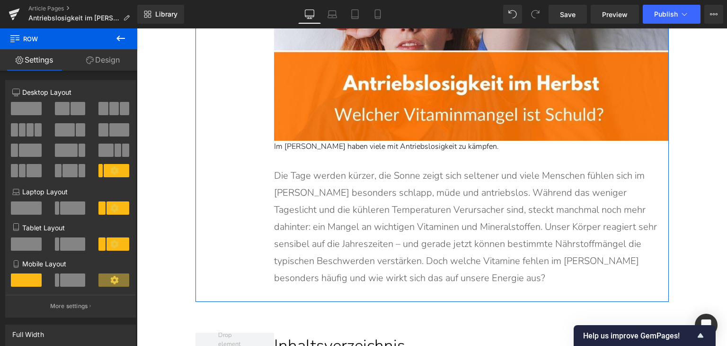
scroll to position [318, 0]
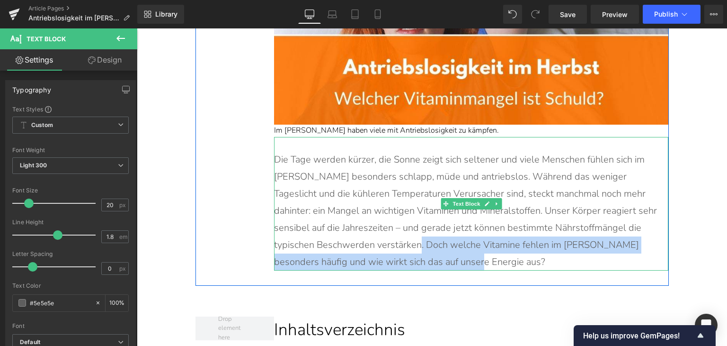
drag, startPoint x: 456, startPoint y: 264, endPoint x: 405, endPoint y: 249, distance: 53.2
click at [405, 249] on p "Die Tage werden kürzer, die Sonne zeigt sich seltener und viele Menschen fühlen…" at bounding box center [471, 210] width 395 height 119
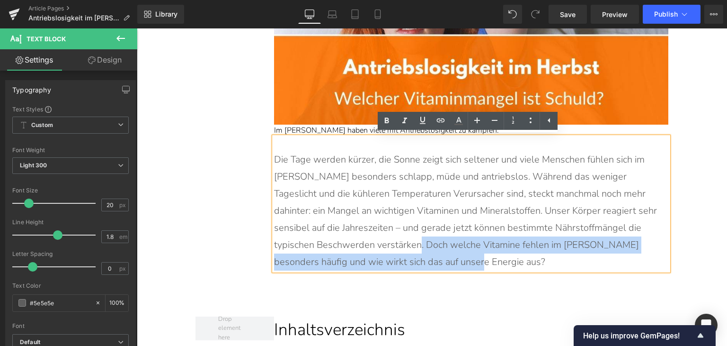
copy p "welche Vitamine fehlen im [PERSON_NAME] besonders häufig und wie wirkt sich das…"
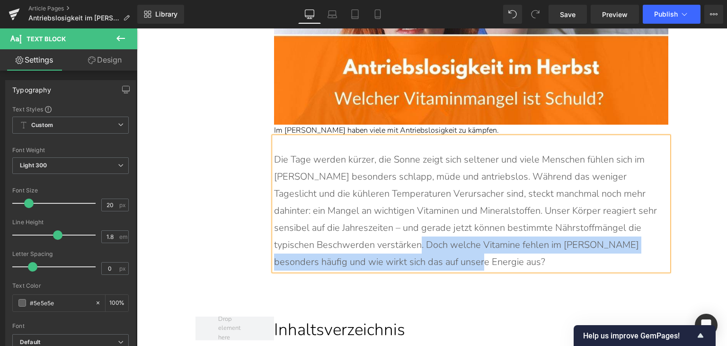
click at [446, 240] on p "Die Tage werden kürzer, die Sonne zeigt sich seltener und viele Menschen fühlen…" at bounding box center [471, 210] width 395 height 119
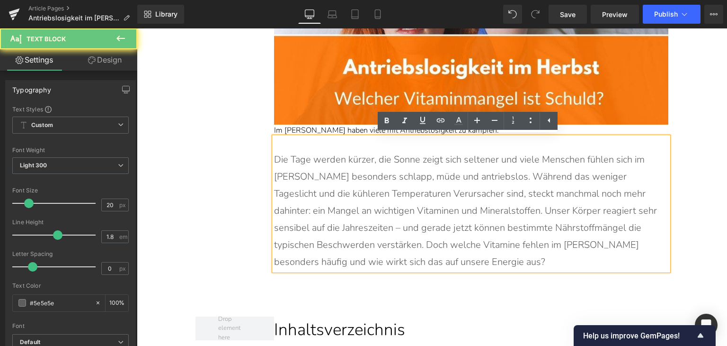
click at [590, 192] on p "Die Tage werden kürzer, die Sonne zeigt sich seltener und viele Menschen fühlen…" at bounding box center [471, 210] width 395 height 119
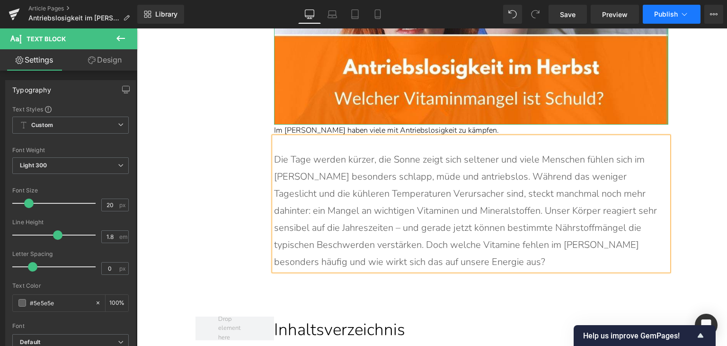
click at [667, 19] on button "Publish" at bounding box center [672, 14] width 58 height 19
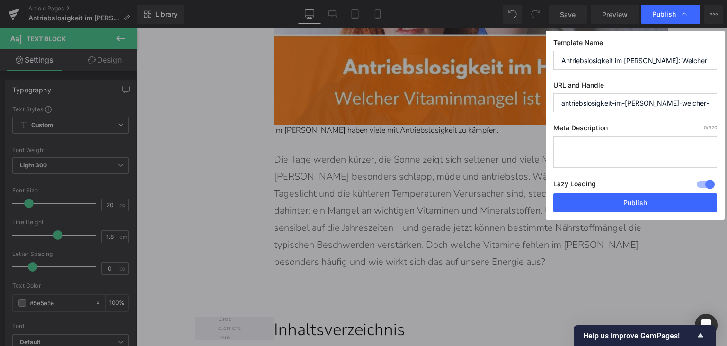
click at [601, 150] on textarea at bounding box center [636, 152] width 164 height 32
paste textarea "welche Vitamine fehlen im [PERSON_NAME] besonders häufig und wie wirkt sich das…"
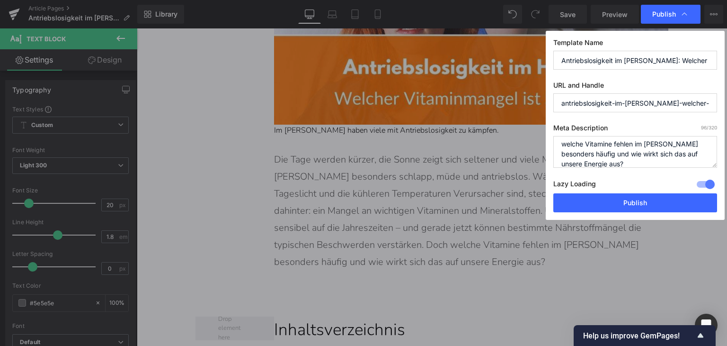
click at [566, 144] on textarea "welche Vitamine fehlen im [PERSON_NAME] besonders häufig und wie wirkt sich das…" at bounding box center [636, 152] width 164 height 32
click at [637, 147] on textarea "Welche Vitamine fehlen im [PERSON_NAME] besonders häufig und wie wirkt sich das…" at bounding box center [636, 152] width 164 height 32
type textarea "Welche Vitamine fehlen uns im [PERSON_NAME] besonders häufig und wie wirkt sich…"
click at [647, 105] on input "antriebslosigkeit-im-[PERSON_NAME]-welcher-vitaminmangel-ist-schuld" at bounding box center [636, 102] width 164 height 19
click at [623, 103] on input "antriebslosigkeit-im-[PERSON_NAME]-welcher-vitaminmangel-ist-schuld" at bounding box center [636, 102] width 164 height 19
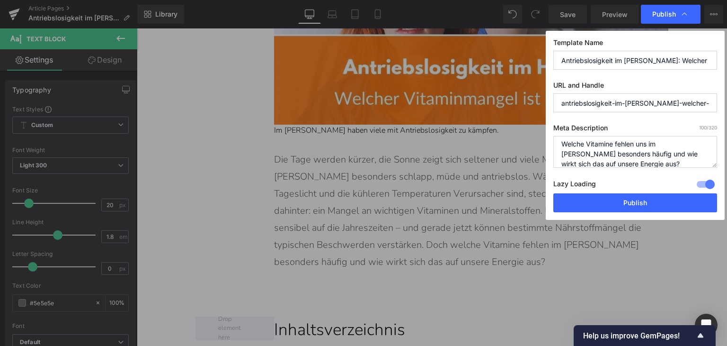
drag, startPoint x: 618, startPoint y: 104, endPoint x: 676, endPoint y: 108, distance: 58.8
click at [676, 108] on input "antriebslosigkeit-im-[PERSON_NAME]-welcher-vitaminmangel-ist-schuld" at bounding box center [636, 102] width 164 height 19
drag, startPoint x: 662, startPoint y: 104, endPoint x: 703, endPoint y: 104, distance: 41.2
click at [703, 104] on input "antriebslosigkeit-vitaminmangel-ist-schuld" at bounding box center [636, 102] width 164 height 19
type input "antriebslosigkeit-vitaminmangel"
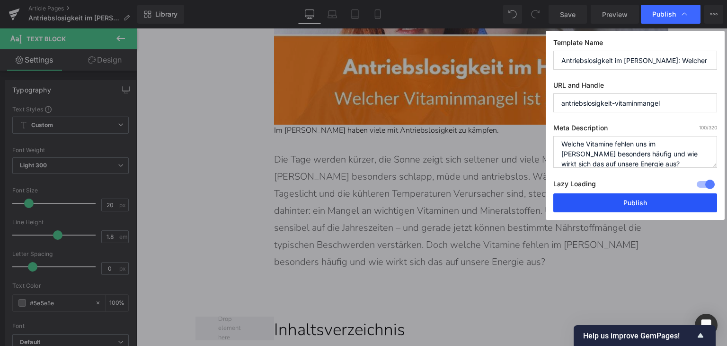
click at [665, 198] on button "Publish" at bounding box center [636, 202] width 164 height 19
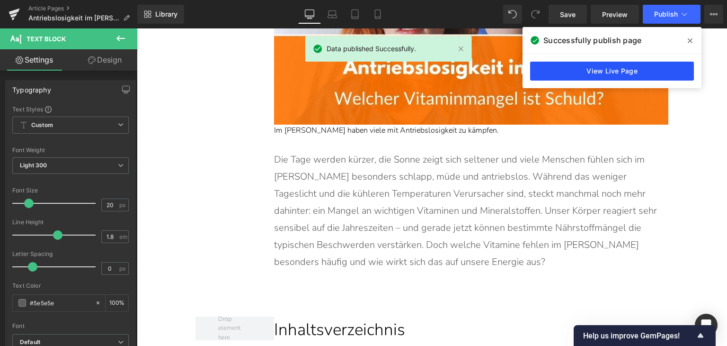
click at [656, 74] on link "View Live Page" at bounding box center [612, 71] width 164 height 19
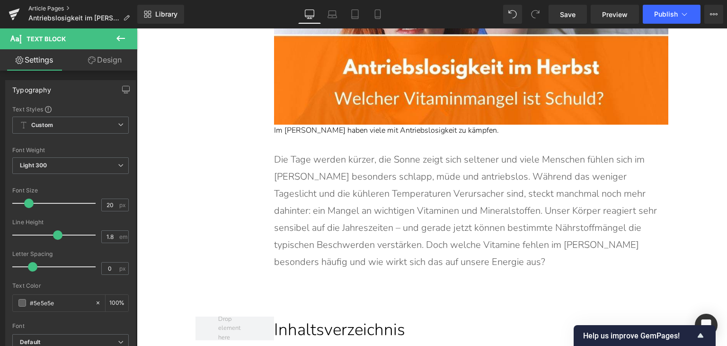
click at [35, 10] on link "Article Pages" at bounding box center [82, 9] width 109 height 8
